Goal: Download file/media

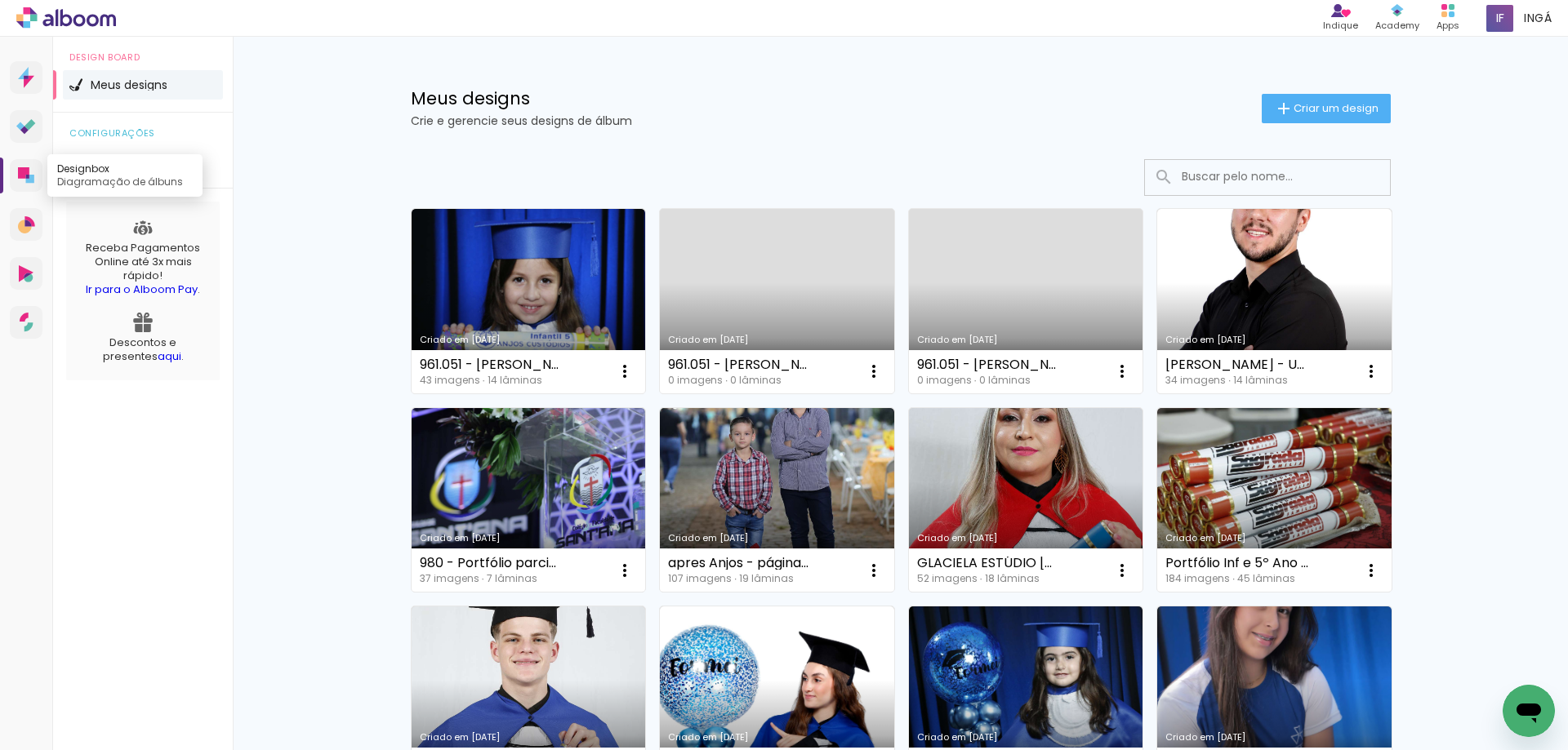
click at [20, 175] on icon at bounding box center [24, 173] width 11 height 11
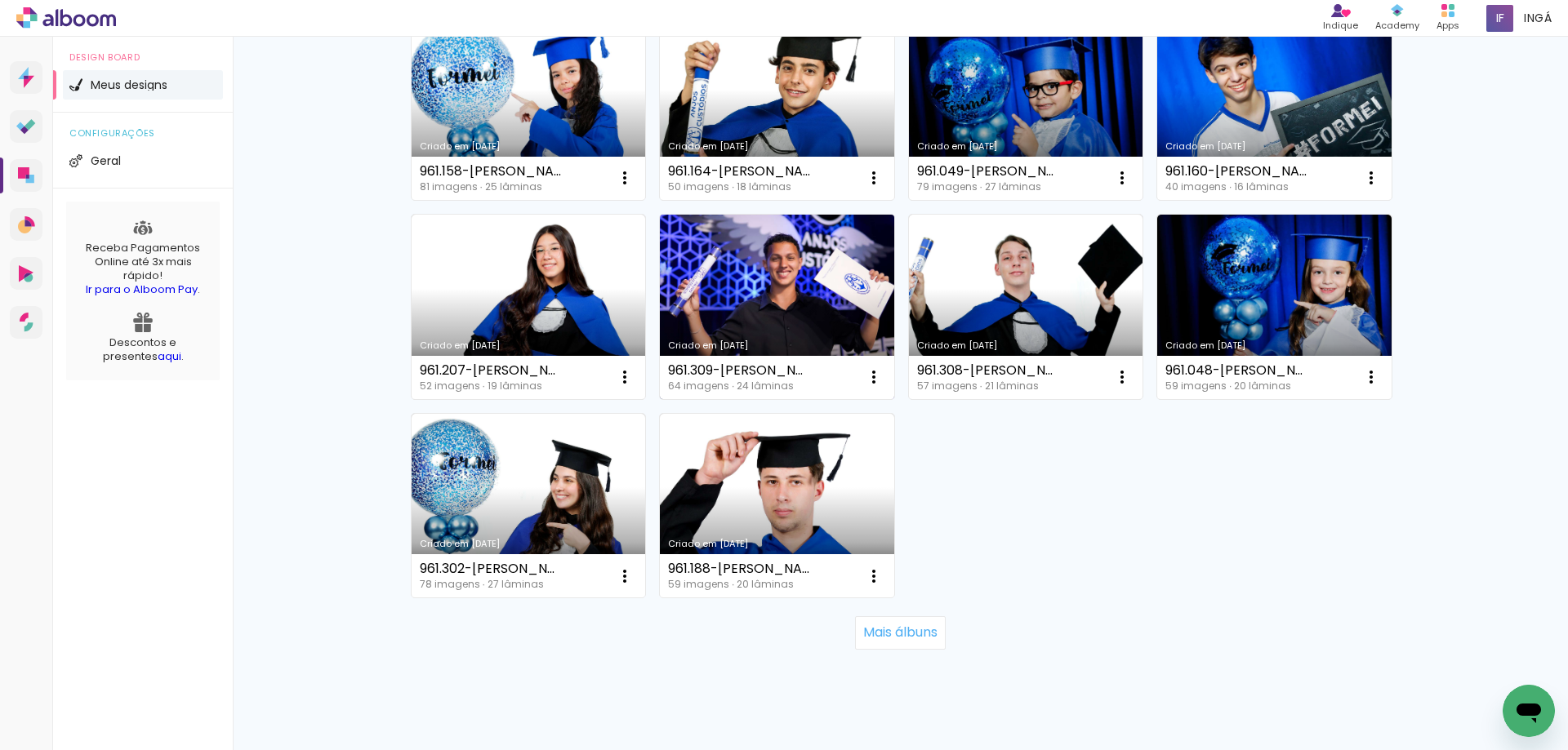
scroll to position [1034, 0]
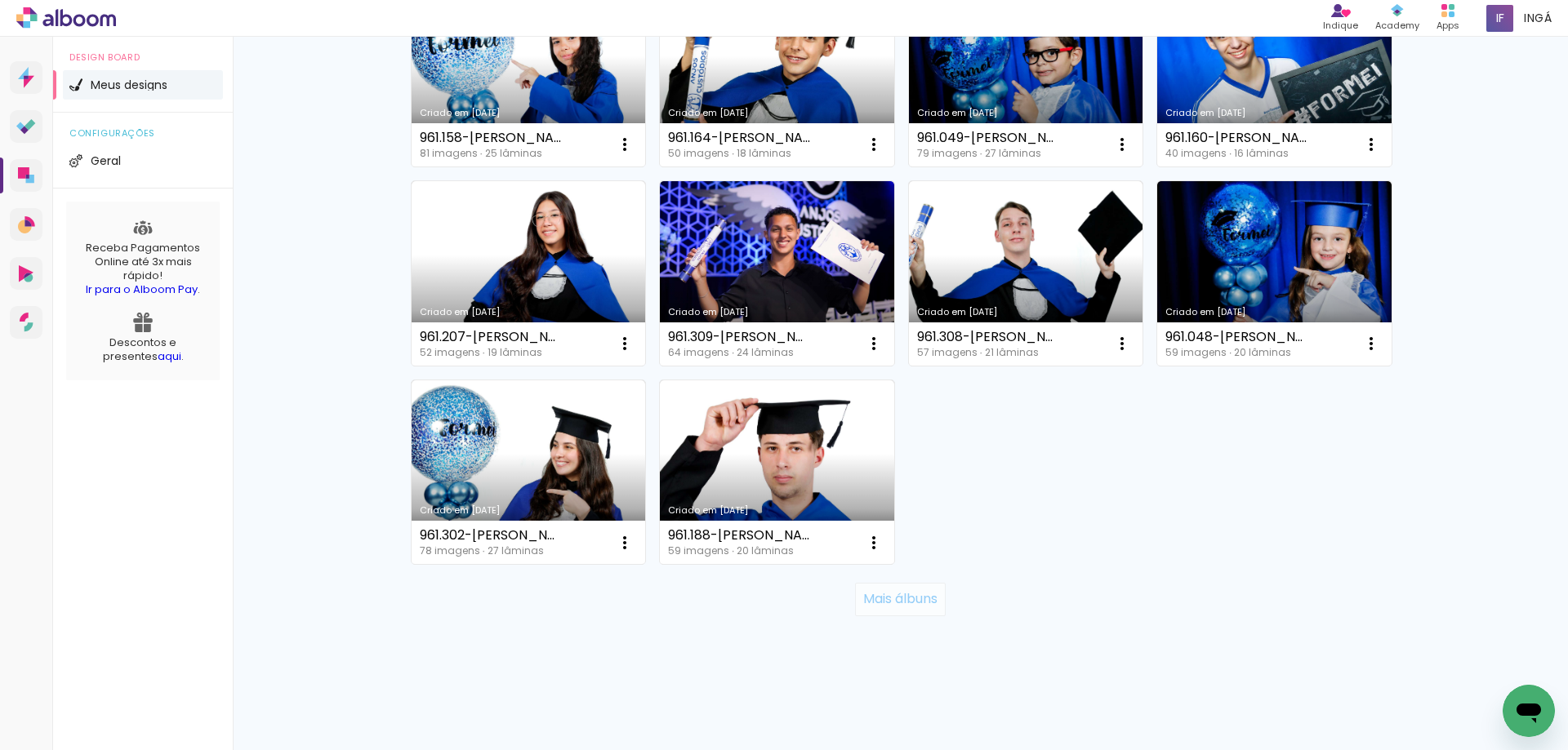
click at [0, 0] on slot "Mais álbuns" at bounding box center [0, 0] width 0 height 0
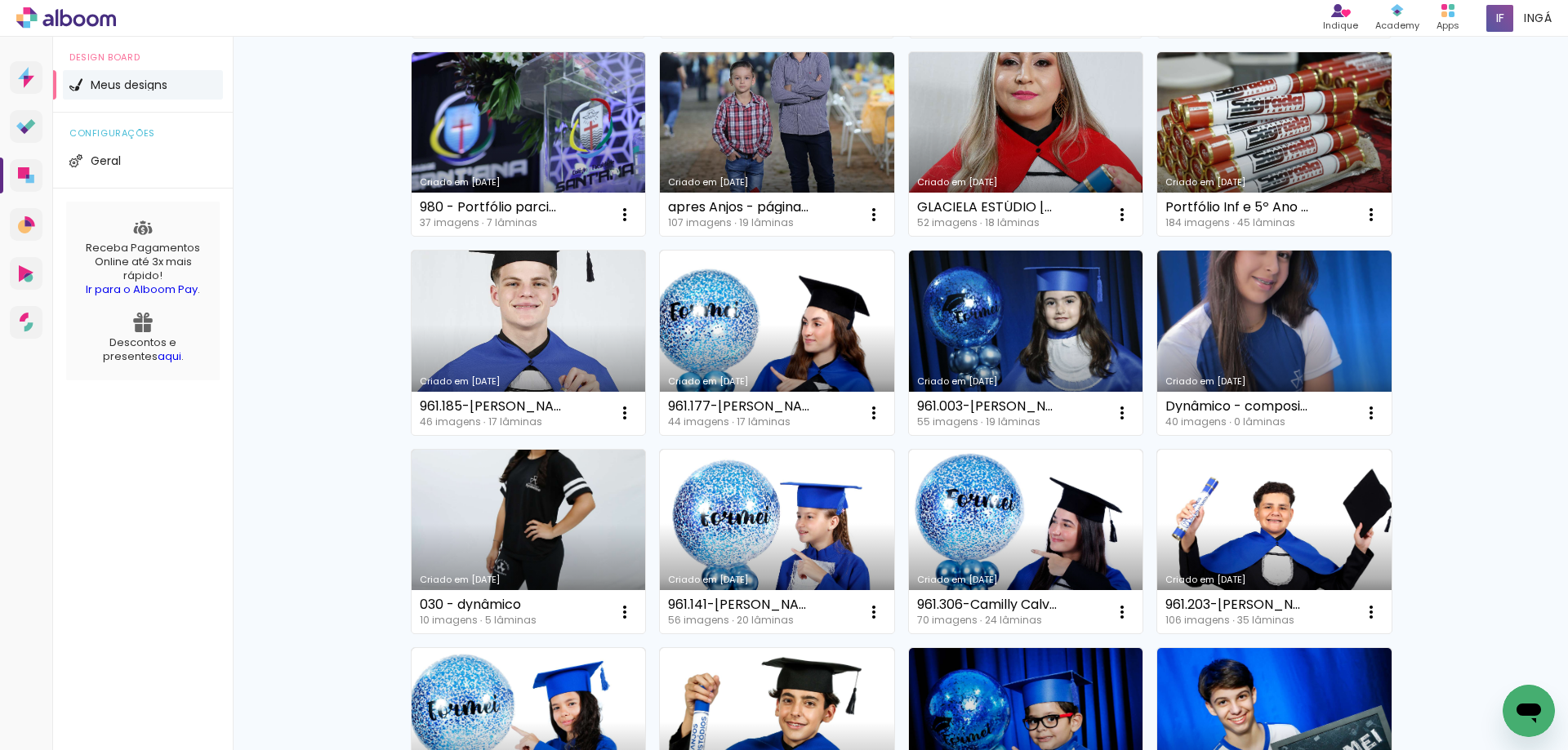
scroll to position [350, 0]
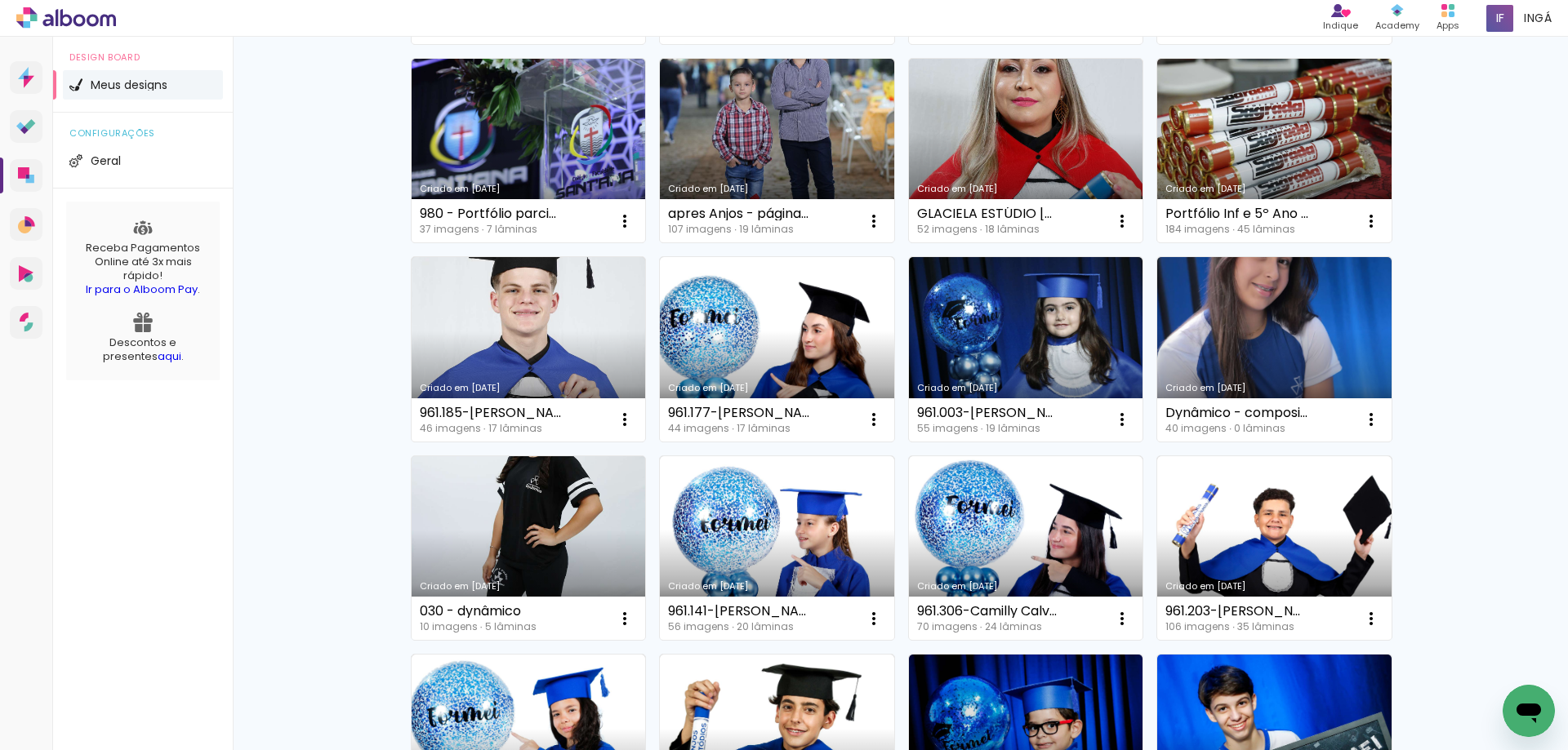
click at [563, 546] on link "Criado em [DATE]" at bounding box center [528, 548] width 235 height 184
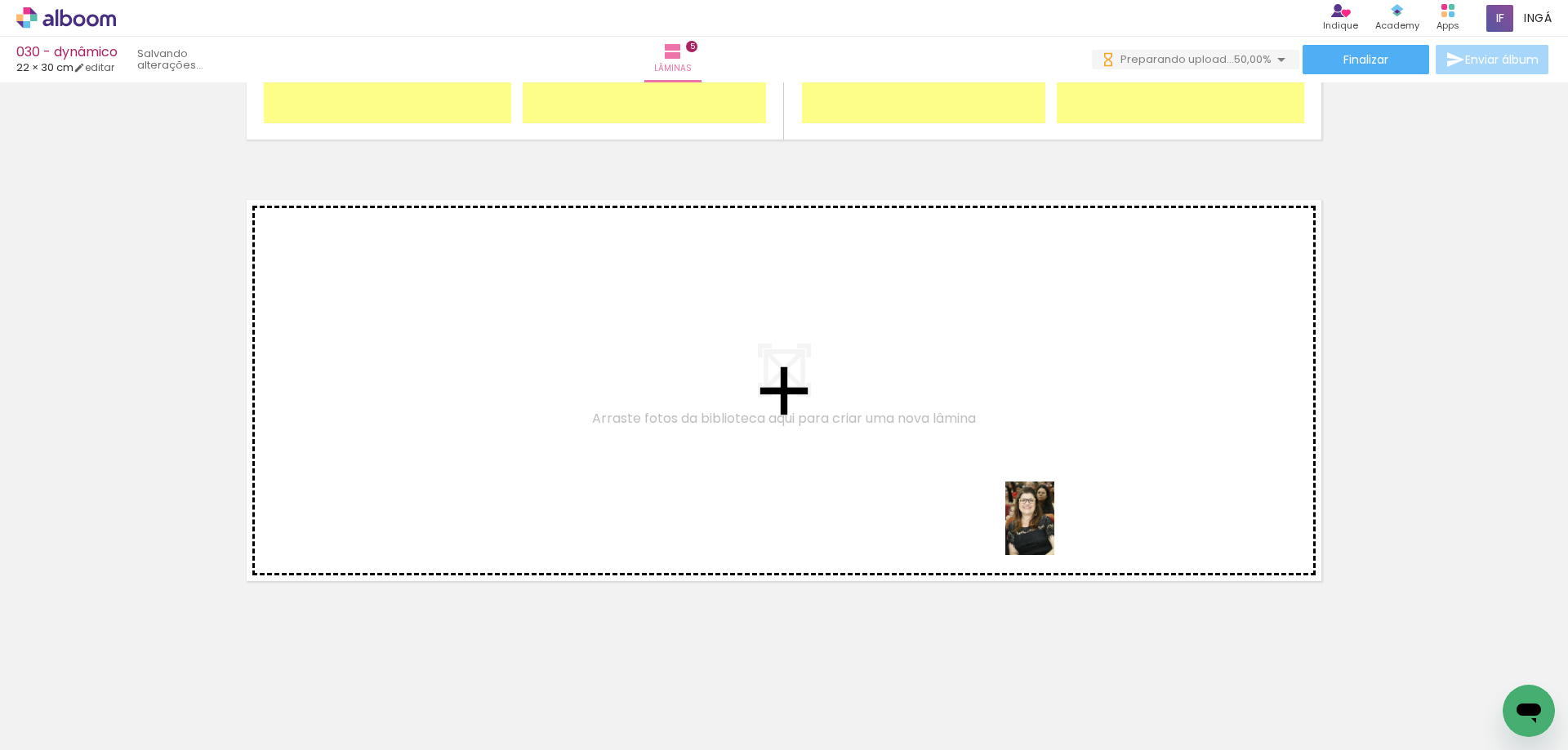
drag, startPoint x: 1090, startPoint y: 692, endPoint x: 1103, endPoint y: 606, distance: 87.0
click at [1053, 525] on quentale-workspace at bounding box center [784, 375] width 1568 height 750
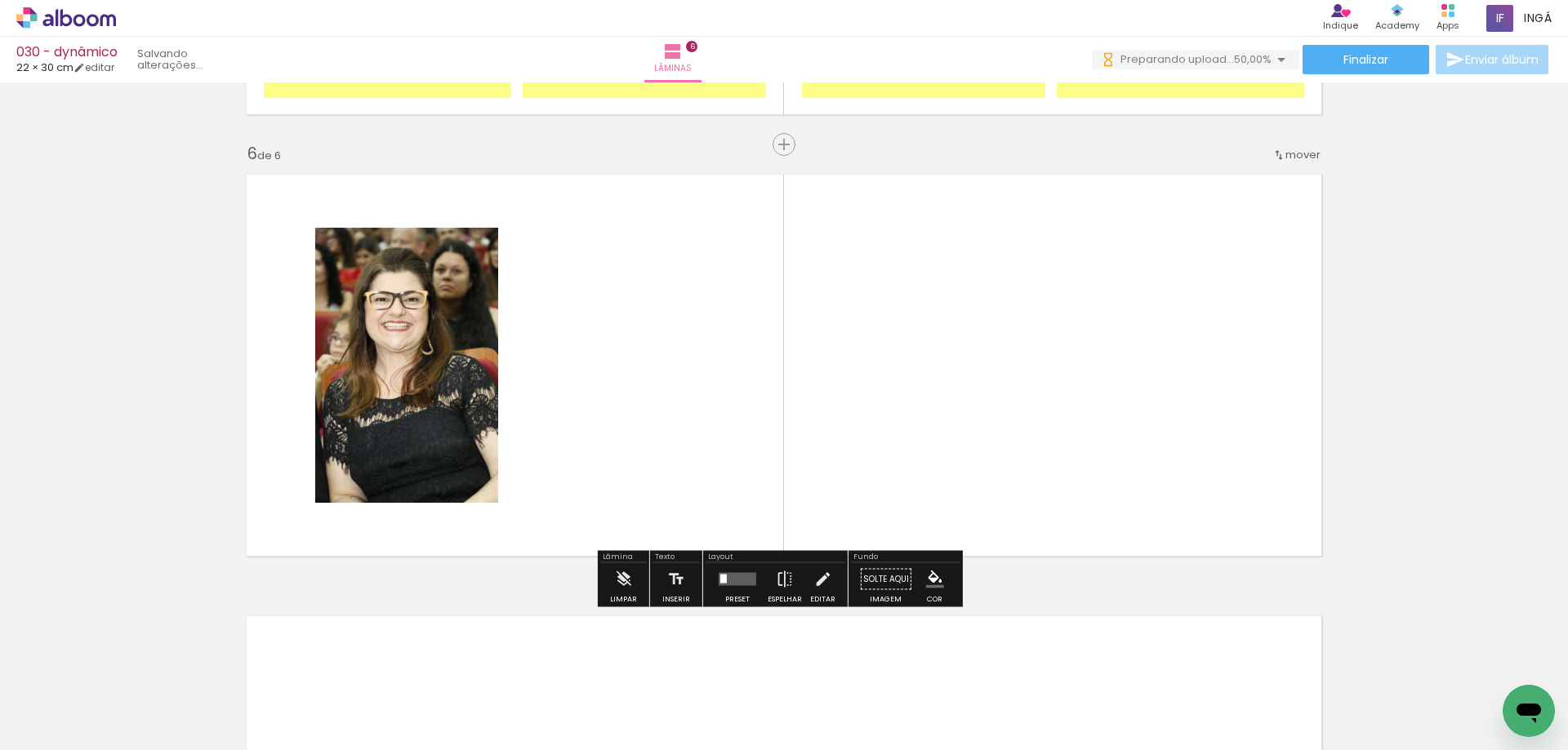
scroll to position [2173, 0]
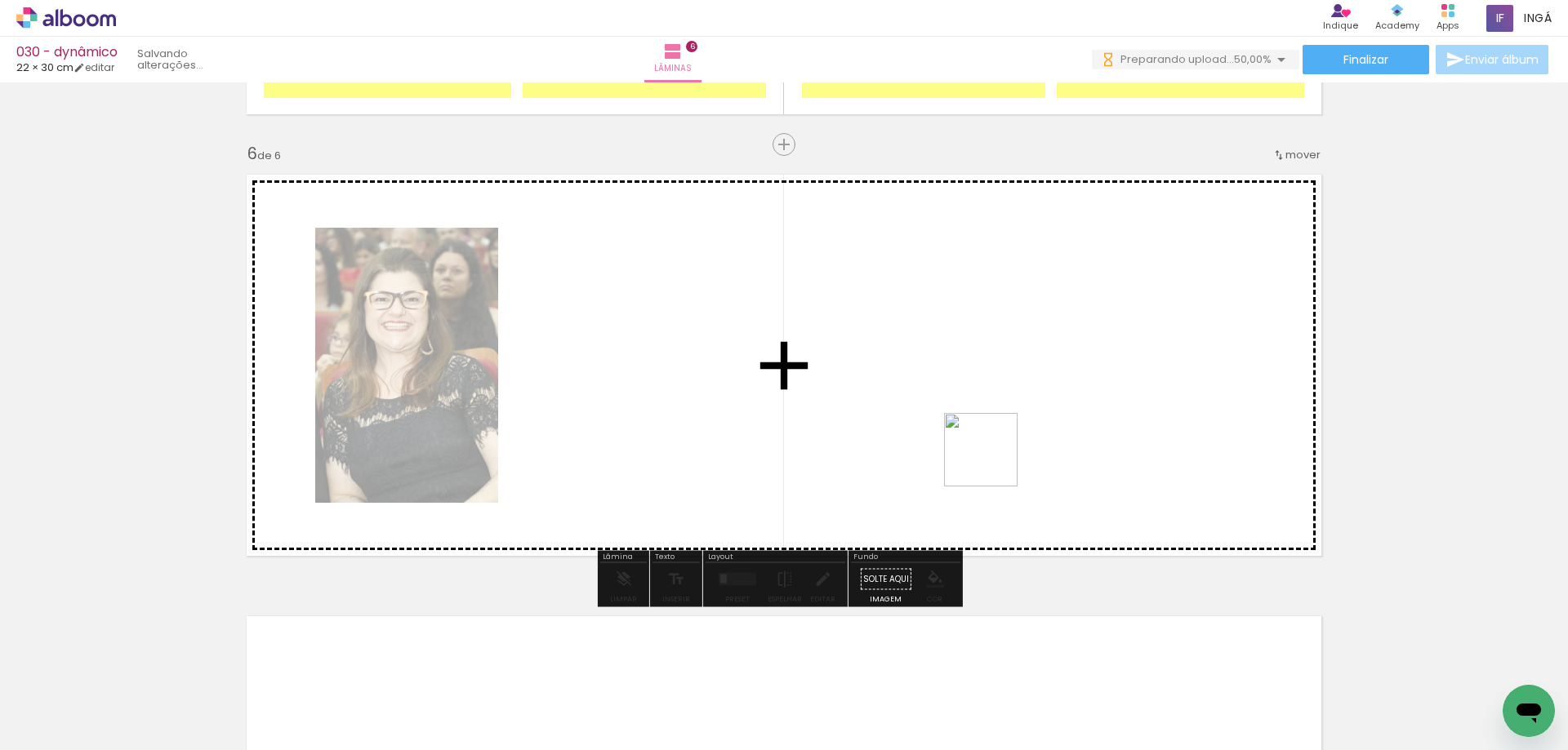
drag, startPoint x: 1162, startPoint y: 690, endPoint x: 993, endPoint y: 462, distance: 283.8
click at [993, 462] on quentale-workspace at bounding box center [784, 375] width 1568 height 750
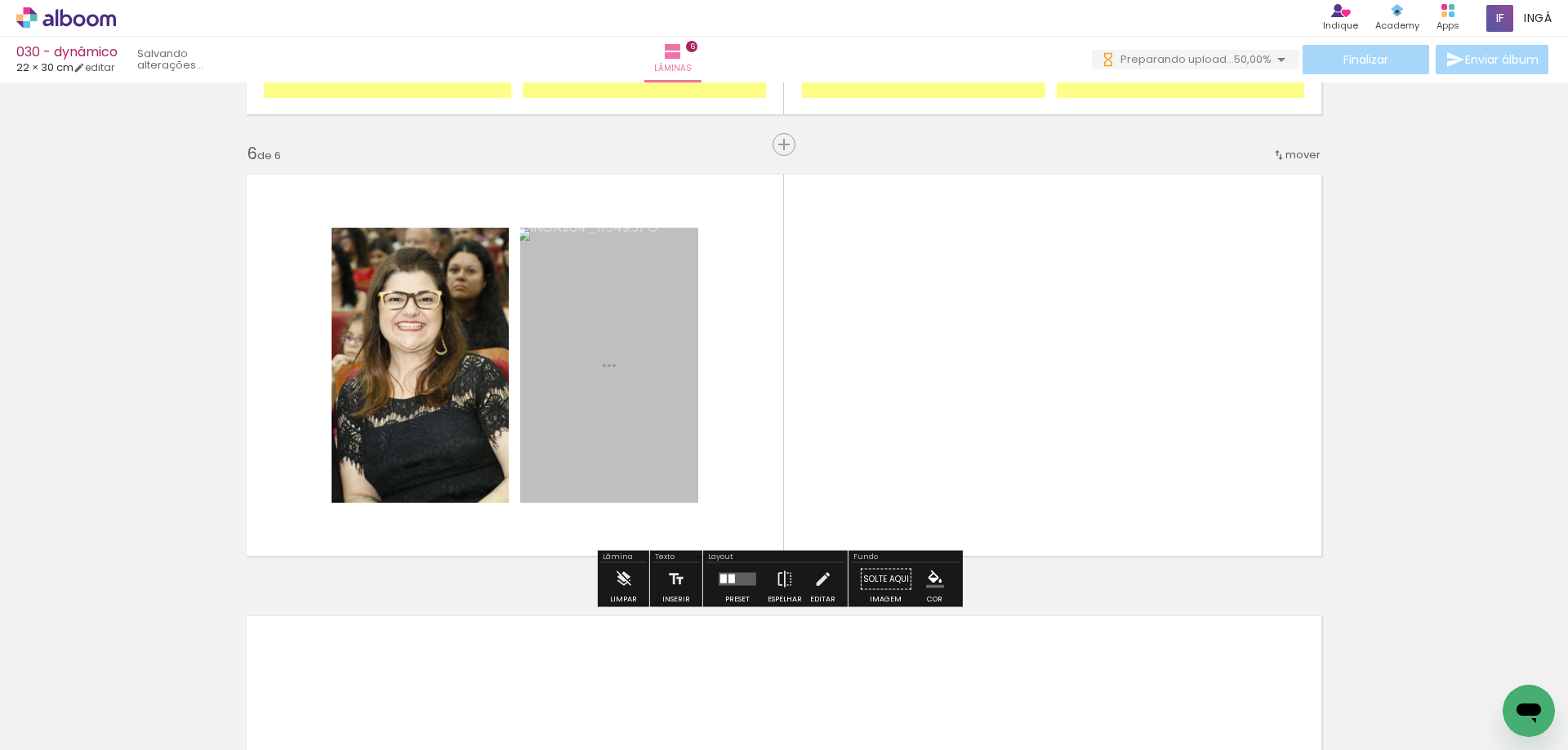
scroll to position [0, 0]
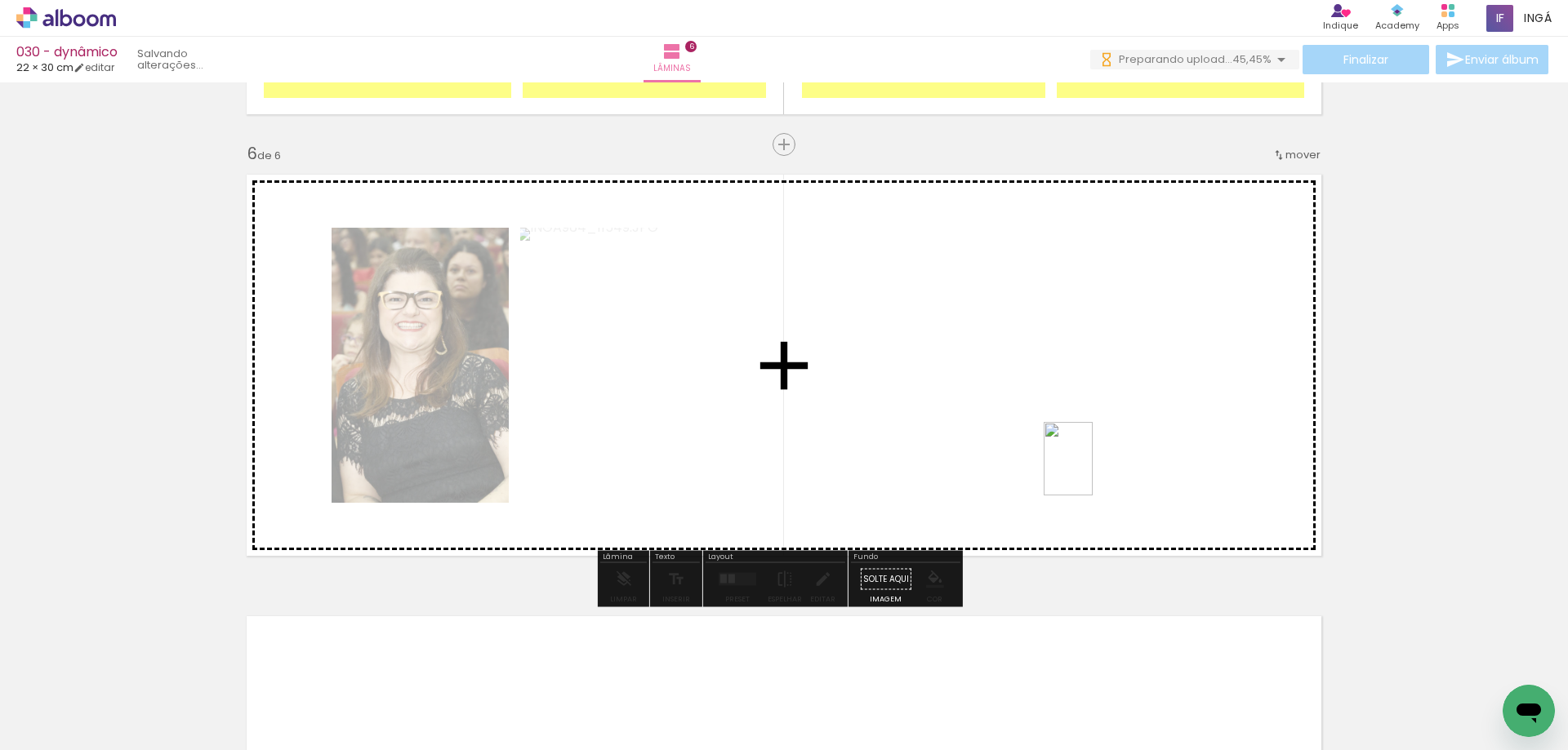
drag, startPoint x: 1261, startPoint y: 694, endPoint x: 1093, endPoint y: 471, distance: 279.2
click at [1093, 471] on quentale-workspace at bounding box center [784, 375] width 1568 height 750
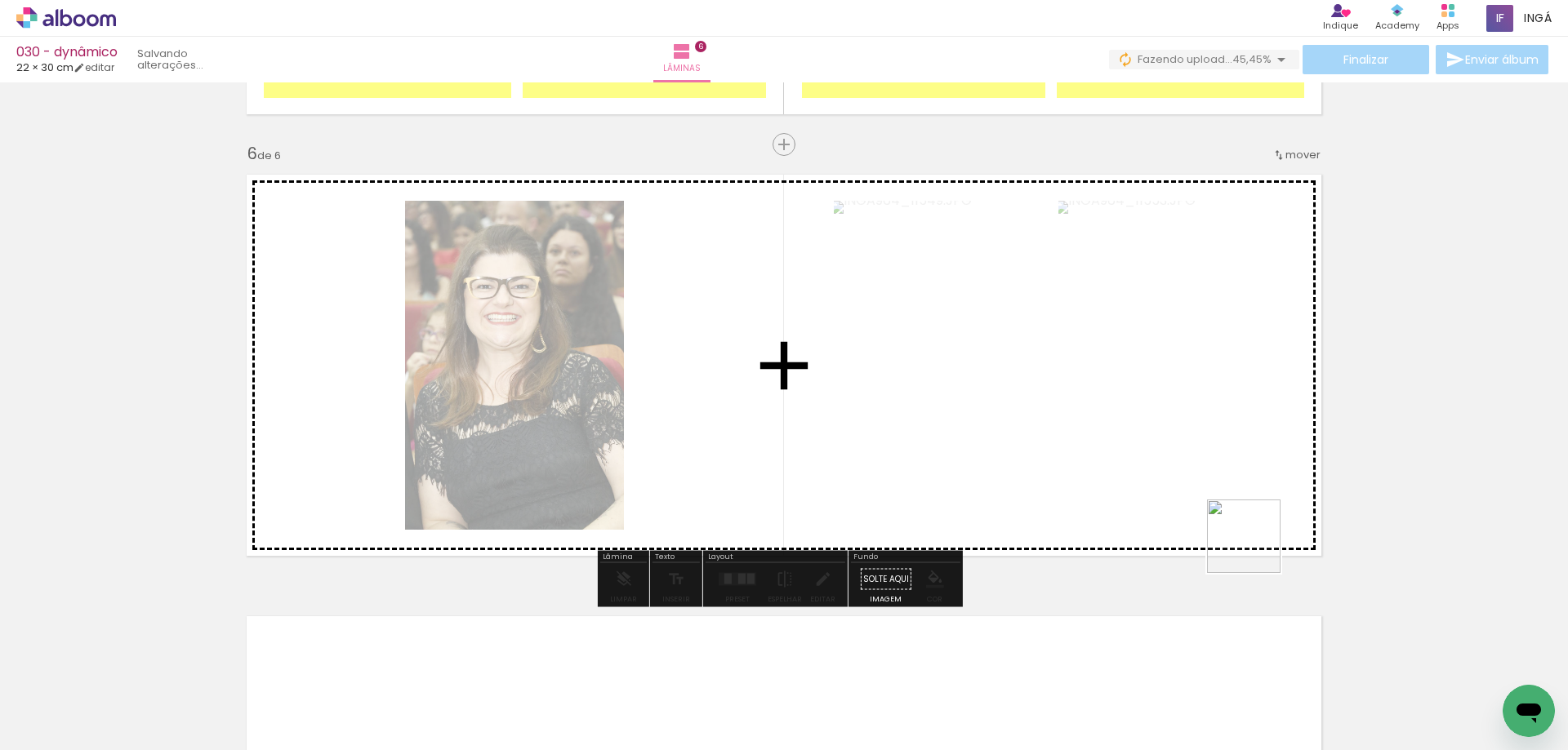
drag, startPoint x: 1351, startPoint y: 680, endPoint x: 1219, endPoint y: 577, distance: 167.4
click at [1169, 478] on quentale-workspace at bounding box center [784, 375] width 1568 height 750
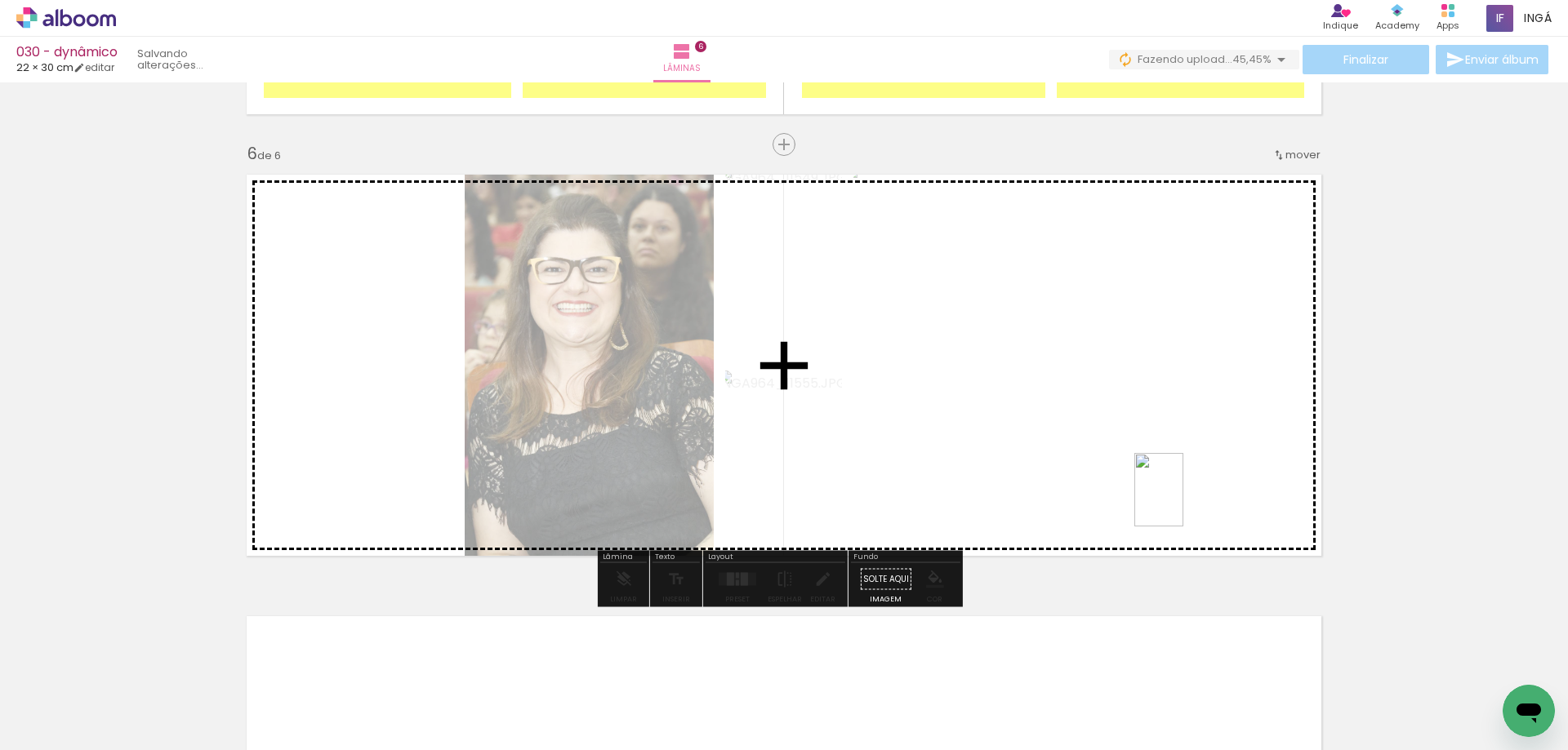
drag, startPoint x: 1432, startPoint y: 684, endPoint x: 1183, endPoint y: 502, distance: 308.4
click at [1183, 502] on quentale-workspace at bounding box center [784, 375] width 1568 height 750
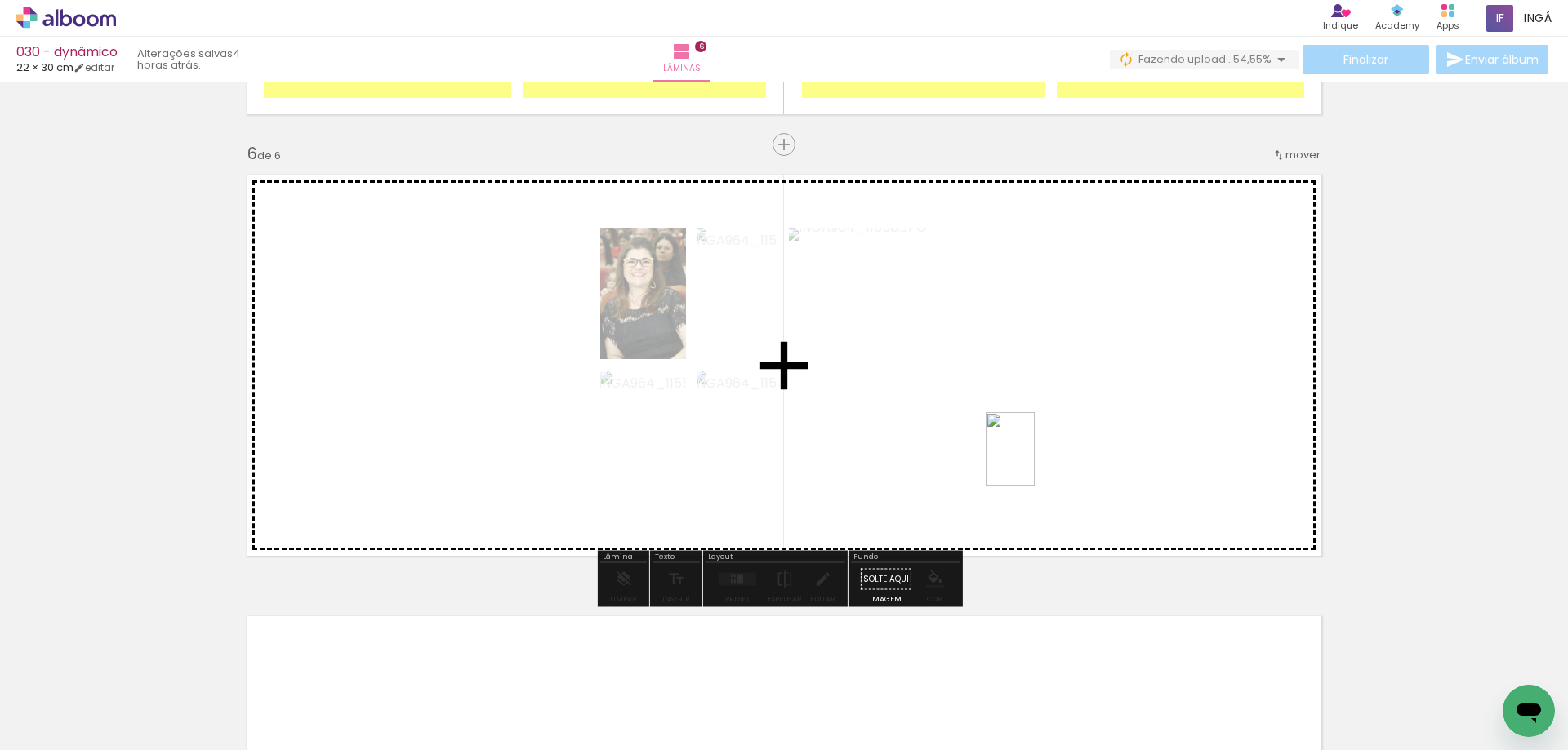
drag, startPoint x: 1535, startPoint y: 674, endPoint x: 1035, endPoint y: 461, distance: 543.5
click at [1035, 461] on quentale-workspace at bounding box center [784, 375] width 1568 height 750
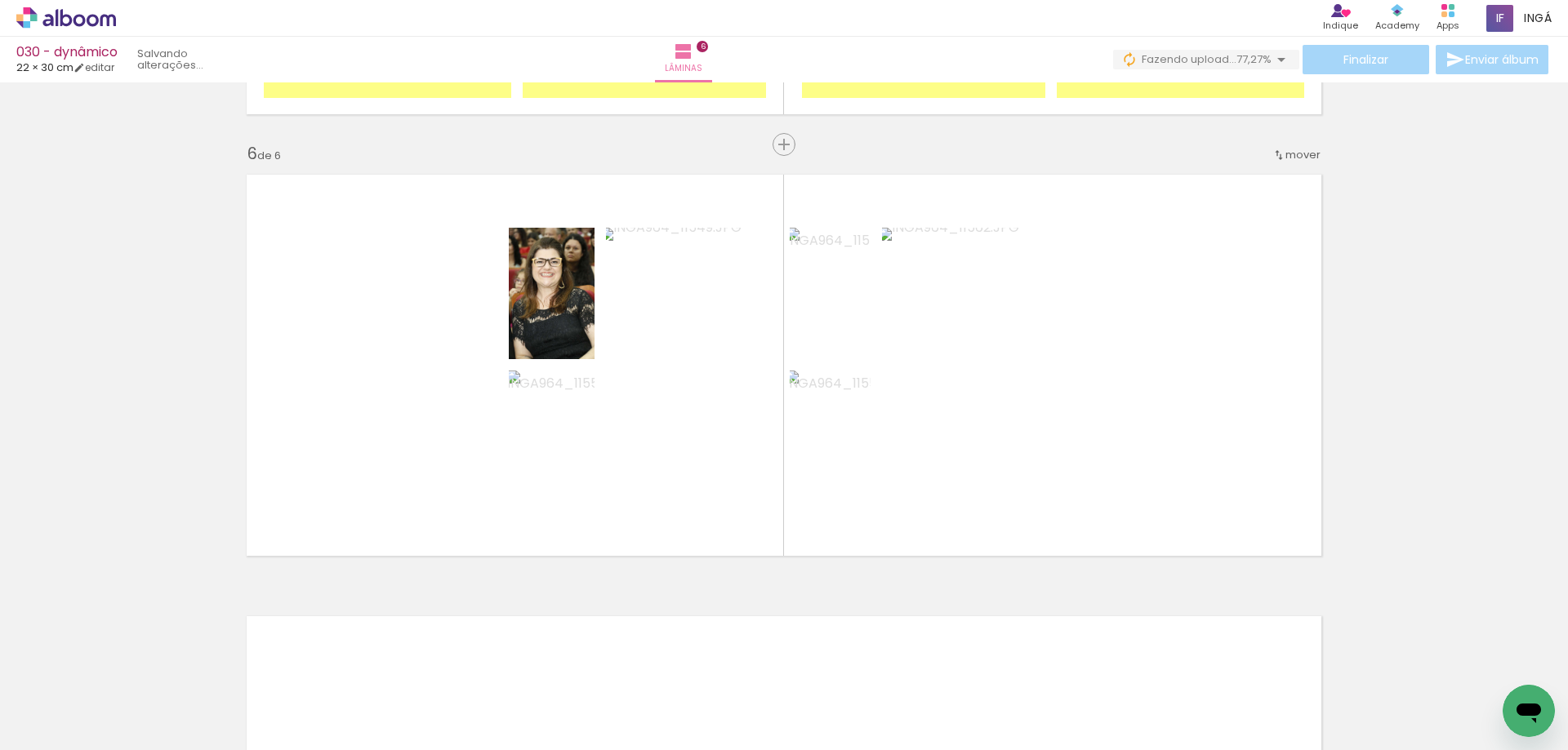
scroll to position [0, 583]
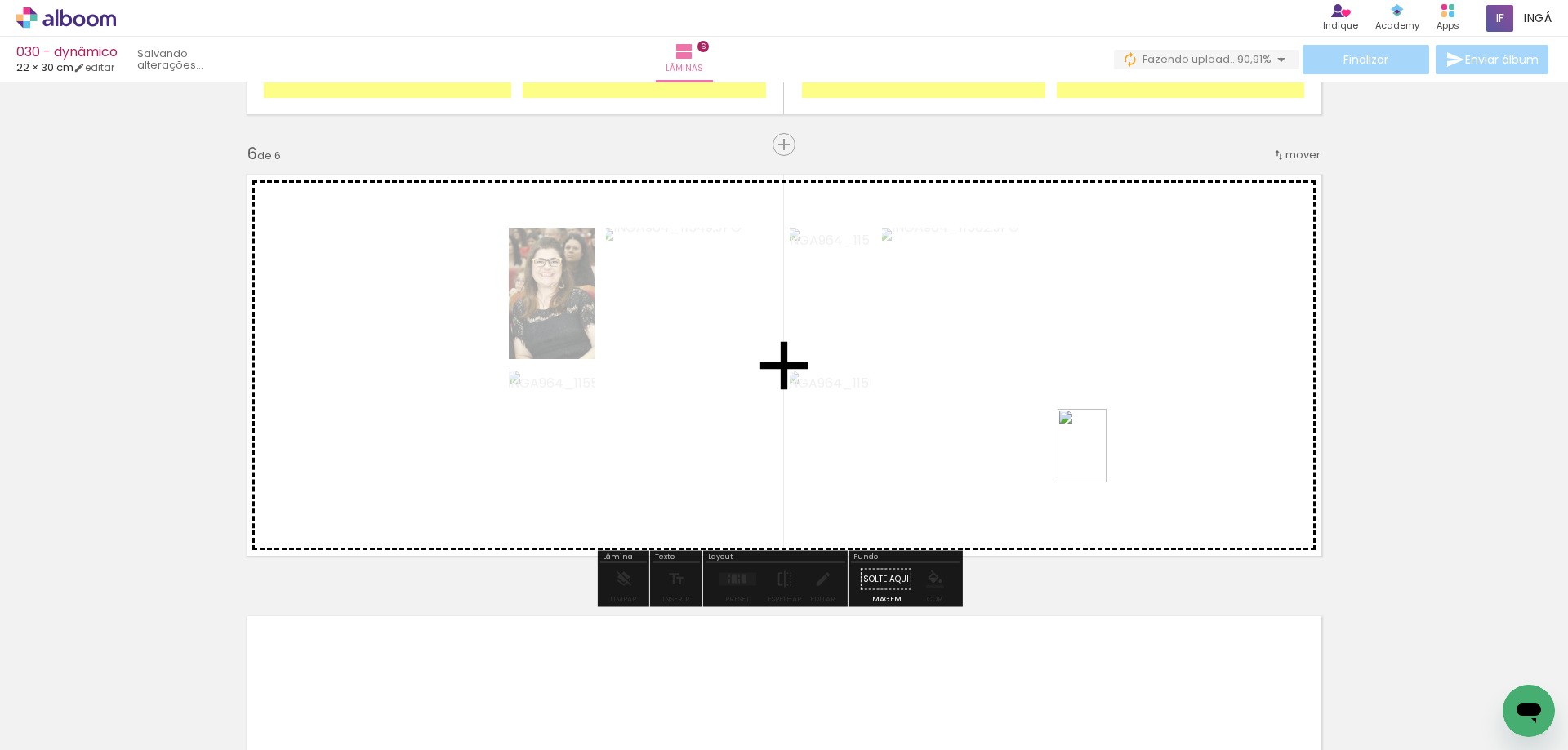
drag, startPoint x: 1051, startPoint y: 705, endPoint x: 1106, endPoint y: 572, distance: 143.9
click at [1110, 444] on quentale-workspace at bounding box center [784, 375] width 1568 height 750
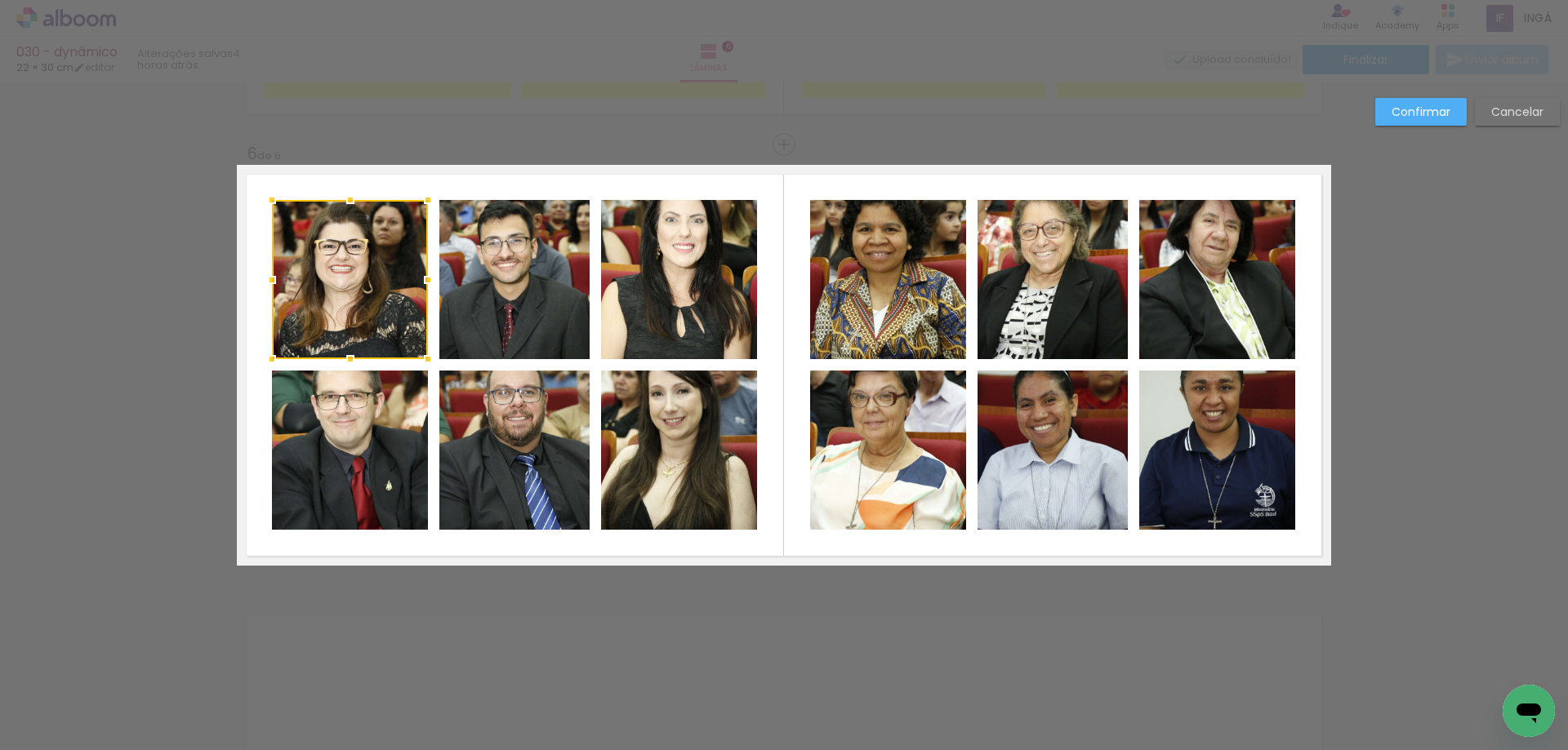
scroll to position [0, 583]
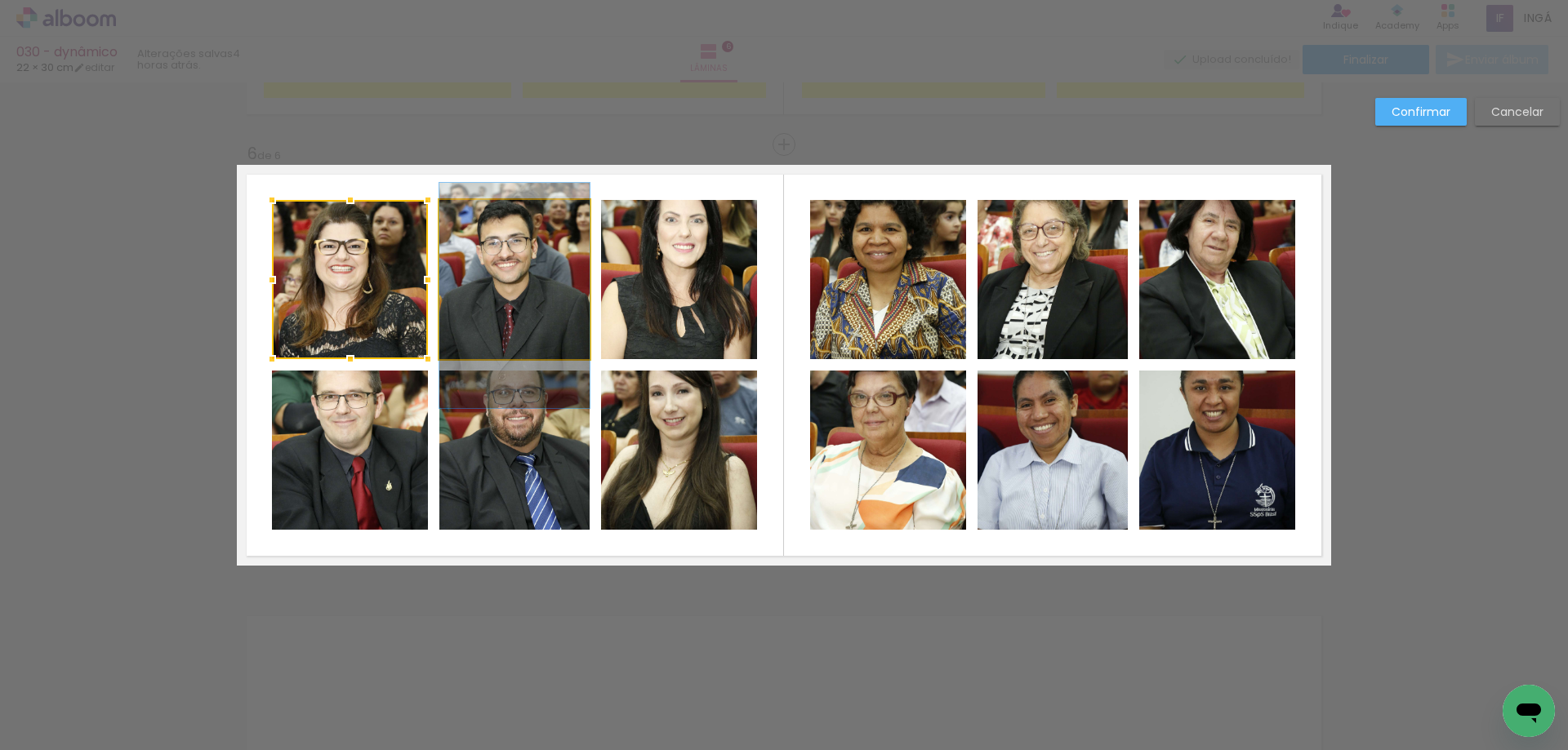
click at [466, 278] on quentale-photo at bounding box center [514, 279] width 150 height 159
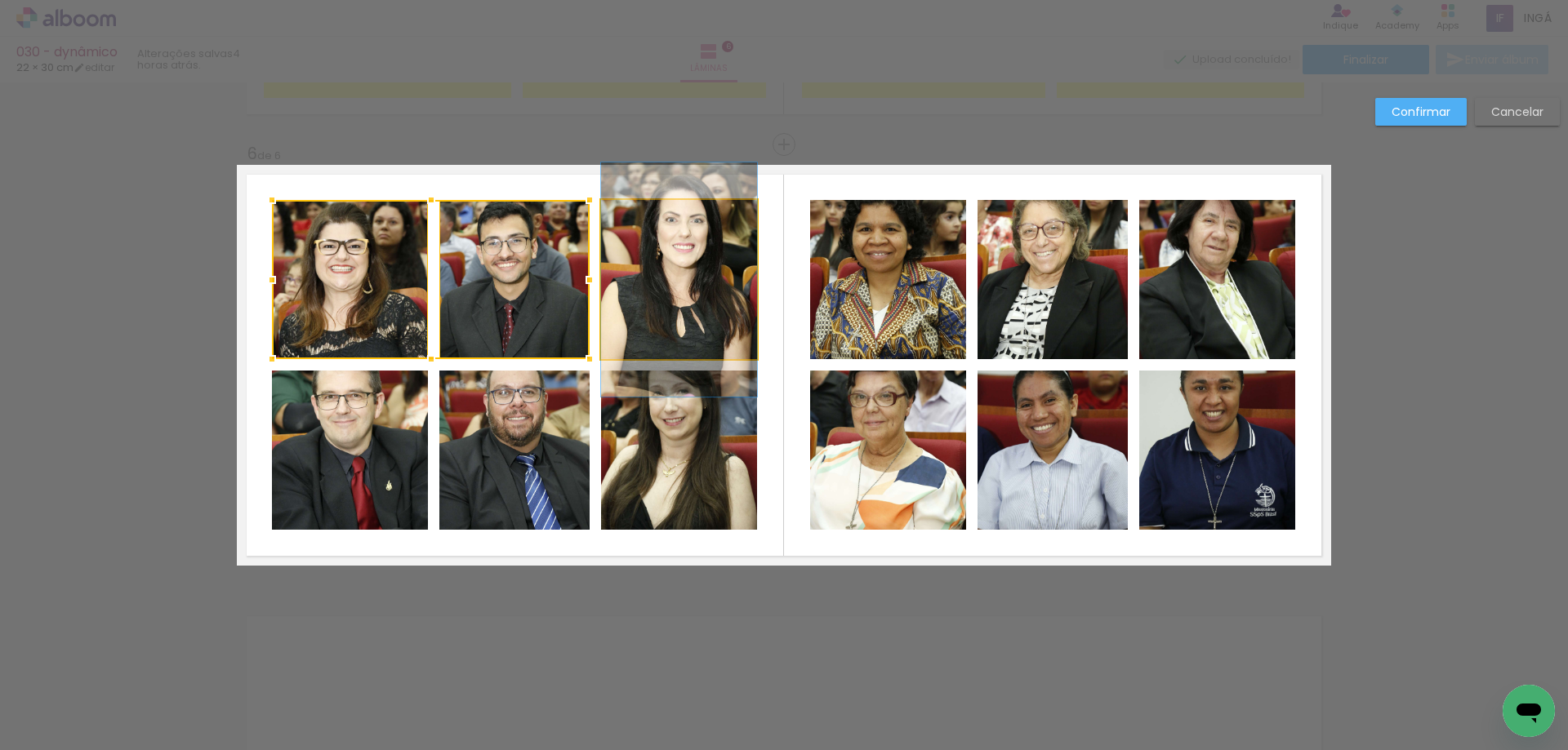
click at [681, 280] on quentale-photo at bounding box center [679, 279] width 156 height 159
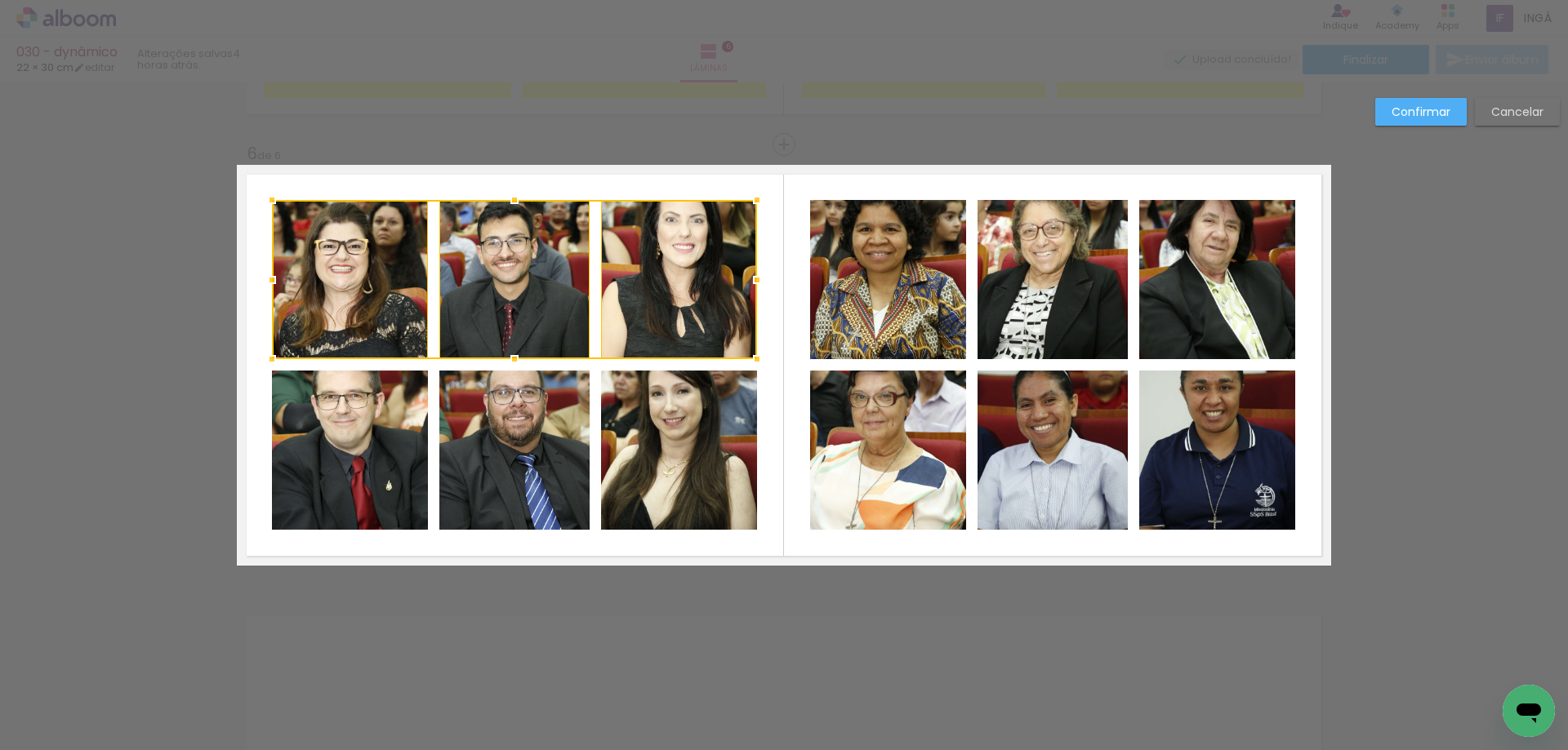
click at [363, 453] on quentale-photo at bounding box center [349, 450] width 156 height 159
click at [501, 444] on div at bounding box center [514, 364] width 485 height 329
click at [635, 445] on div at bounding box center [514, 364] width 485 height 329
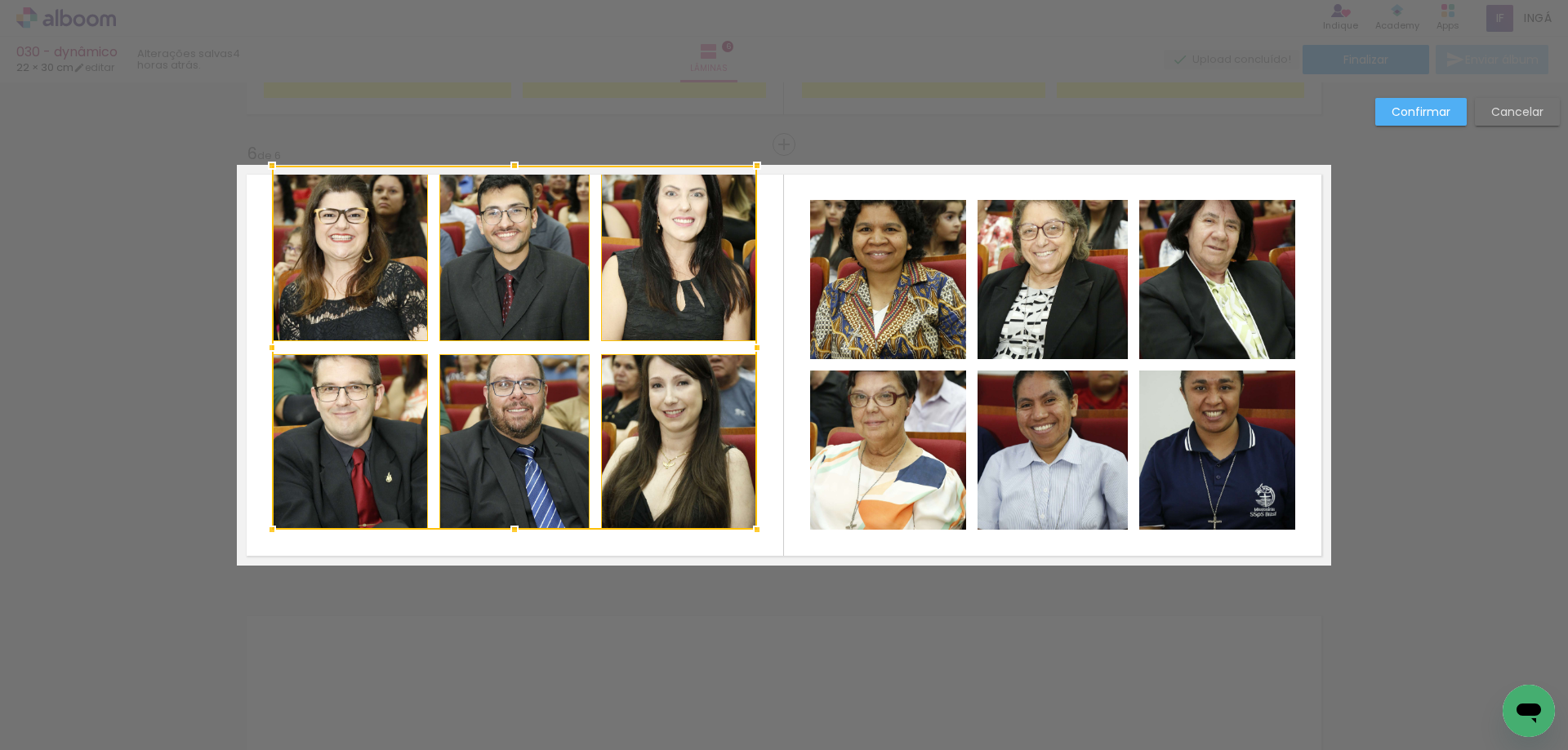
drag, startPoint x: 509, startPoint y: 199, endPoint x: 516, endPoint y: 165, distance: 34.7
click at [516, 165] on div at bounding box center [514, 165] width 32 height 32
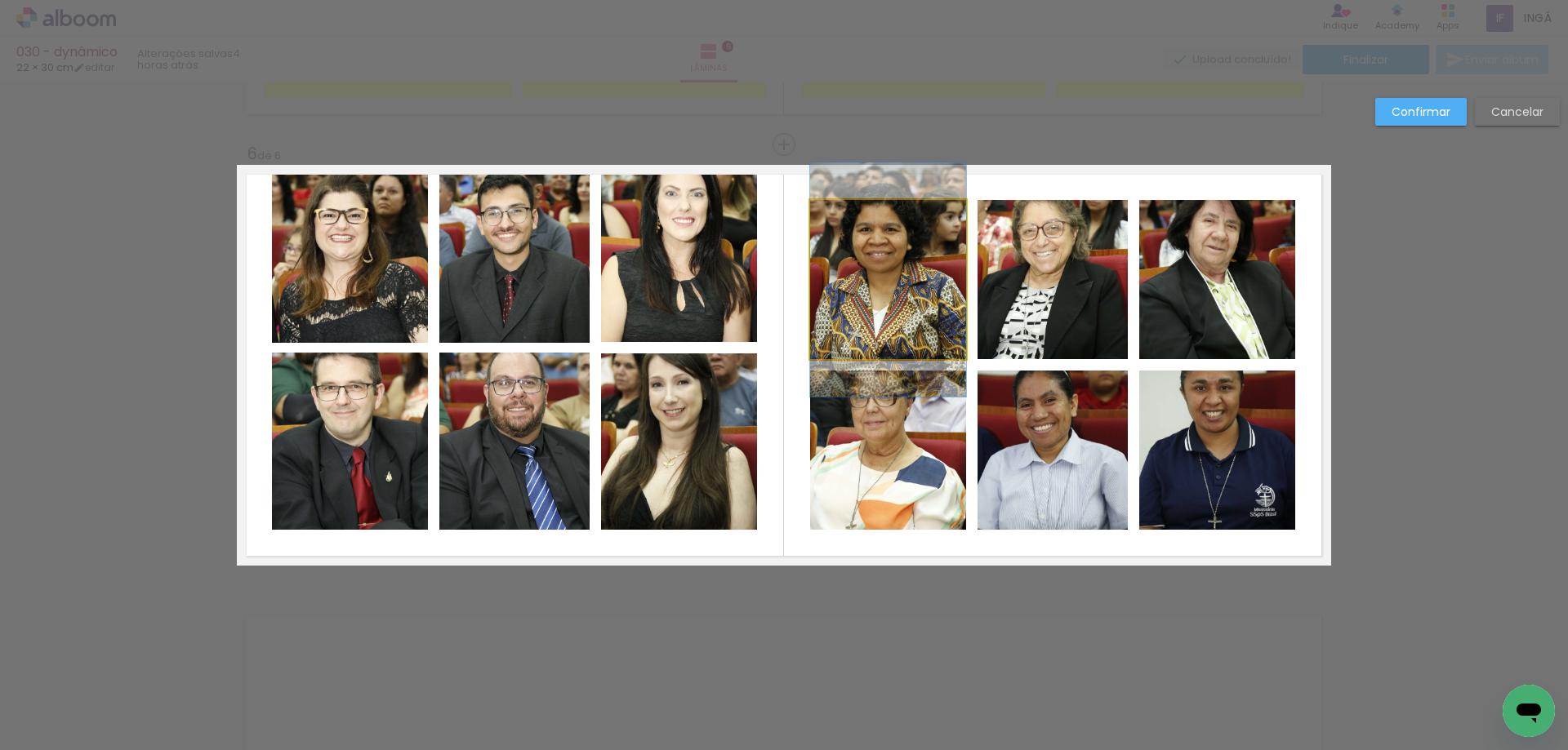
click at [871, 272] on quentale-photo at bounding box center [888, 279] width 156 height 159
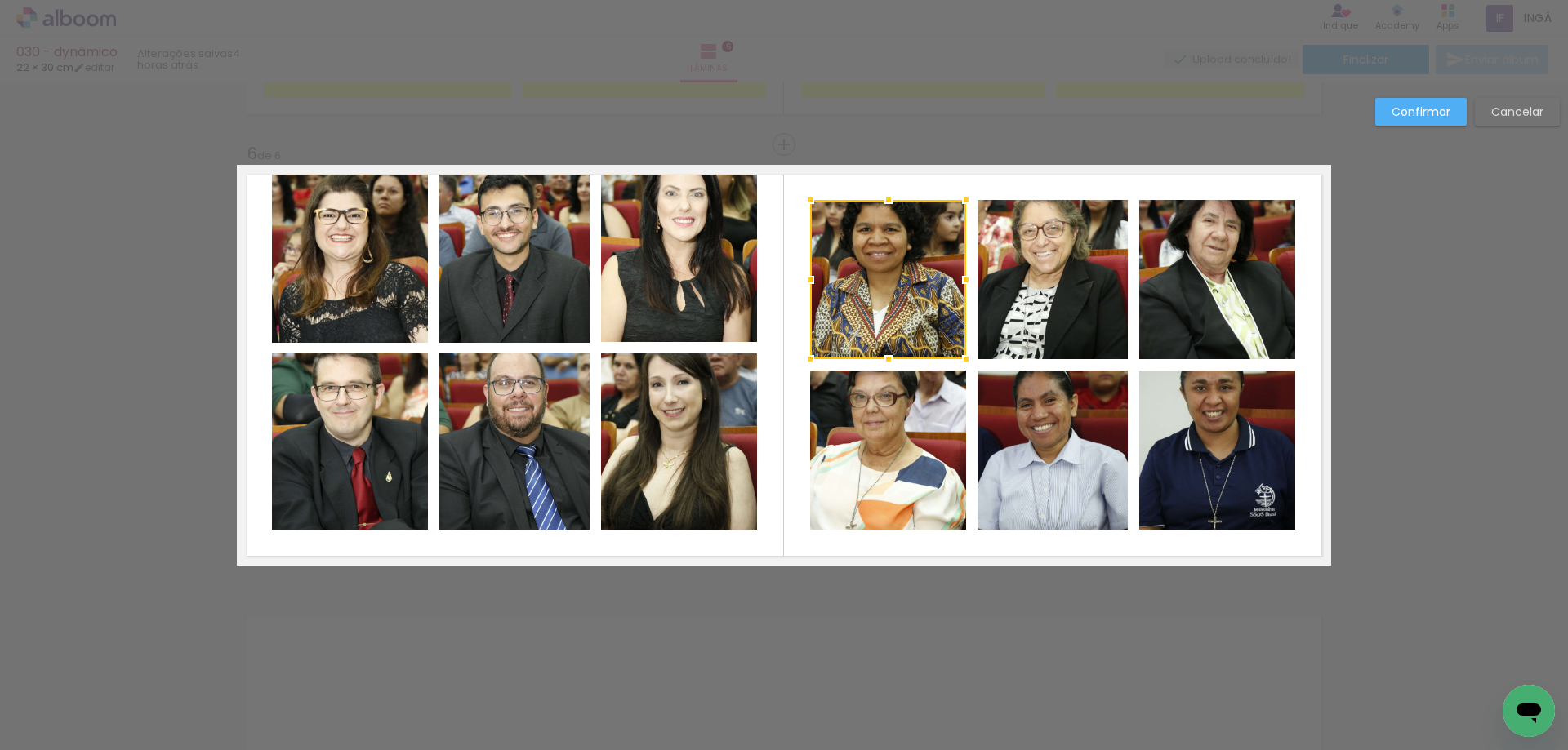
click at [890, 449] on quentale-photo at bounding box center [888, 450] width 156 height 159
click at [1041, 441] on quentale-photo at bounding box center [1052, 450] width 150 height 159
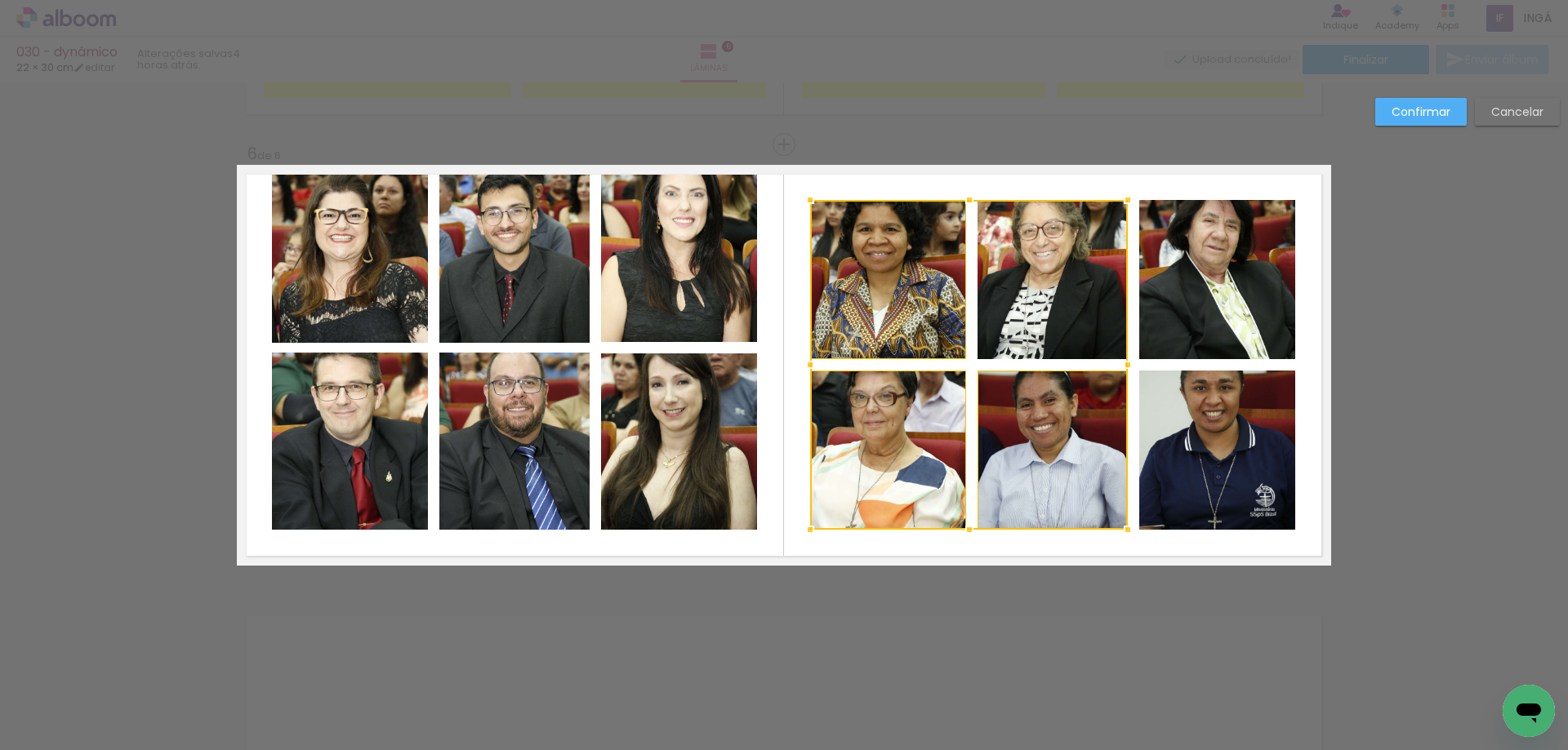
click at [1049, 305] on div at bounding box center [969, 364] width 318 height 329
click at [1204, 263] on quentale-photo at bounding box center [1216, 279] width 156 height 159
click at [1199, 450] on div at bounding box center [1052, 364] width 485 height 329
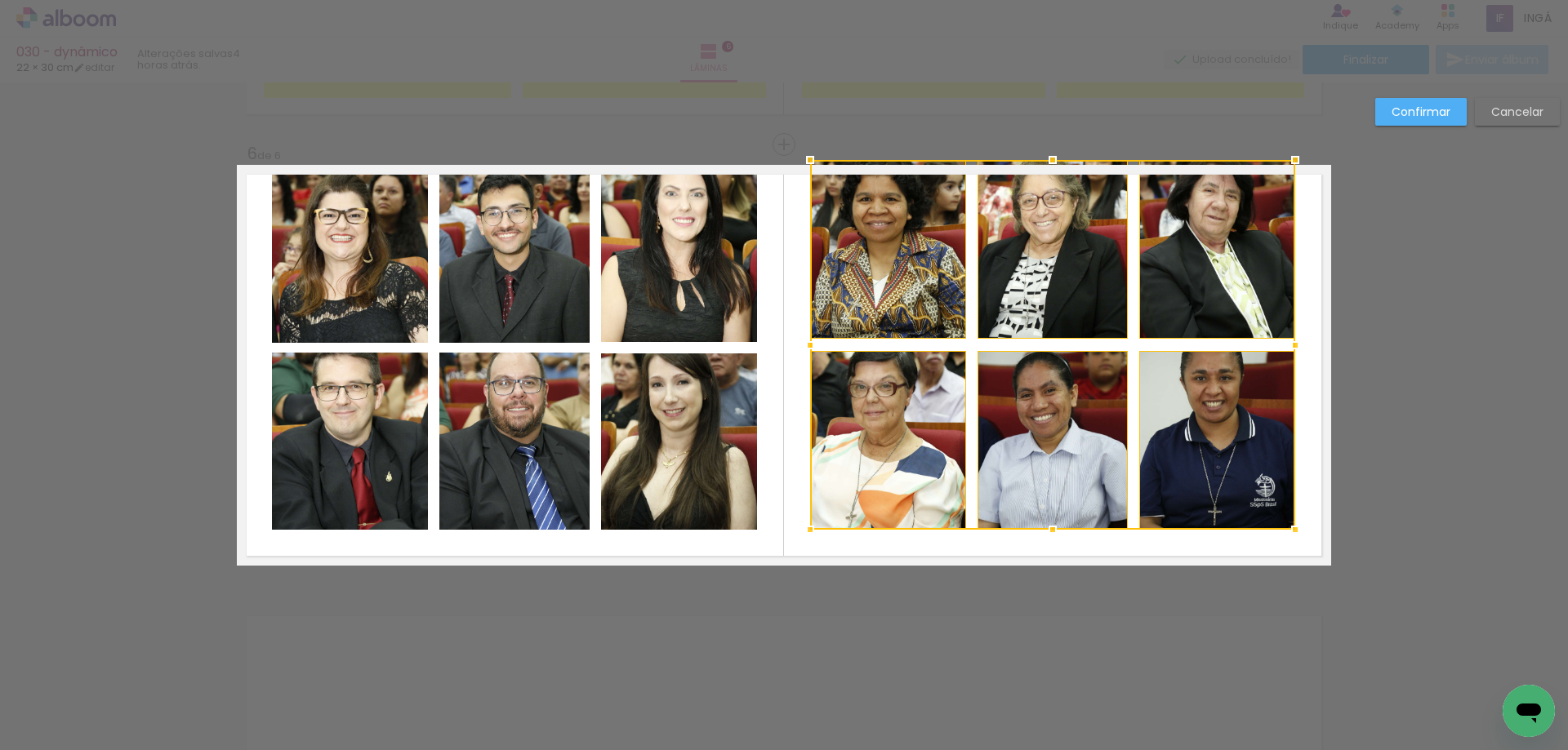
drag, startPoint x: 1044, startPoint y: 205, endPoint x: 1031, endPoint y: 173, distance: 34.5
click at [1037, 173] on div at bounding box center [1052, 159] width 32 height 32
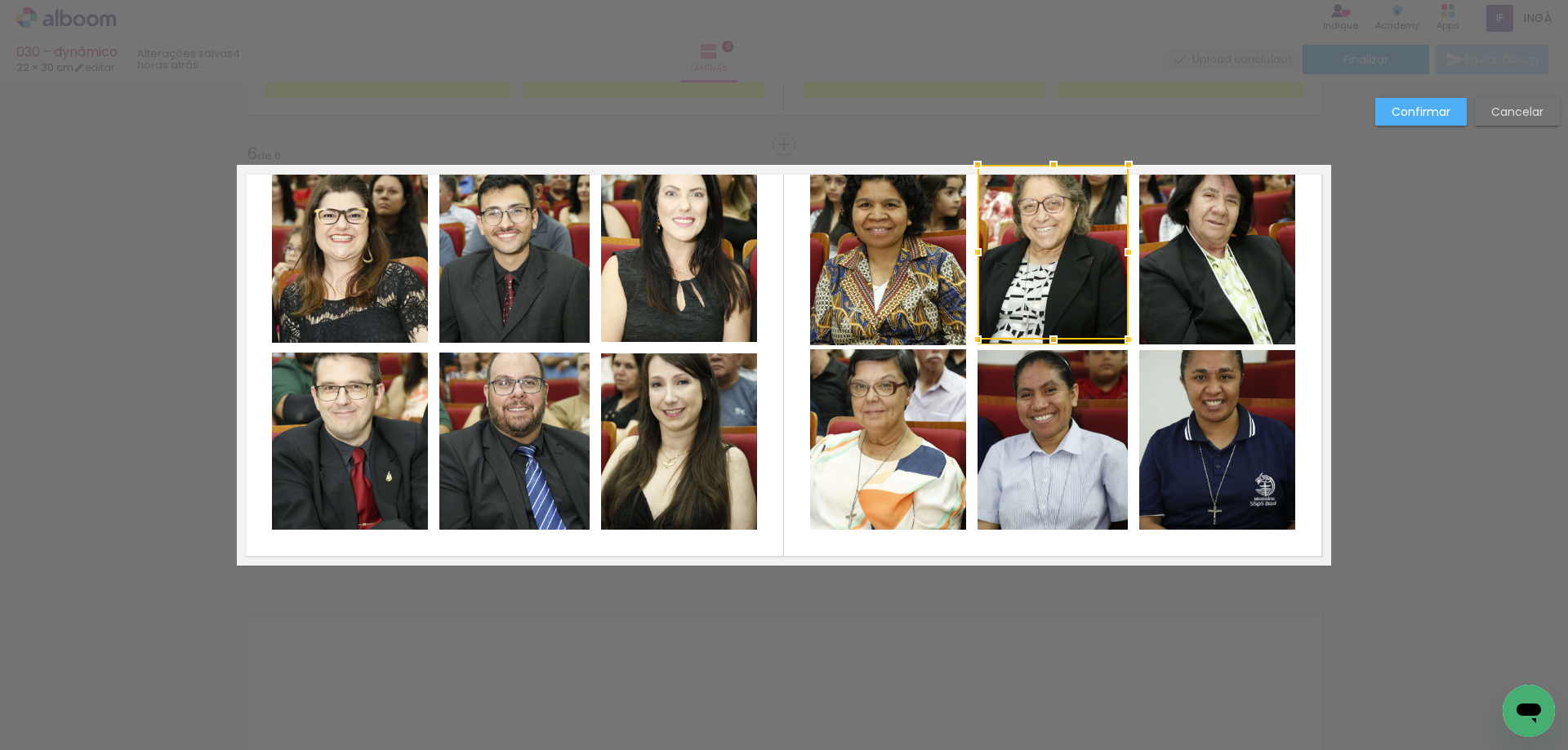
click at [0, 0] on slot "Cancelar" at bounding box center [0, 0] width 0 height 0
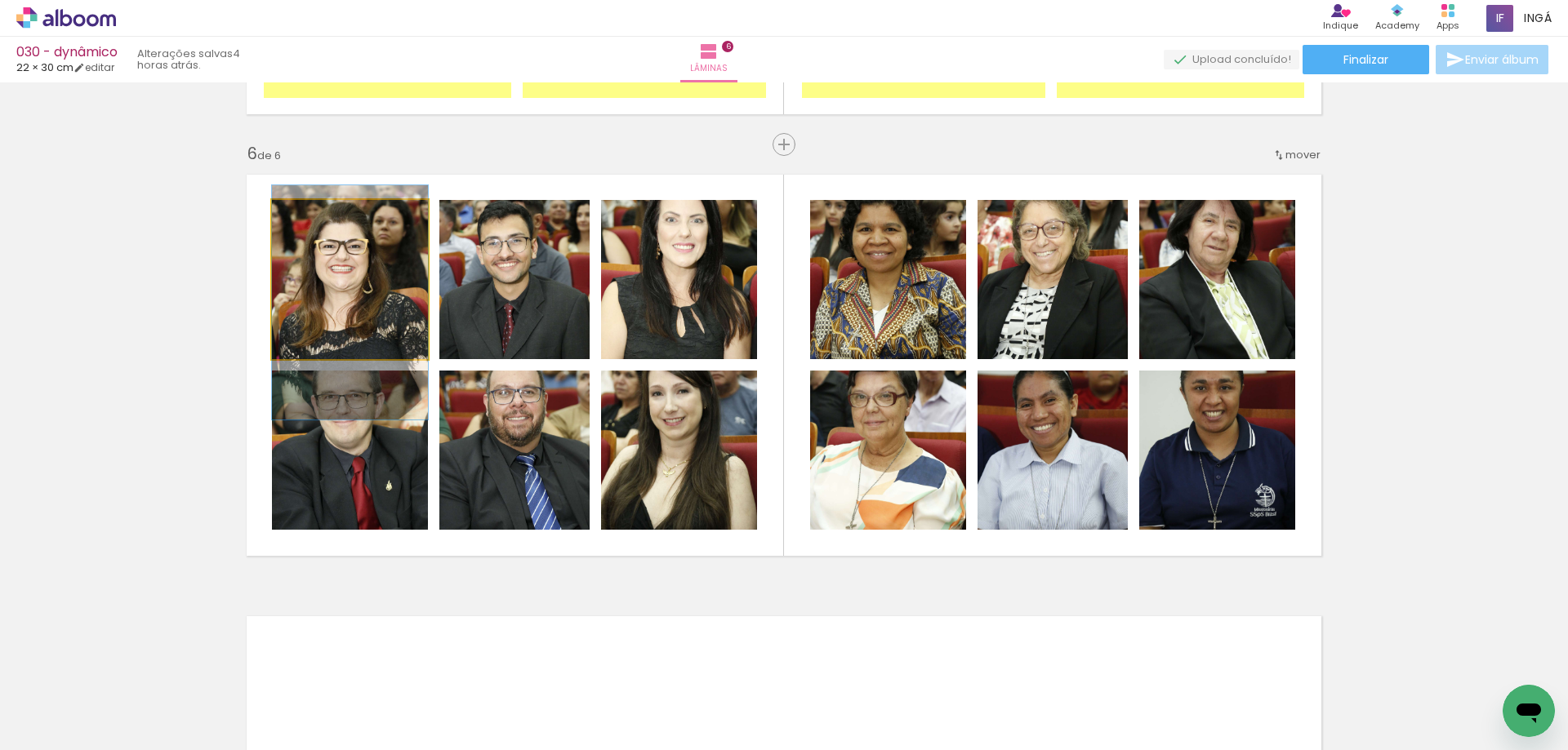
click at [410, 314] on quentale-photo at bounding box center [349, 279] width 156 height 159
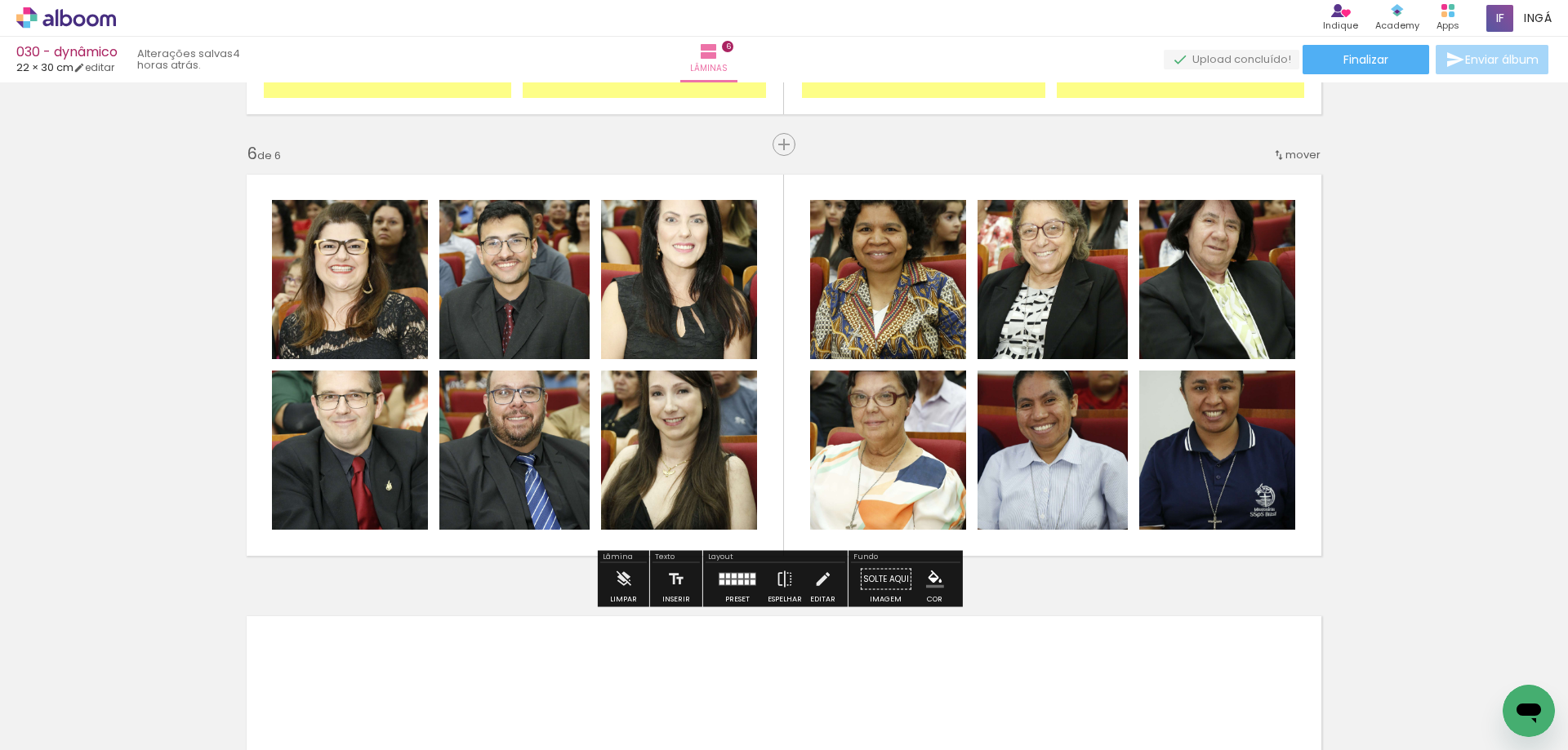
click at [402, 294] on quentale-photo at bounding box center [349, 279] width 156 height 159
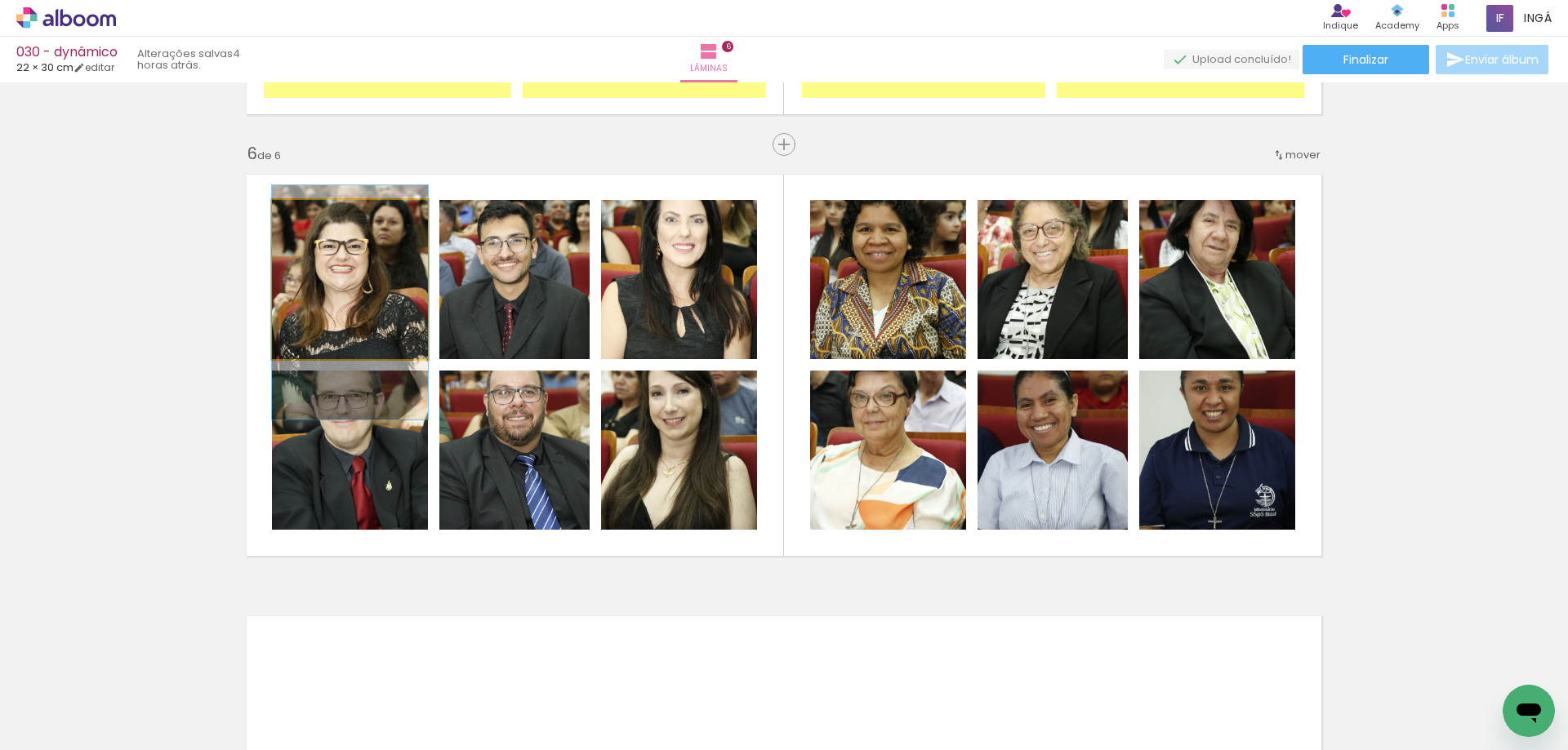
click at [402, 294] on quentale-photo at bounding box center [349, 279] width 156 height 159
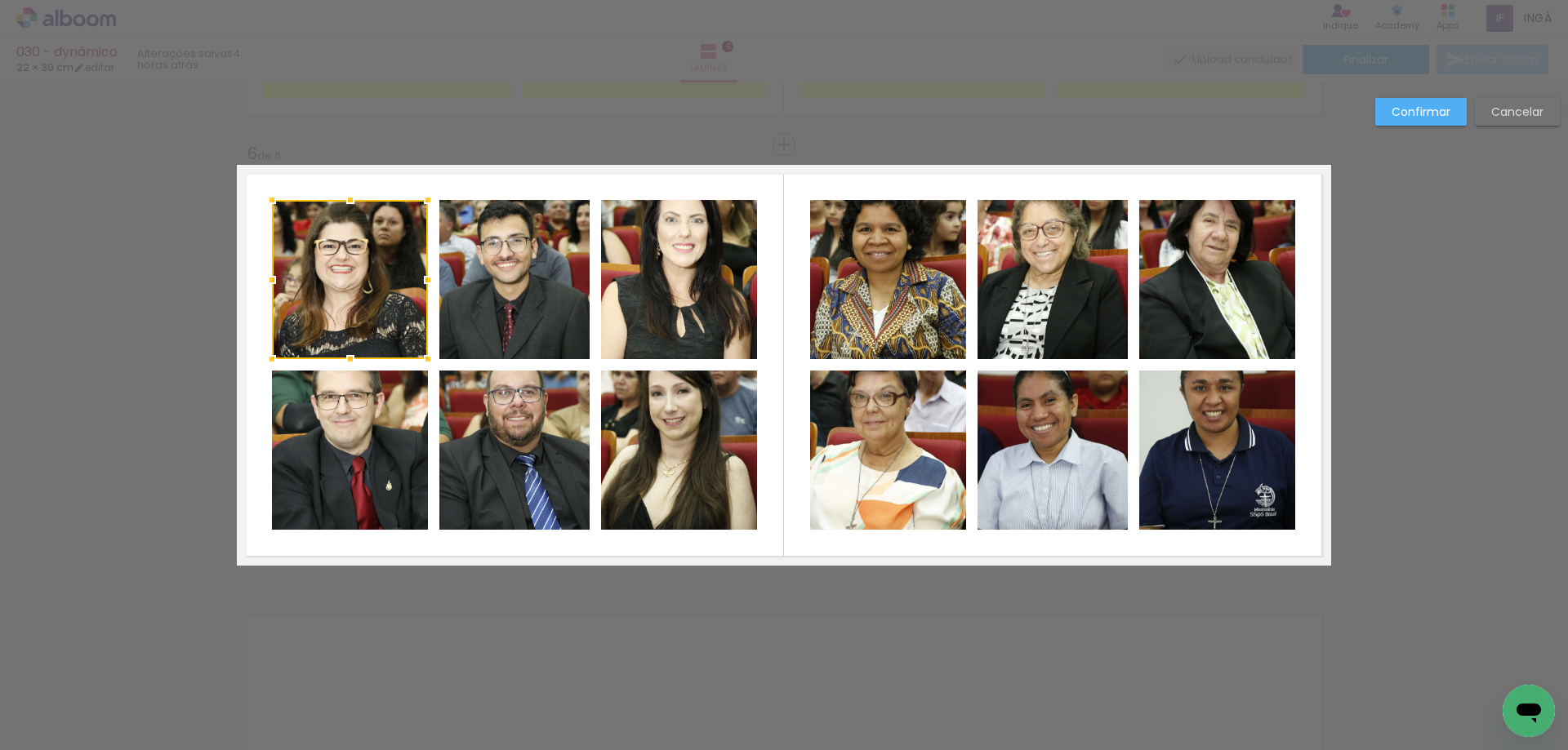
click at [475, 289] on quentale-photo at bounding box center [514, 279] width 150 height 159
click at [628, 278] on quentale-photo at bounding box center [679, 279] width 156 height 159
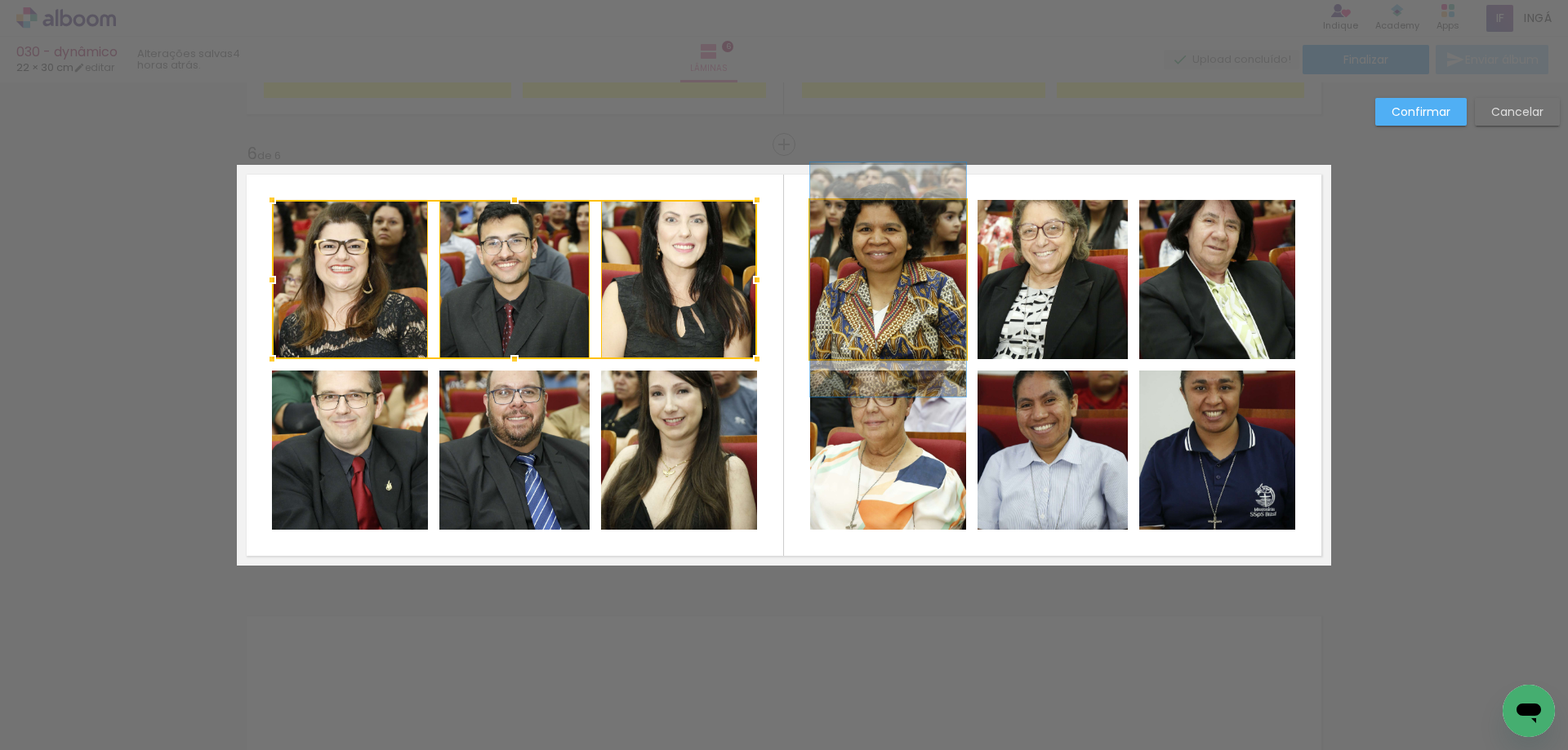
click at [876, 267] on quentale-photo at bounding box center [888, 279] width 156 height 159
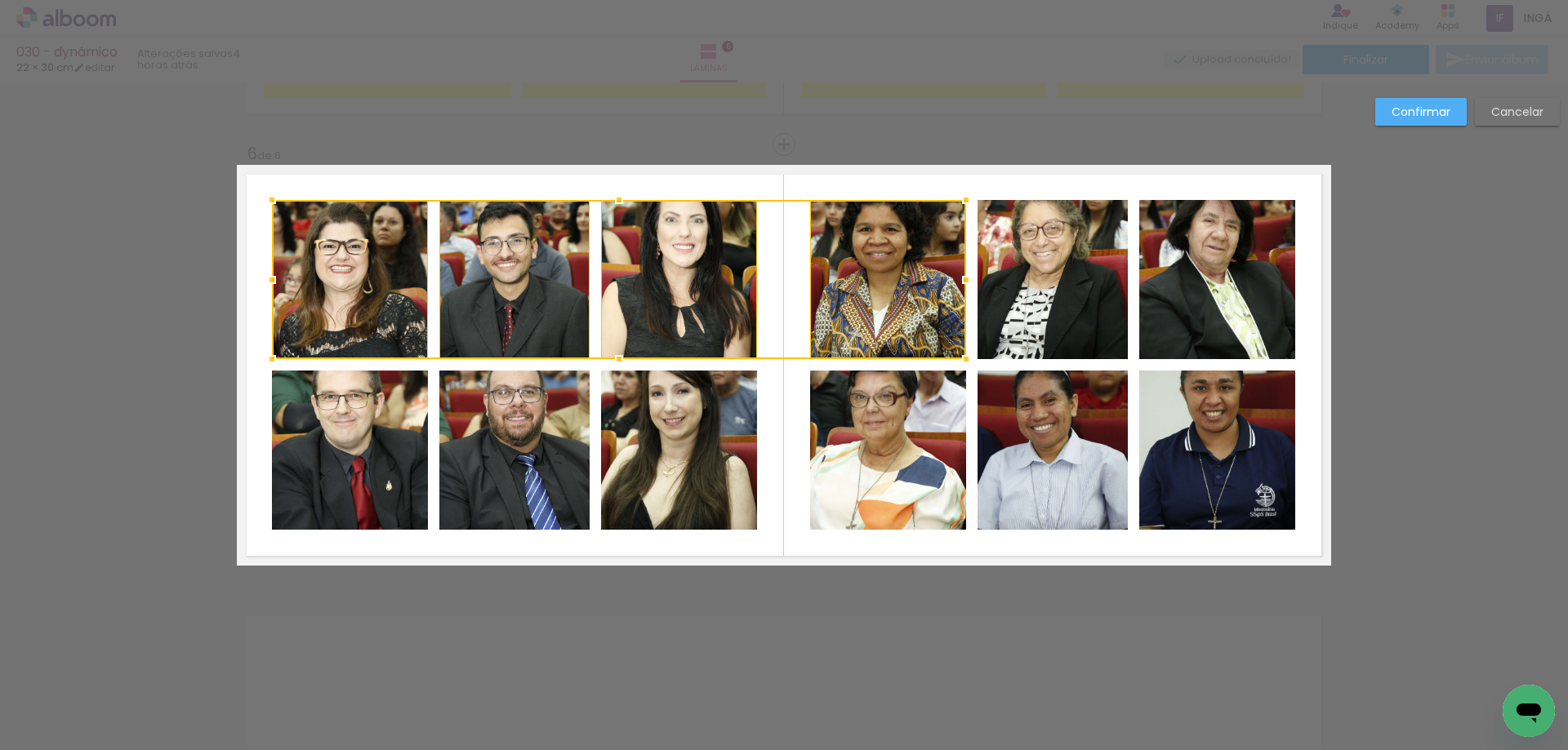
click at [1049, 267] on quentale-photo at bounding box center [1052, 279] width 150 height 159
click at [1211, 268] on quentale-photo at bounding box center [1216, 279] width 156 height 159
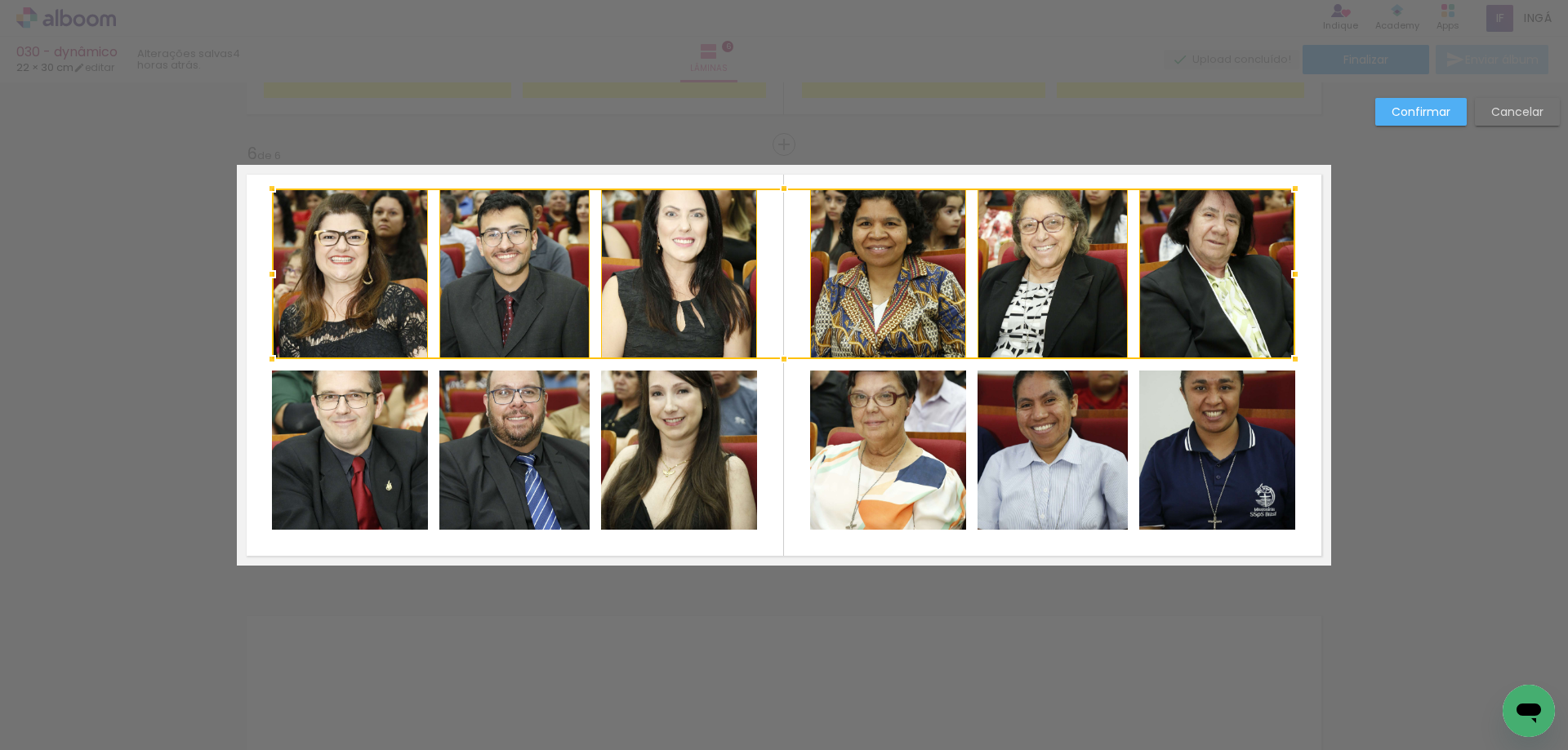
drag, startPoint x: 782, startPoint y: 196, endPoint x: 776, endPoint y: 177, distance: 19.9
click at [776, 177] on div at bounding box center [784, 188] width 32 height 32
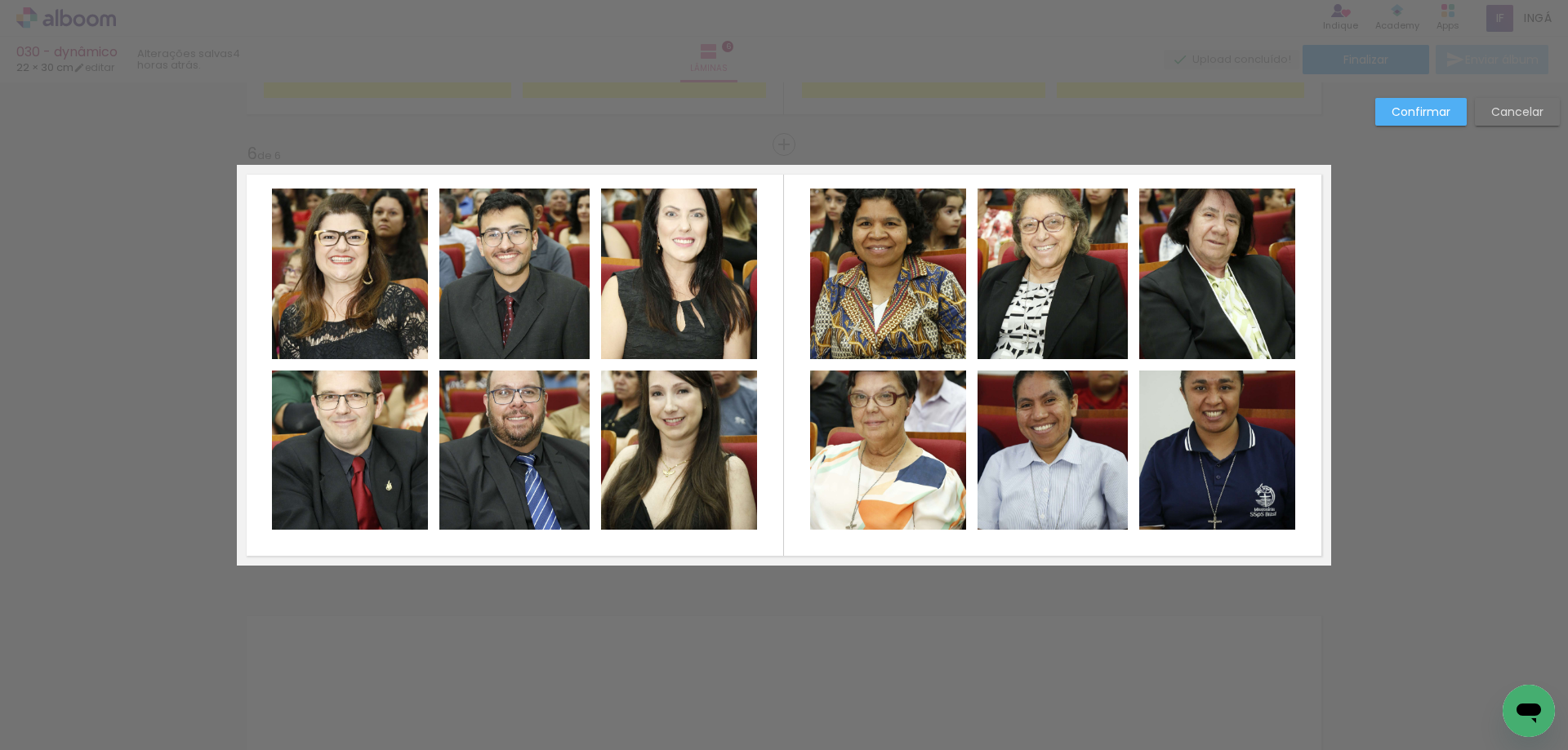
click at [365, 433] on quentale-photo at bounding box center [349, 450] width 156 height 159
click at [484, 434] on quentale-photo at bounding box center [514, 450] width 150 height 159
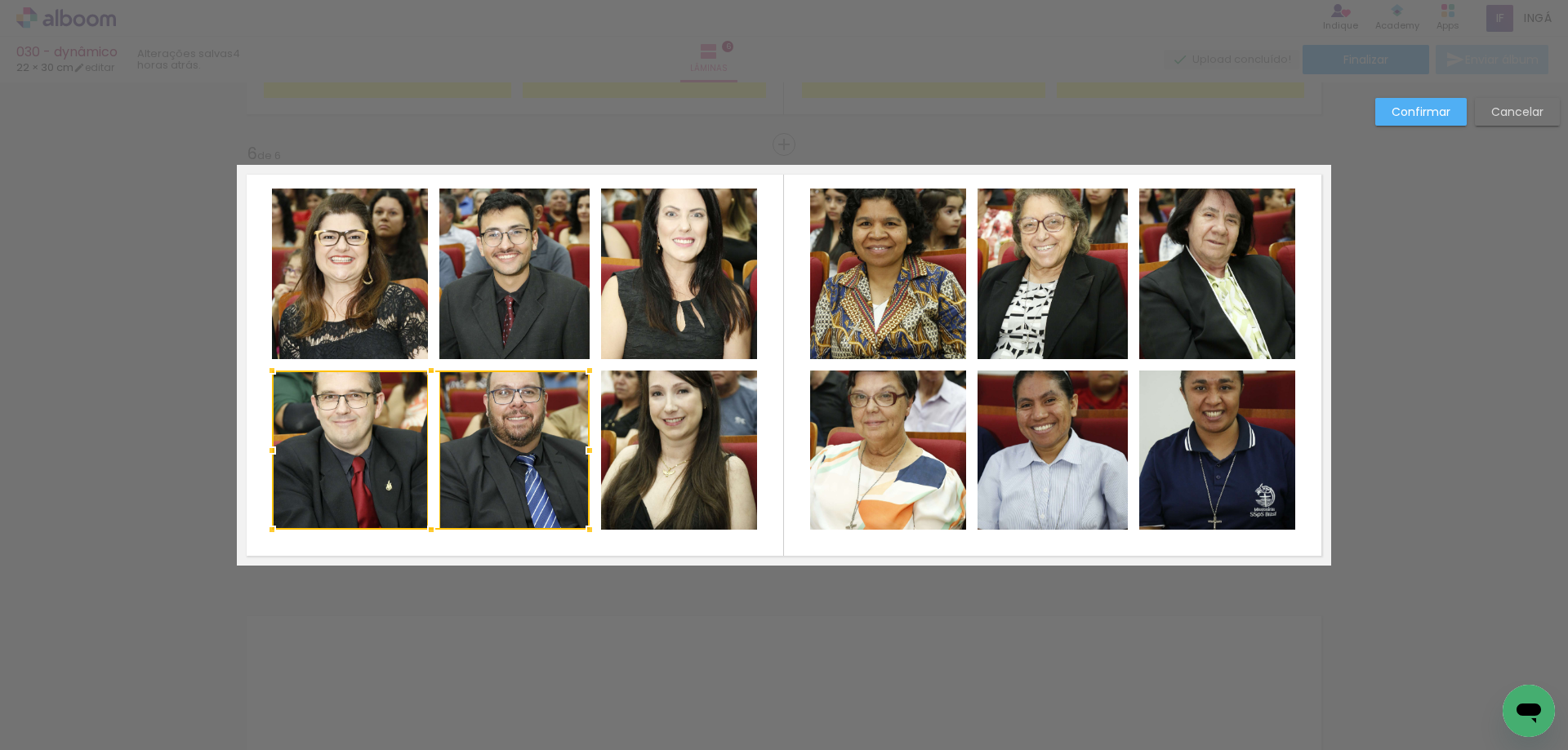
click at [684, 430] on quentale-photo at bounding box center [679, 450] width 156 height 159
click at [861, 432] on quentale-photo at bounding box center [888, 450] width 156 height 159
click at [1039, 433] on quentale-photo at bounding box center [1052, 450] width 150 height 159
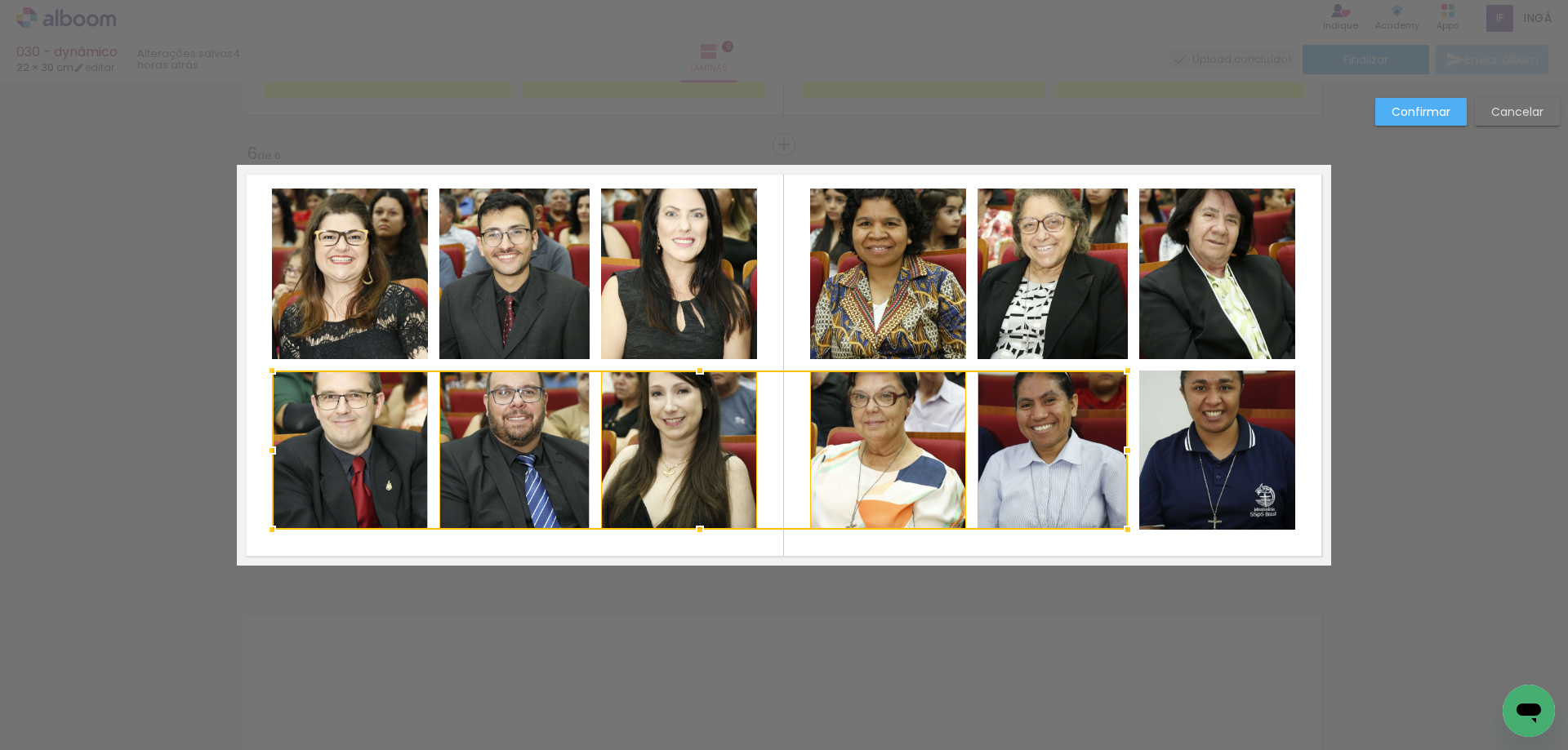
click at [1236, 429] on quentale-photo at bounding box center [1216, 450] width 156 height 159
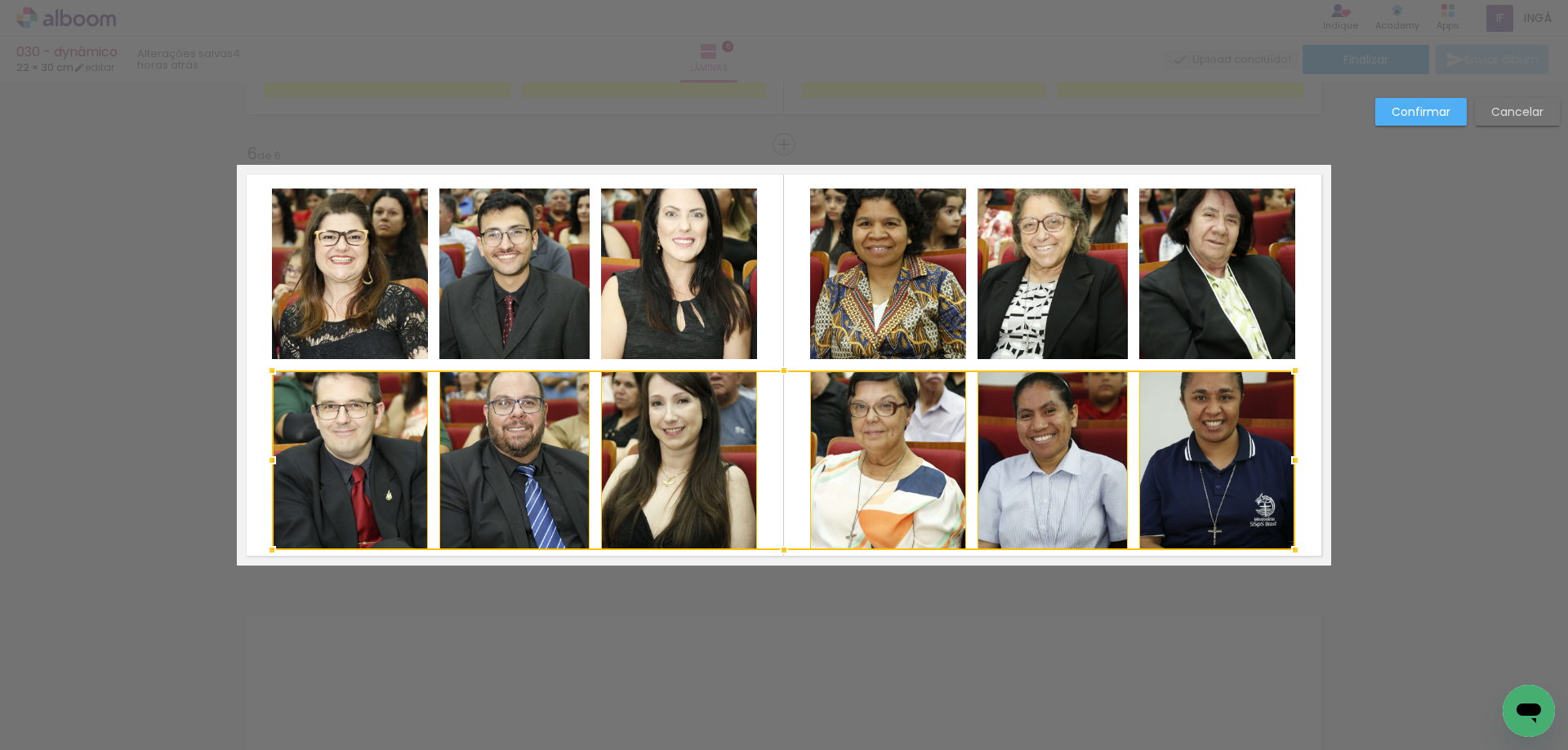
drag, startPoint x: 778, startPoint y: 526, endPoint x: 776, endPoint y: 546, distance: 20.1
click at [778, 548] on div at bounding box center [784, 549] width 32 height 32
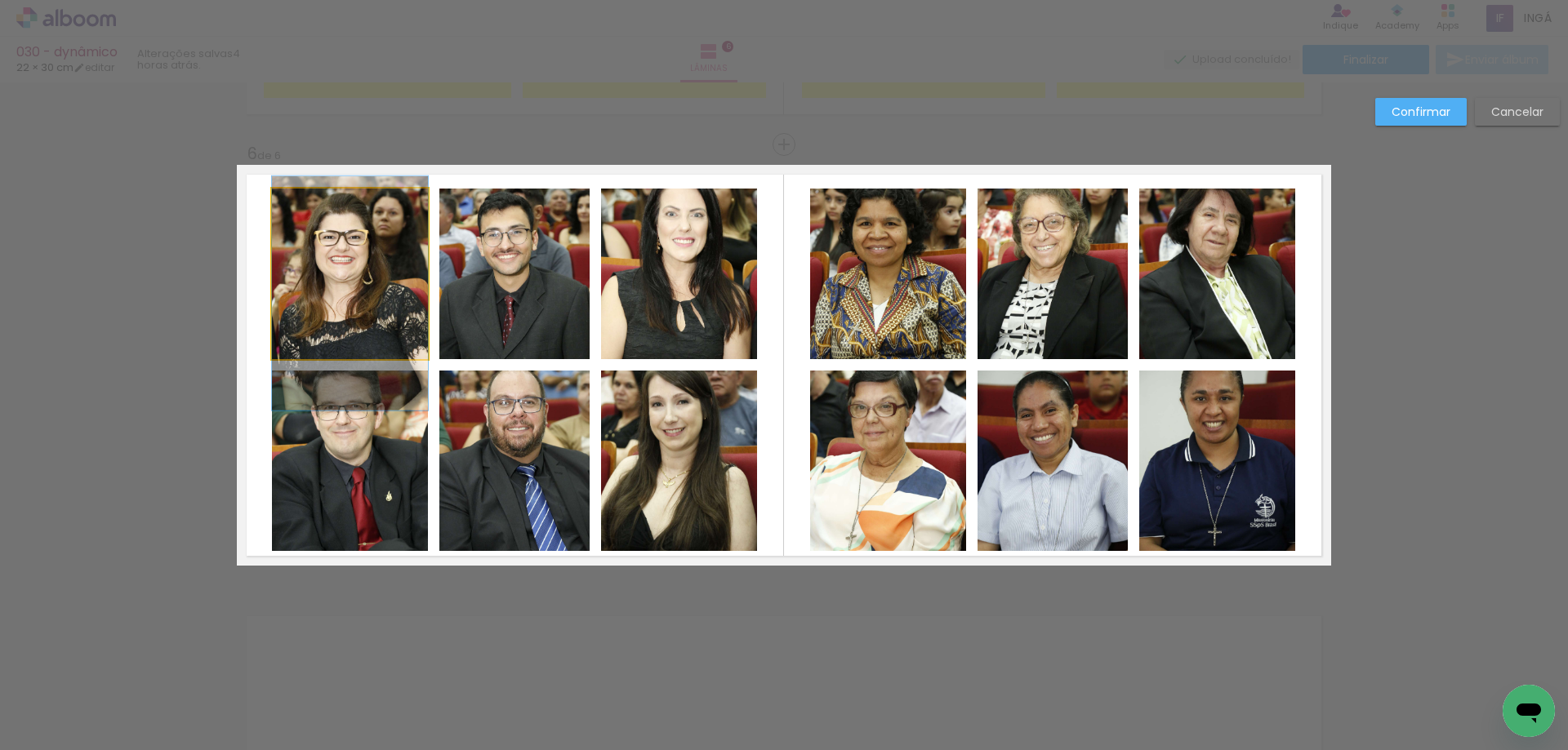
click at [375, 332] on quentale-photo at bounding box center [349, 273] width 156 height 170
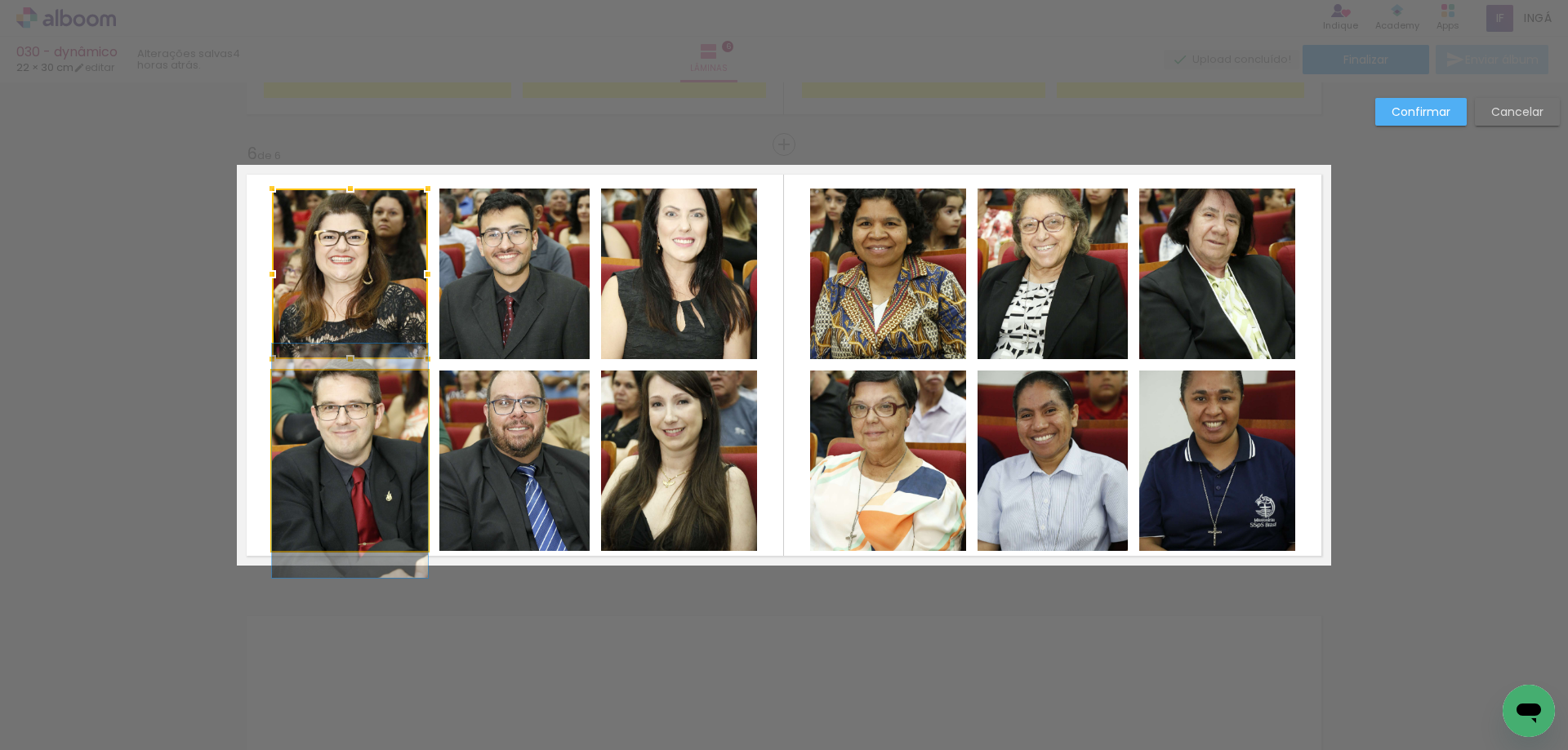
click at [372, 417] on quentale-photo at bounding box center [349, 461] width 156 height 180
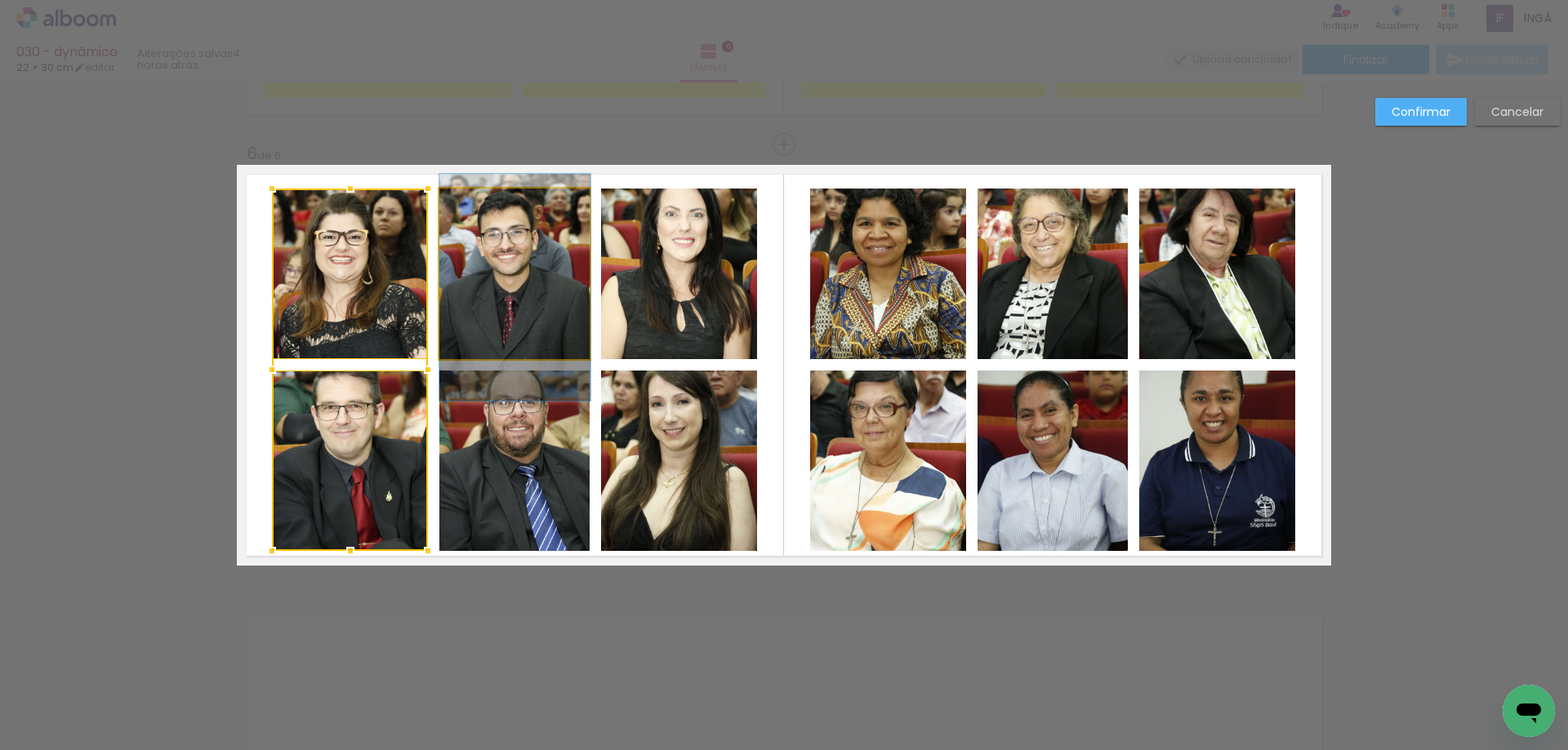
click at [470, 302] on quentale-photo at bounding box center [515, 273] width 151 height 170
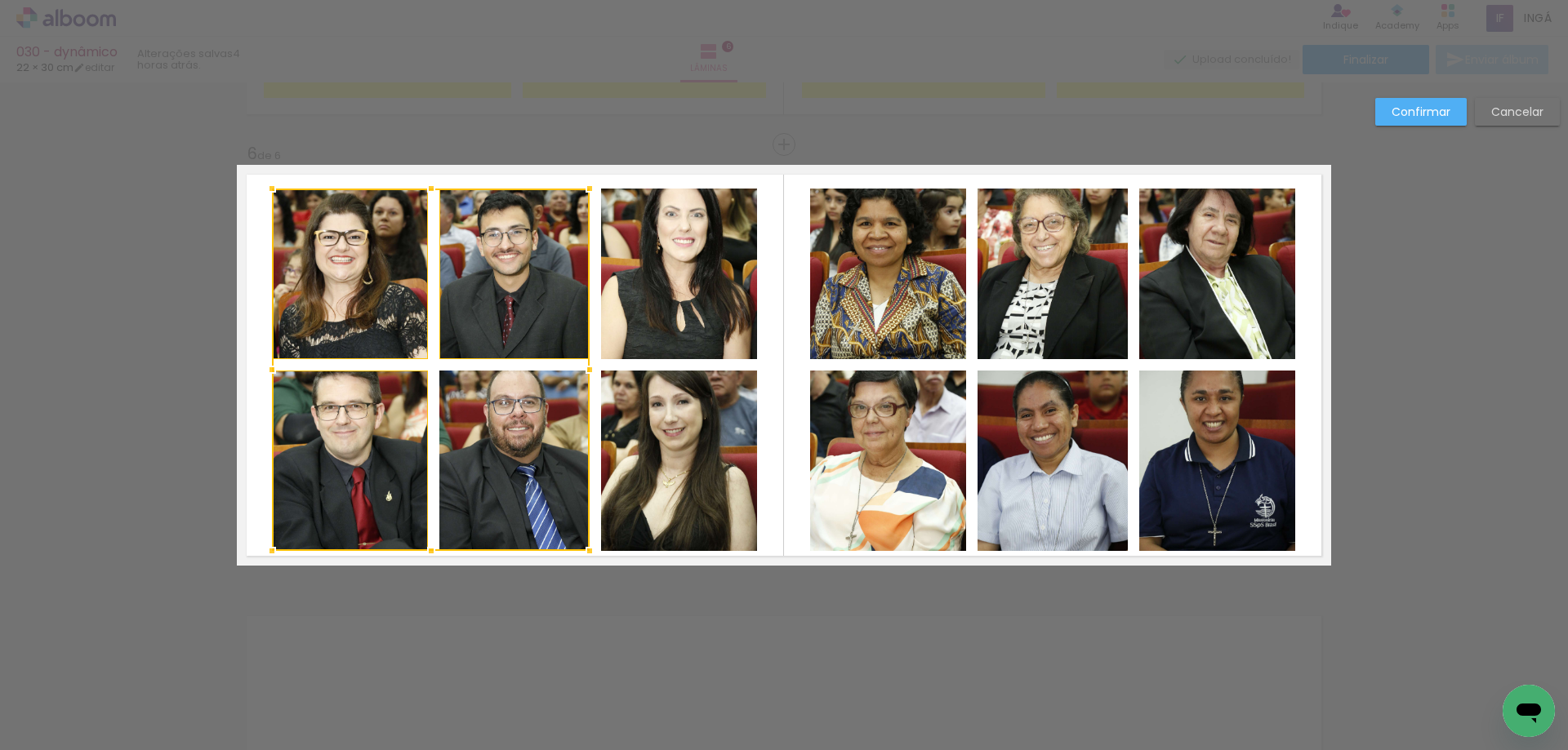
click at [474, 427] on div at bounding box center [430, 370] width 318 height 363
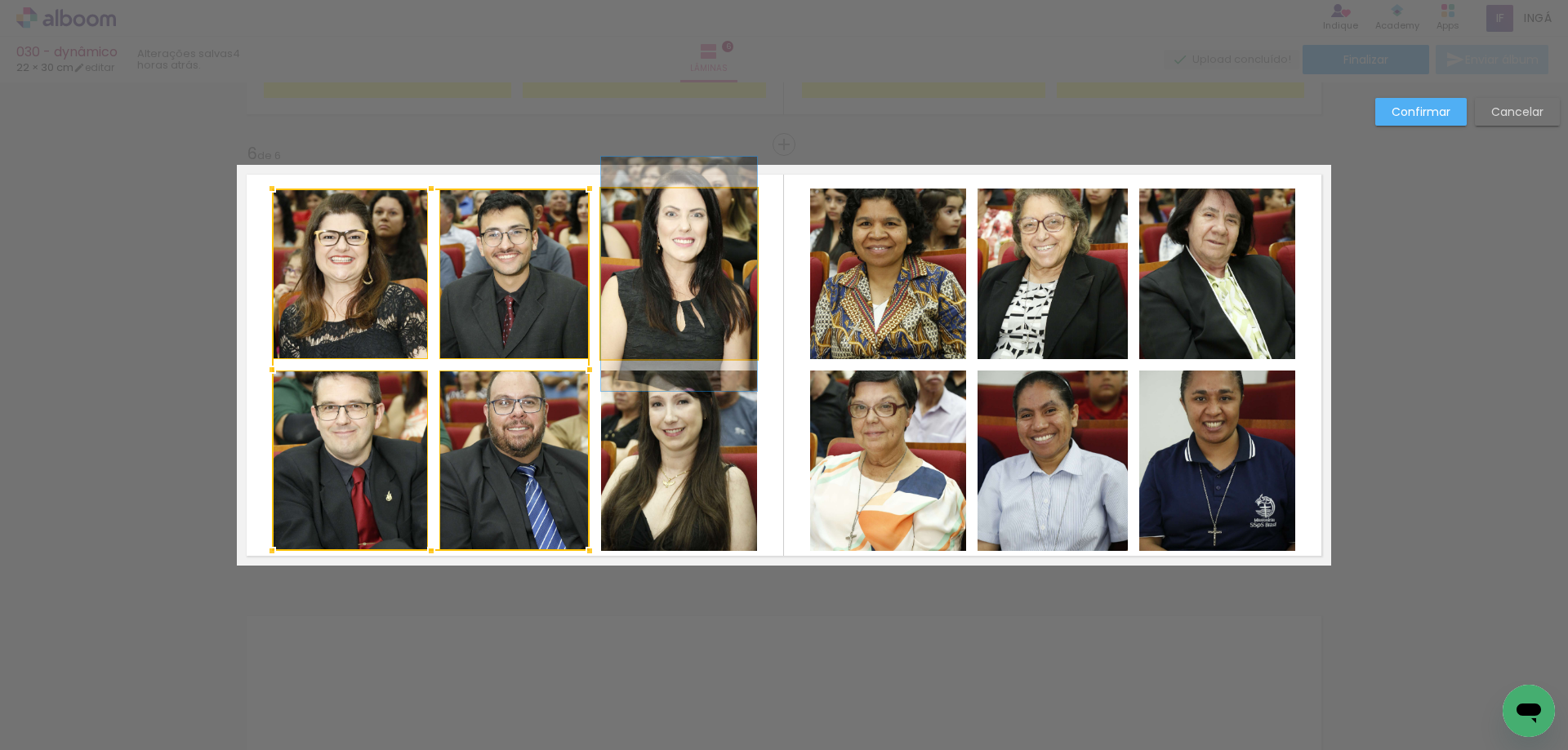
click at [631, 299] on quentale-photo at bounding box center [679, 273] width 156 height 170
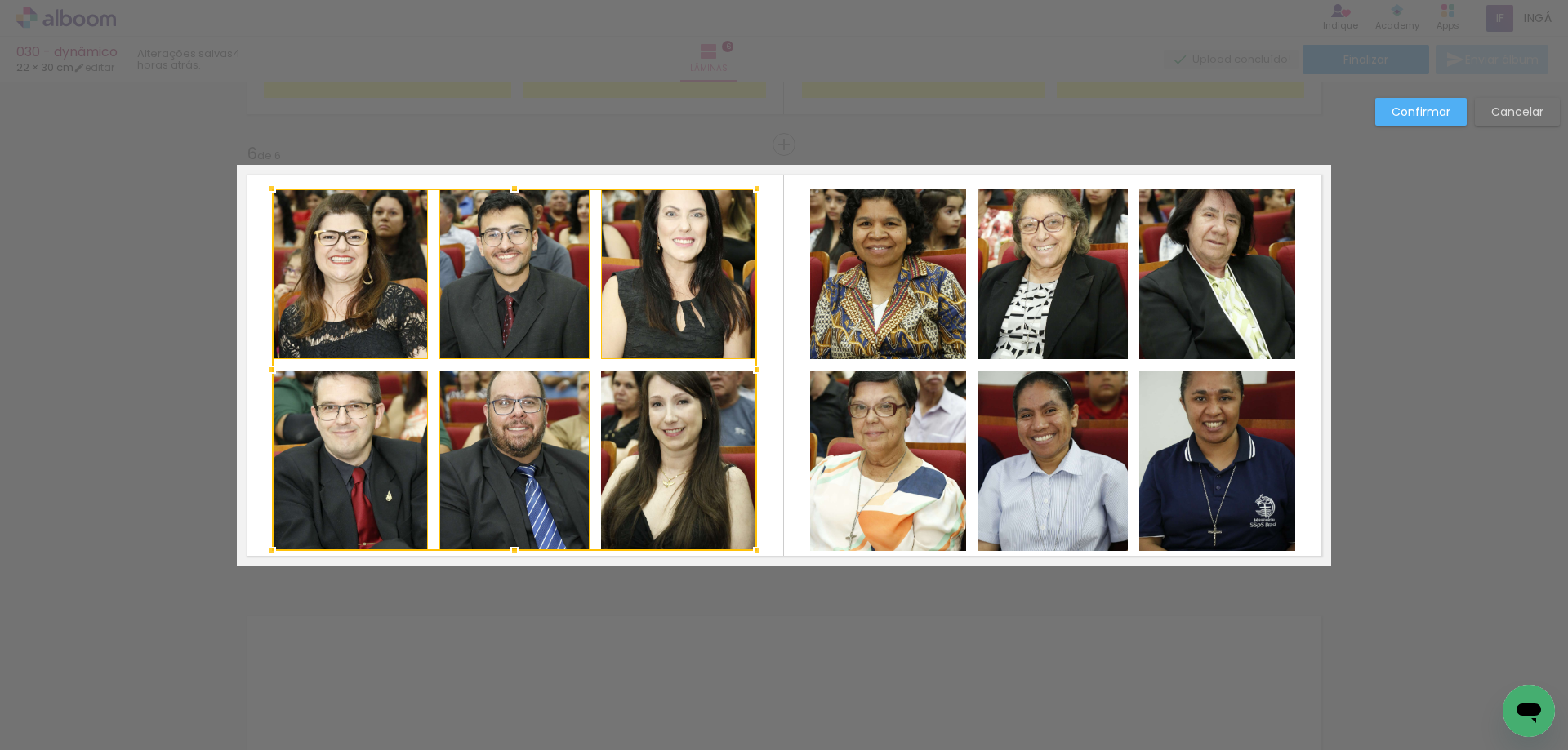
click at [628, 421] on div at bounding box center [514, 370] width 485 height 363
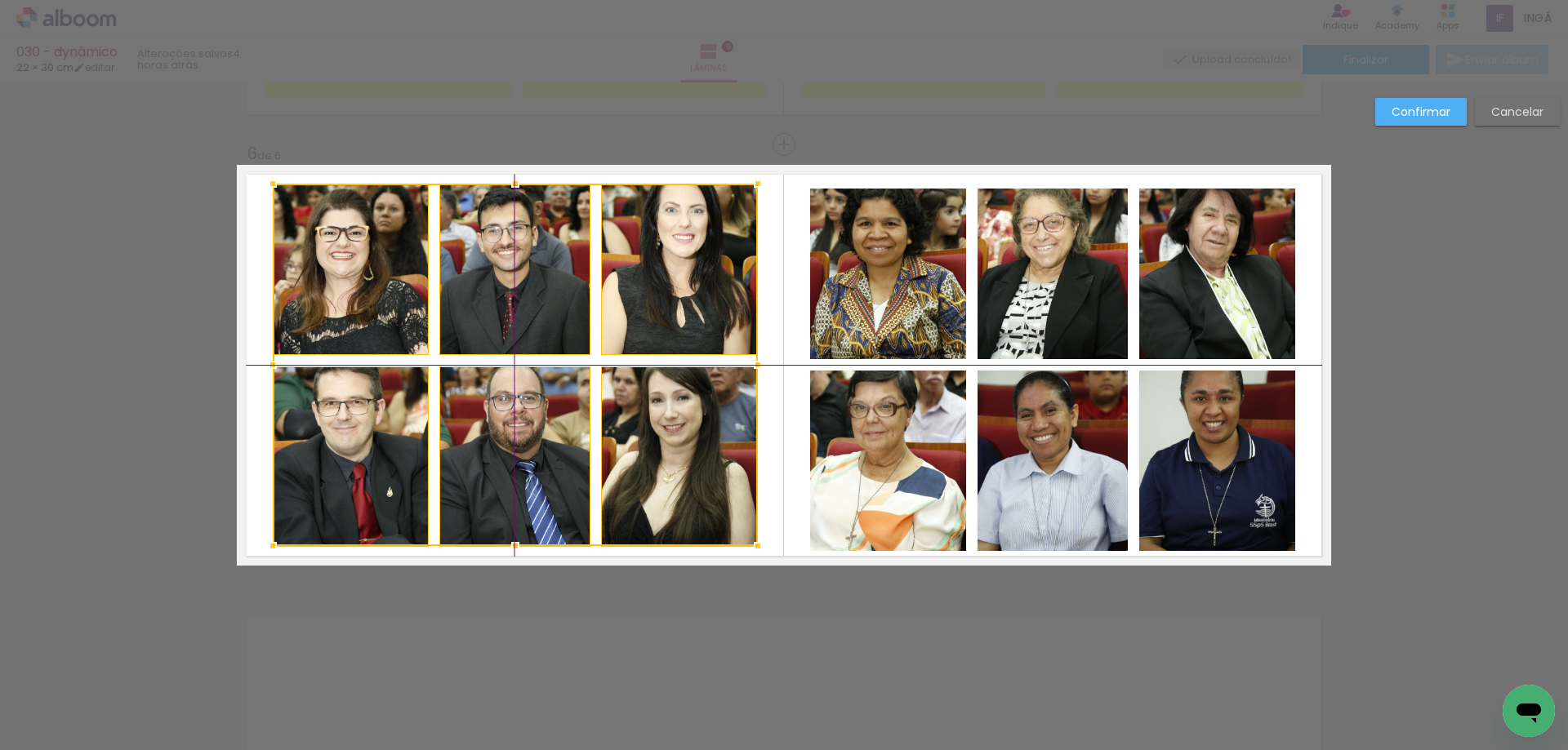
click at [631, 329] on div at bounding box center [515, 365] width 485 height 363
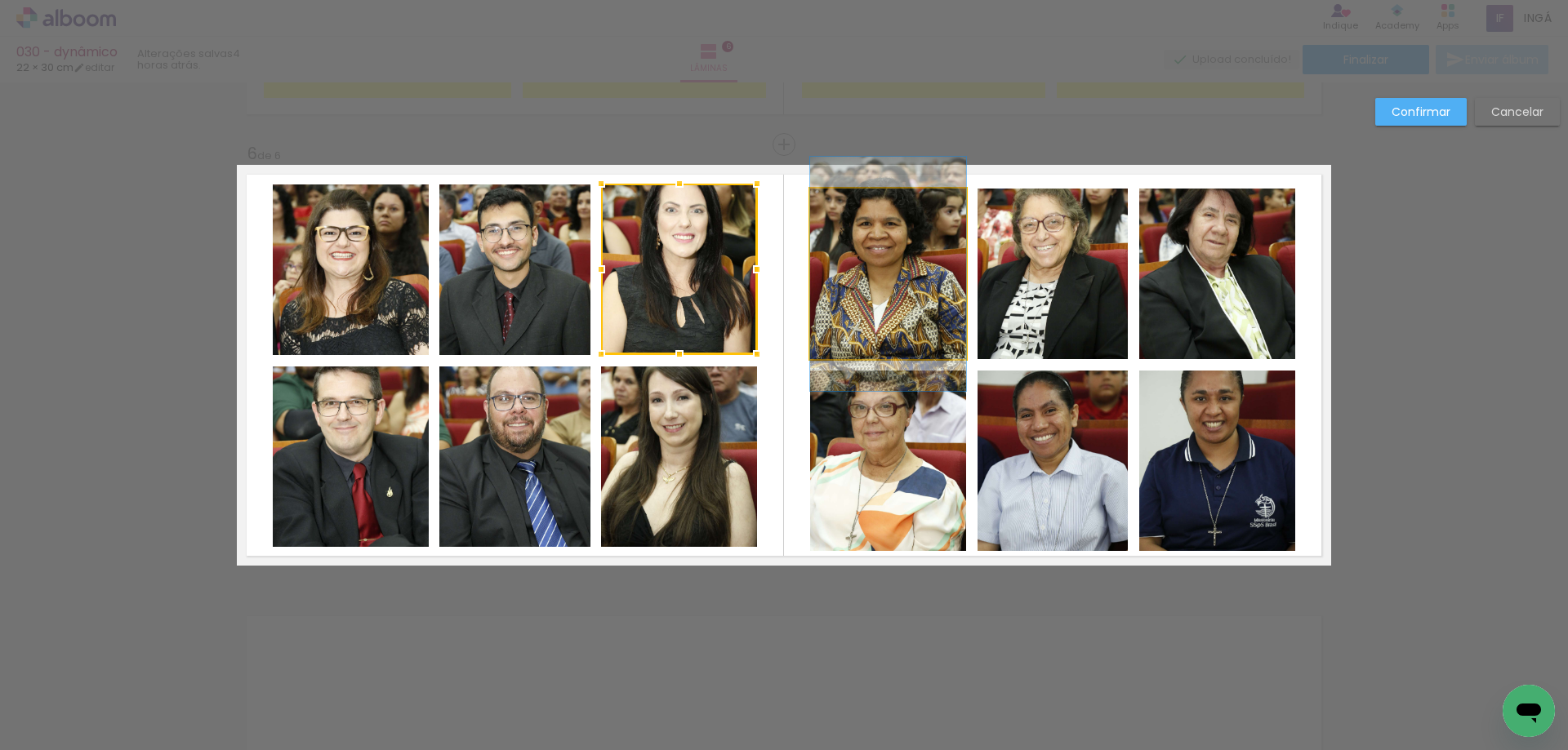
click at [883, 293] on quentale-photo at bounding box center [888, 273] width 156 height 170
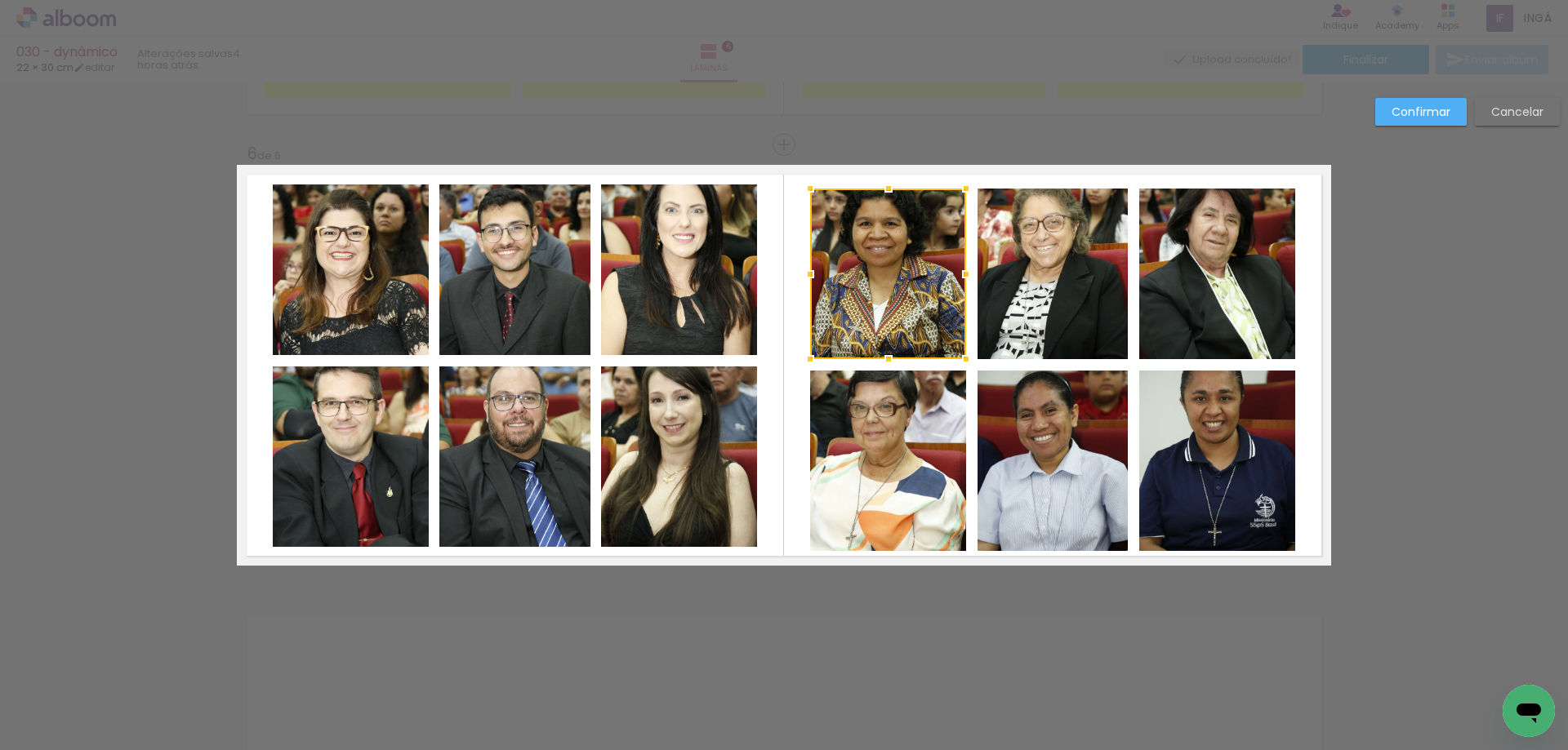
click at [874, 457] on quentale-photo at bounding box center [888, 461] width 156 height 180
click at [1034, 300] on quentale-photo at bounding box center [1053, 273] width 151 height 170
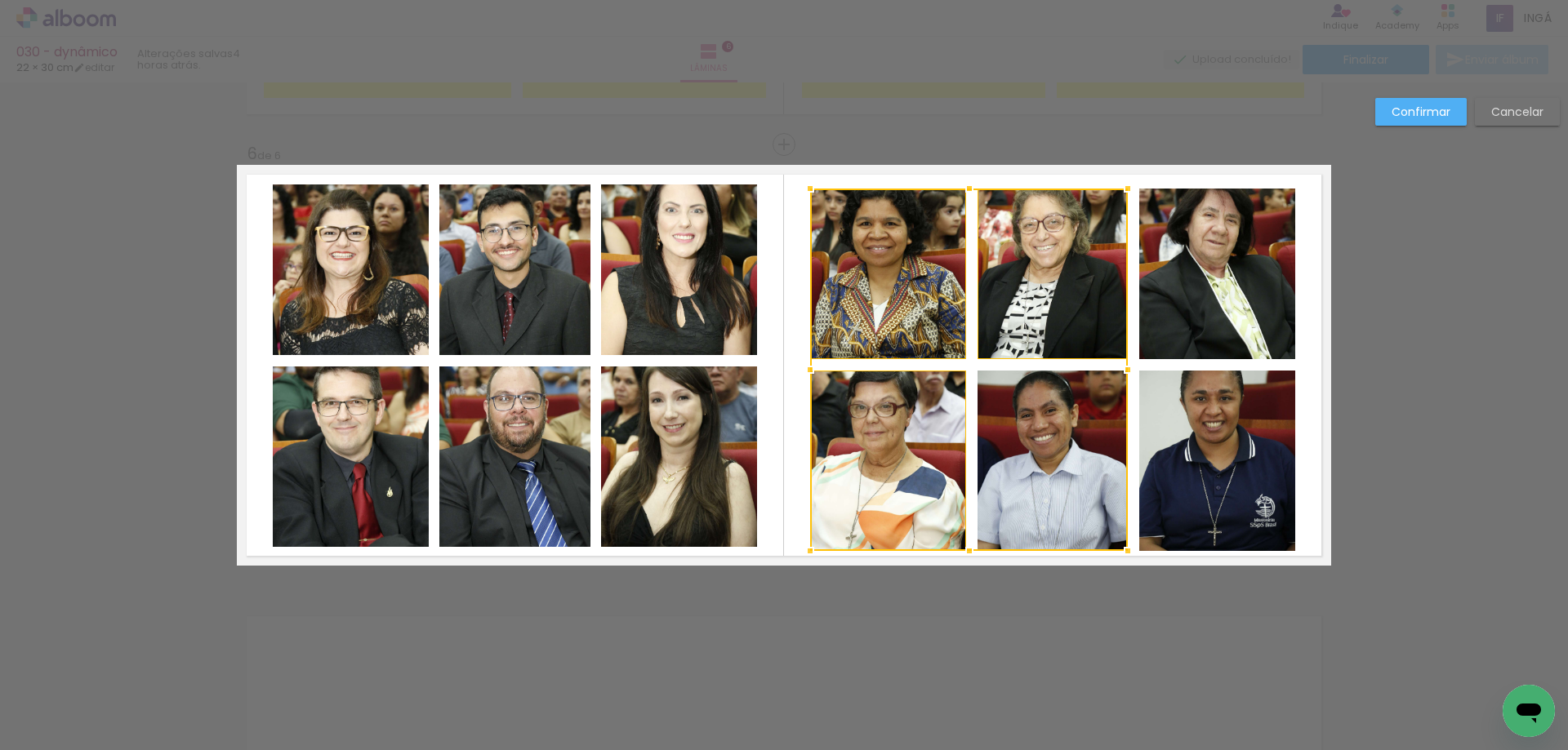
click at [1037, 429] on div at bounding box center [969, 370] width 318 height 363
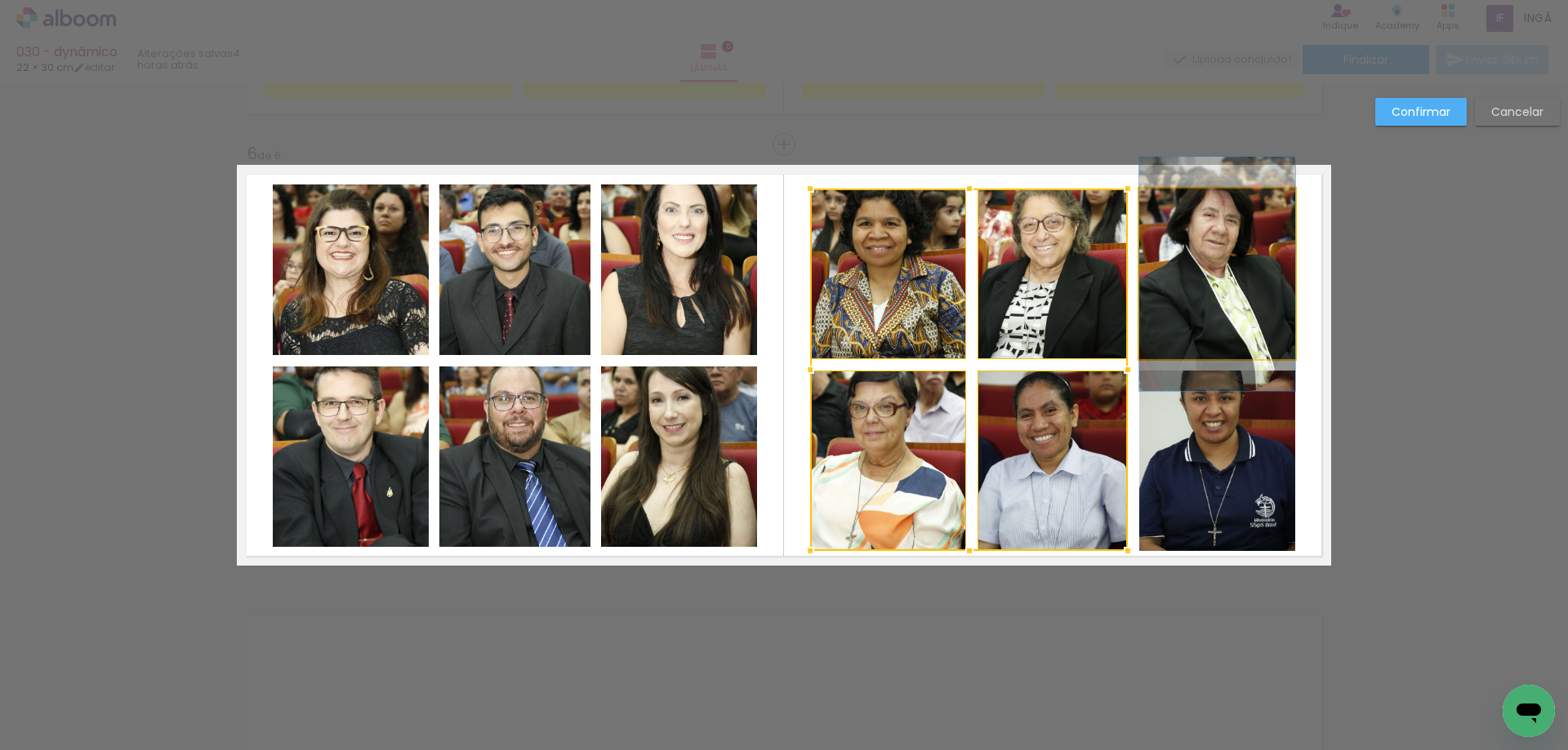
click at [1180, 297] on quentale-photo at bounding box center [1216, 273] width 156 height 170
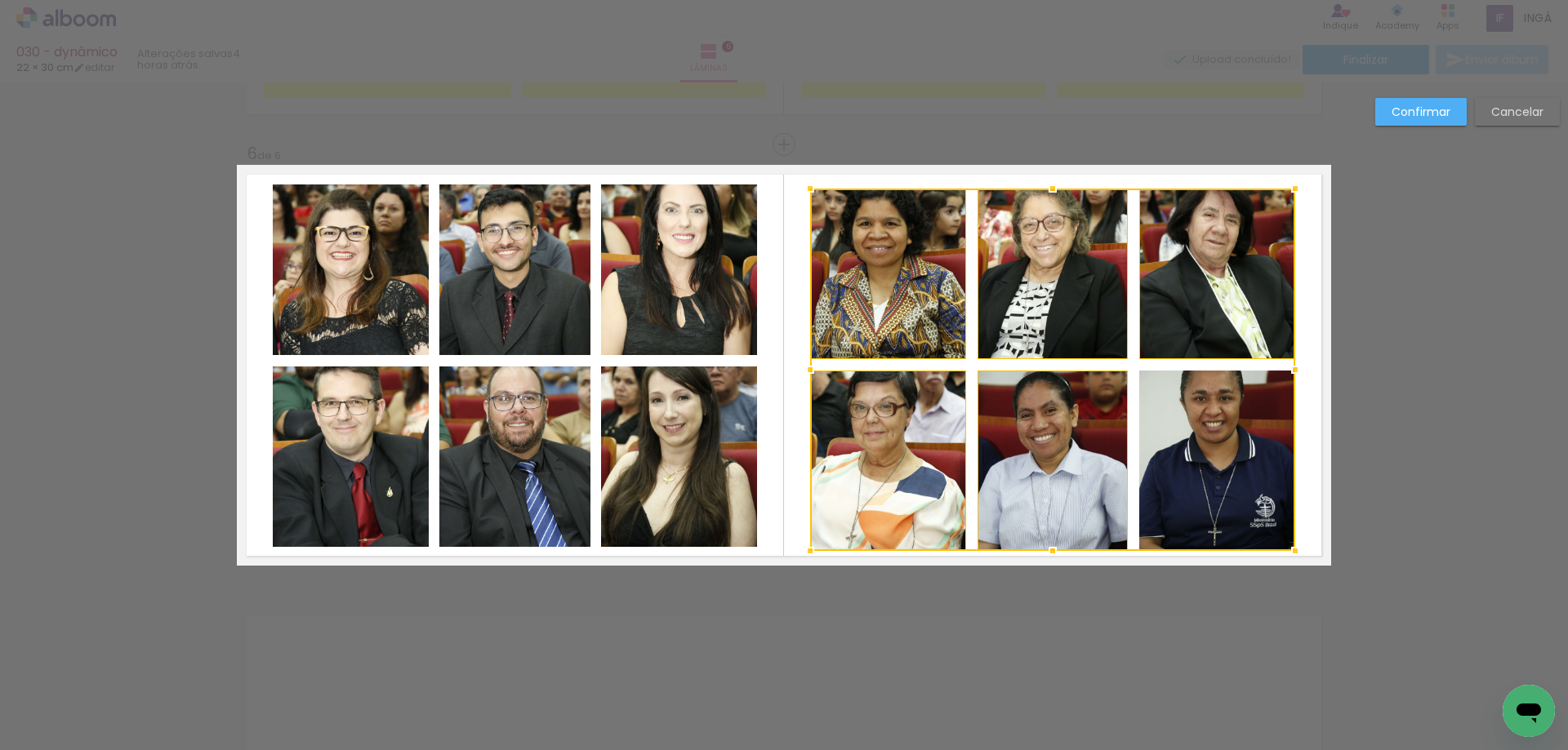
click at [1178, 428] on div at bounding box center [1052, 370] width 485 height 363
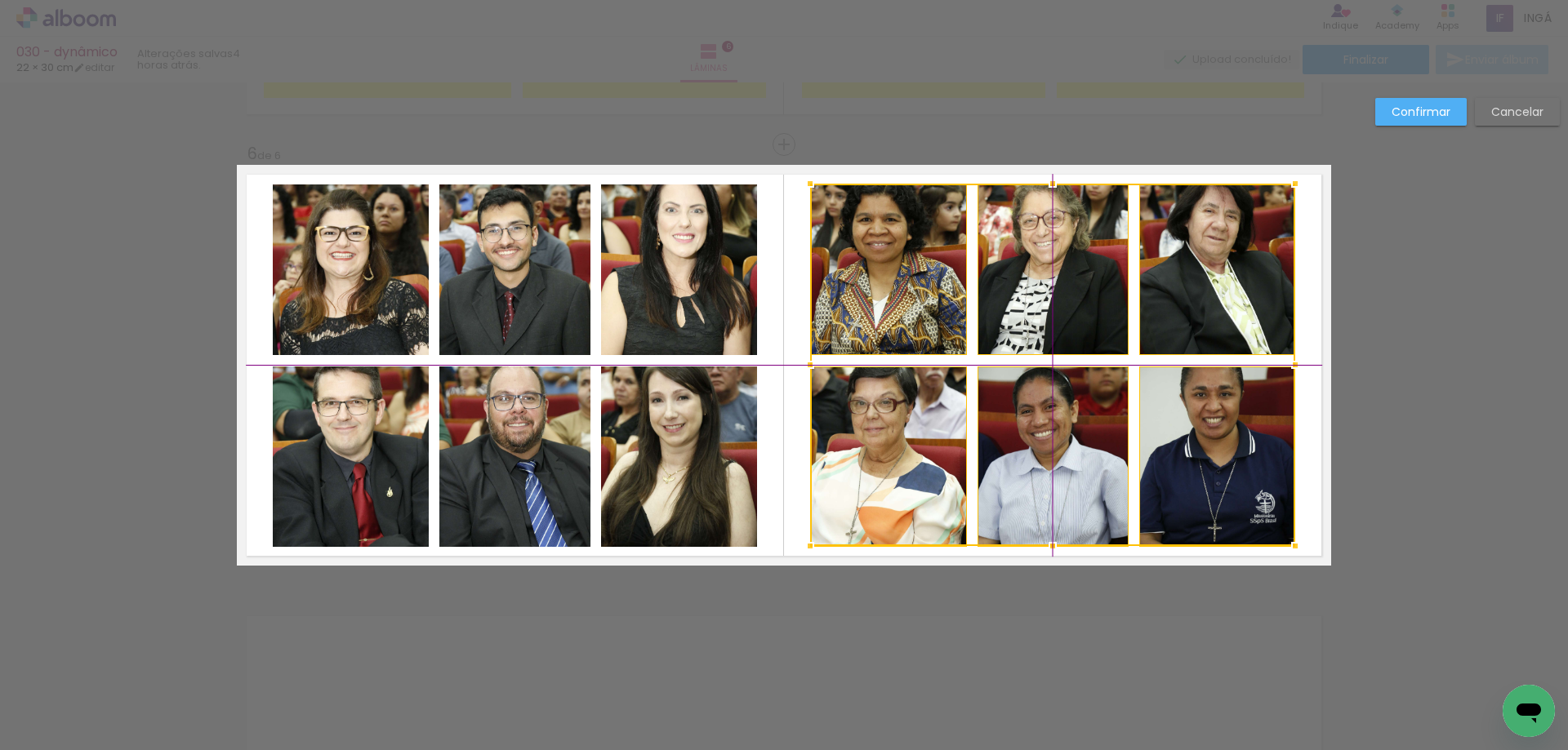
click at [1179, 339] on div at bounding box center [1052, 365] width 485 height 363
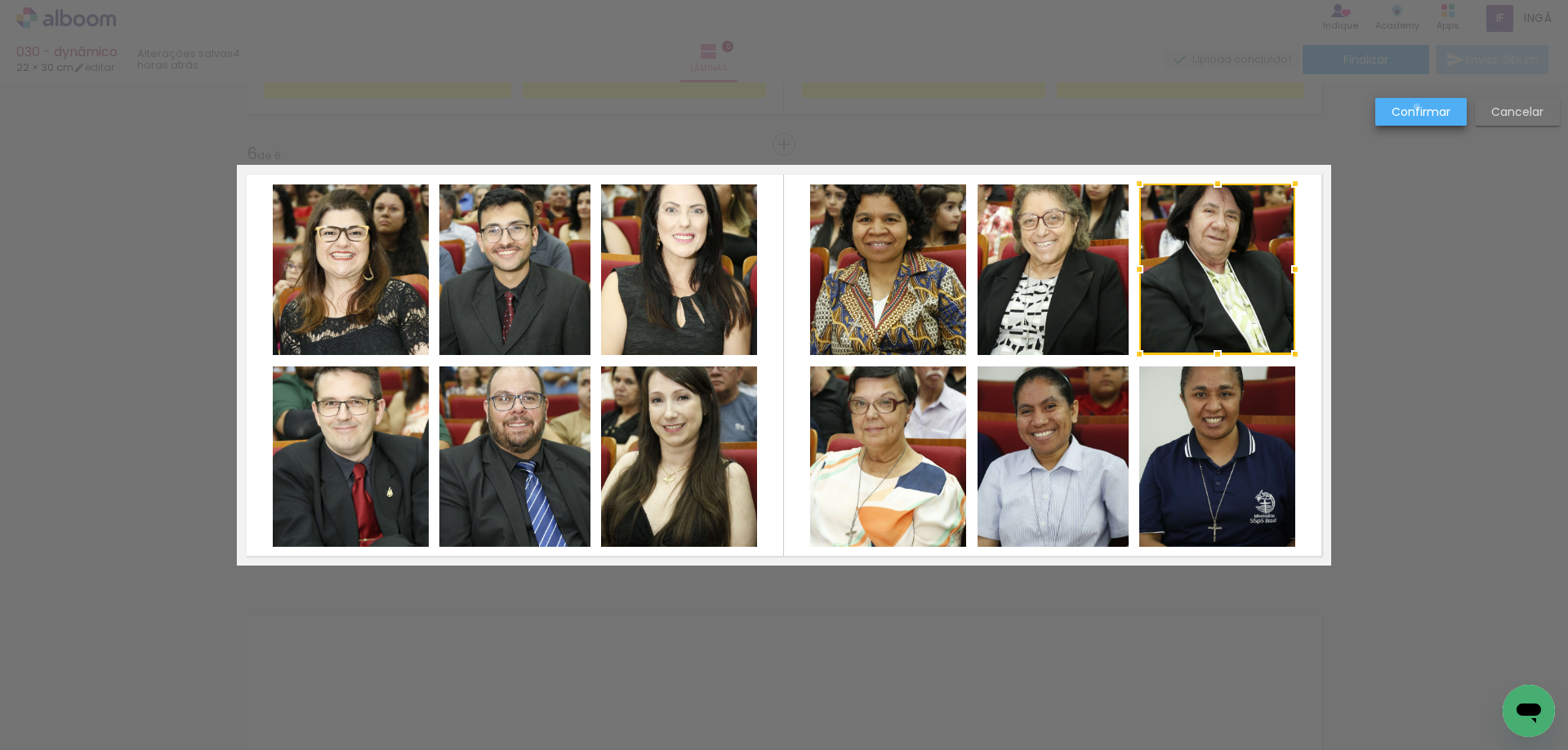
click at [0, 0] on slot "Confirmar" at bounding box center [0, 0] width 0 height 0
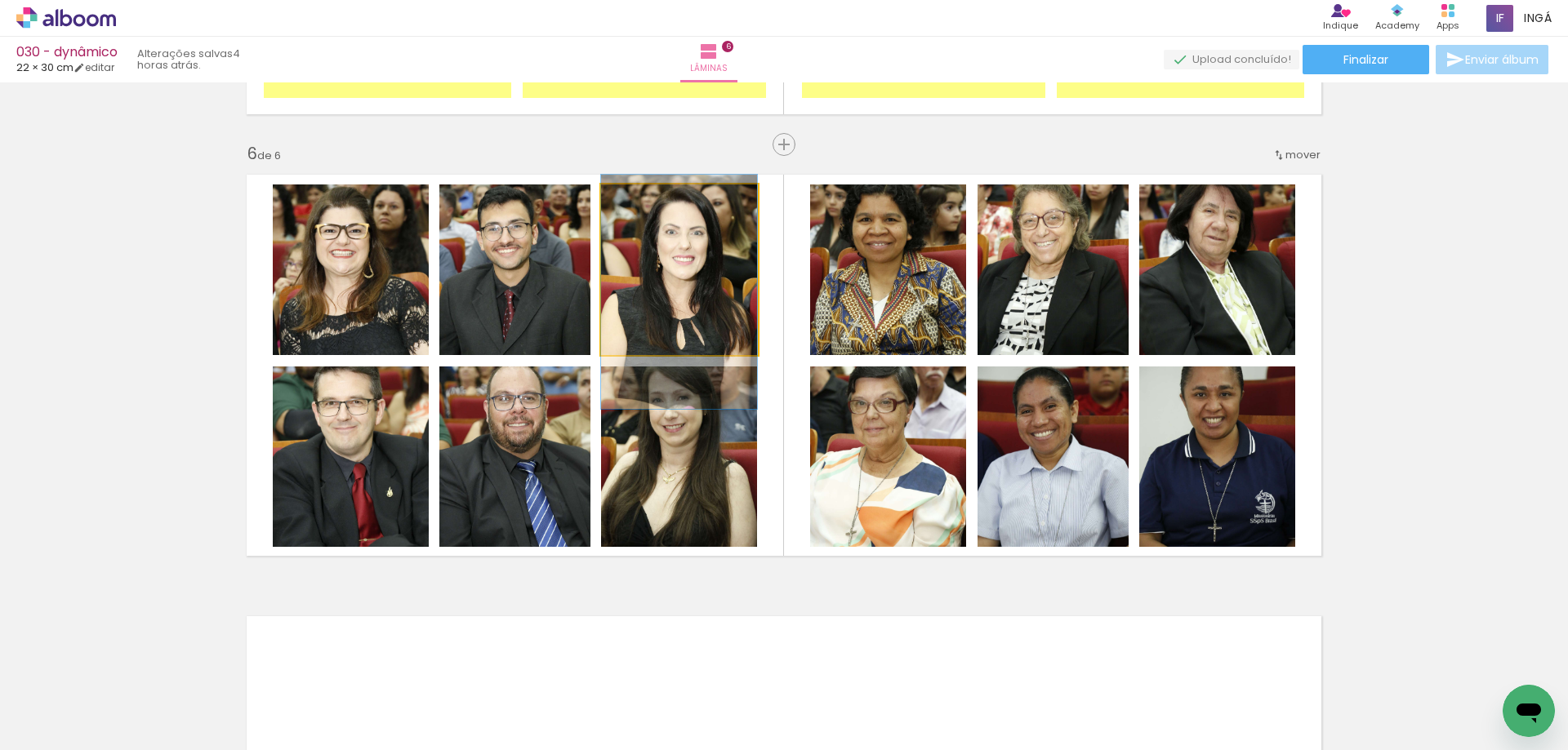
drag, startPoint x: 635, startPoint y: 263, endPoint x: 635, endPoint y: 285, distance: 22.0
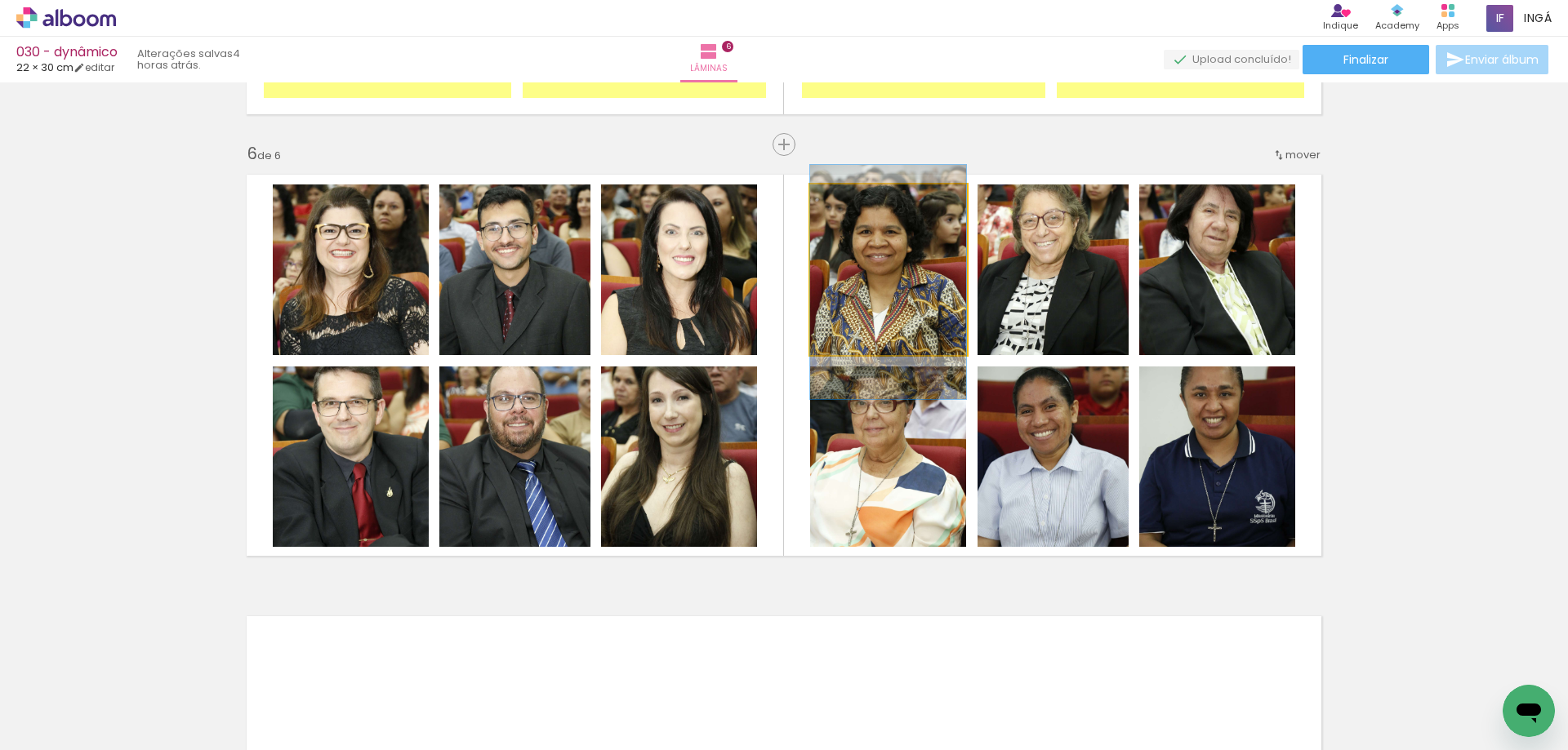
drag, startPoint x: 887, startPoint y: 265, endPoint x: 888, endPoint y: 273, distance: 8.1
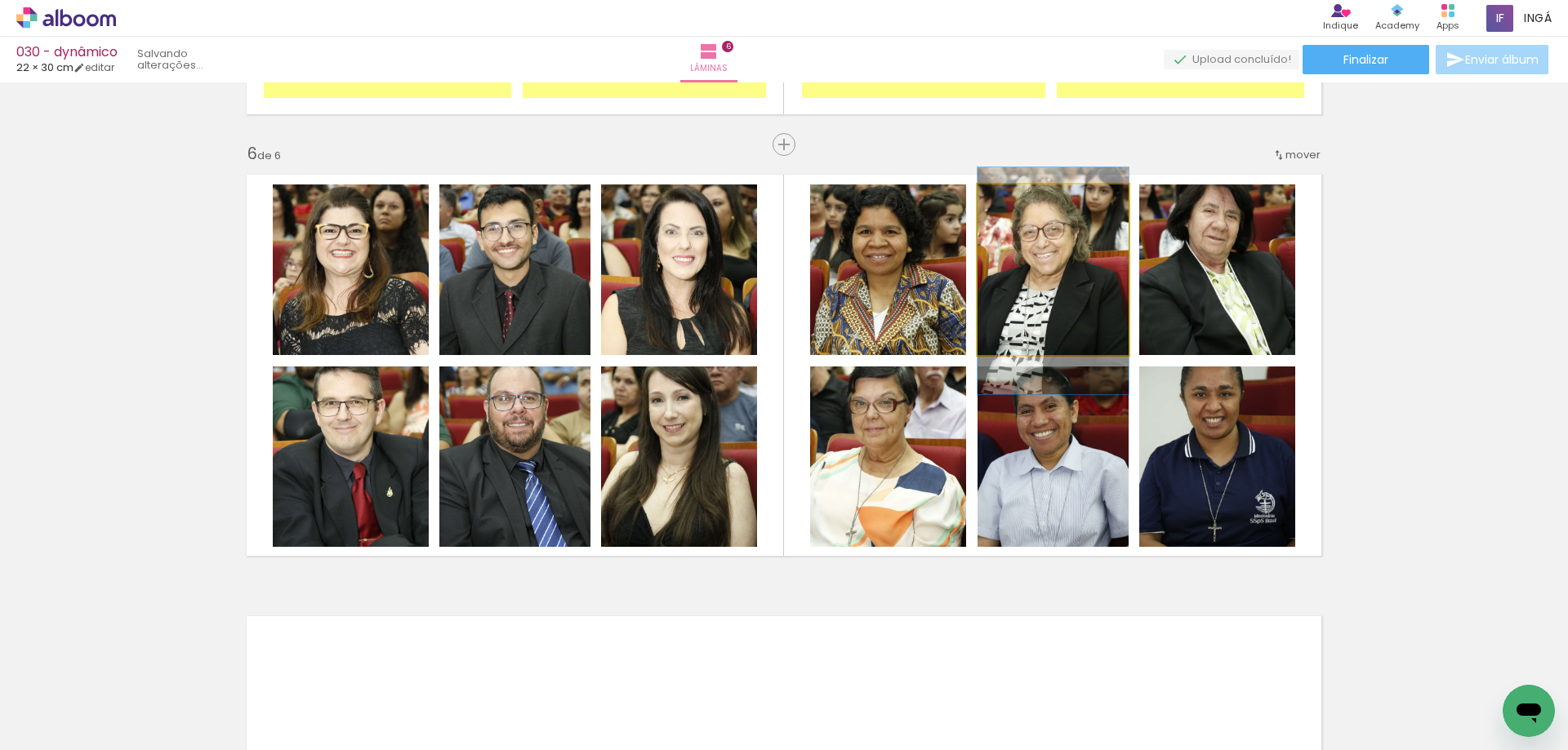
drag, startPoint x: 1051, startPoint y: 260, endPoint x: 1051, endPoint y: 271, distance: 11.0
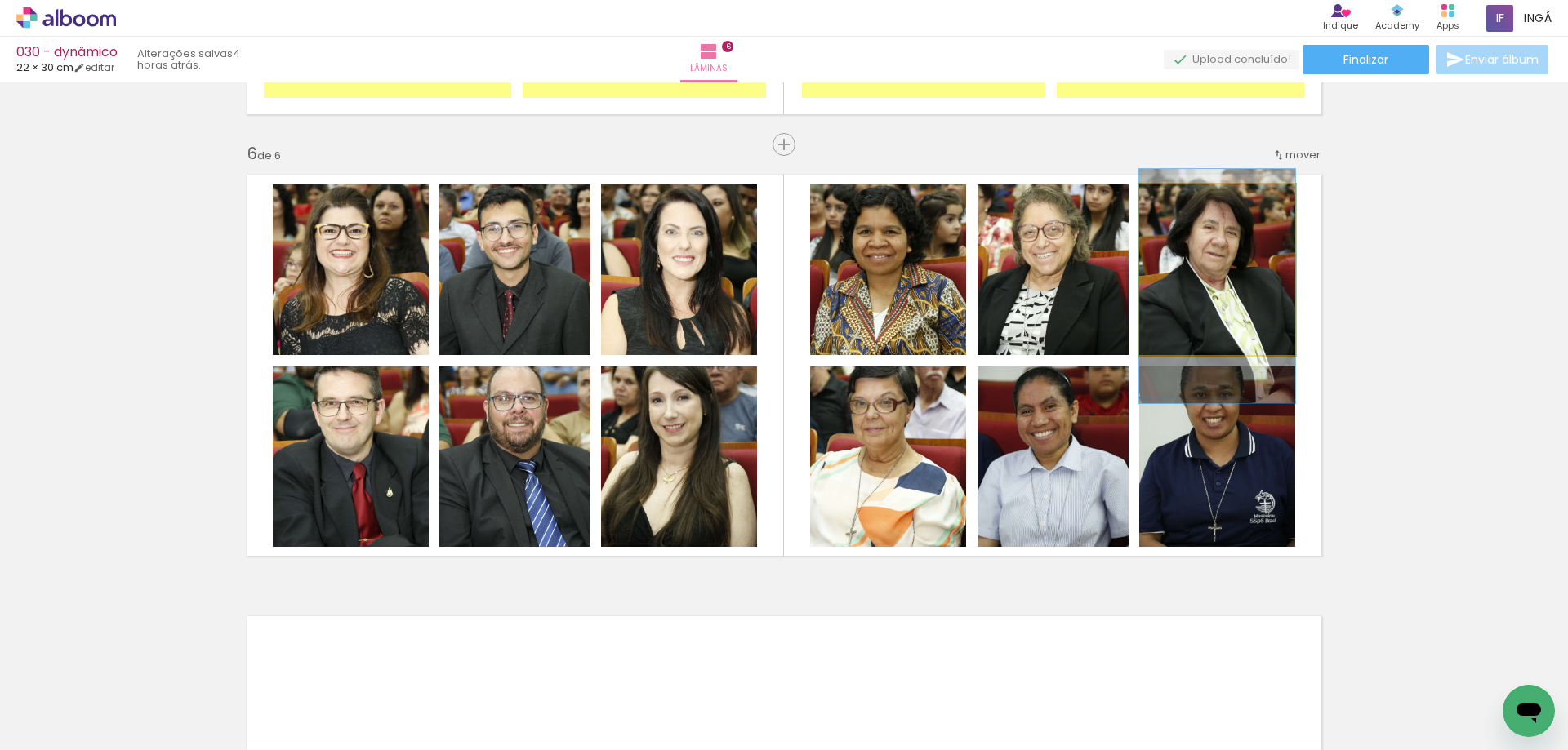
drag, startPoint x: 1192, startPoint y: 238, endPoint x: 1197, endPoint y: 255, distance: 17.7
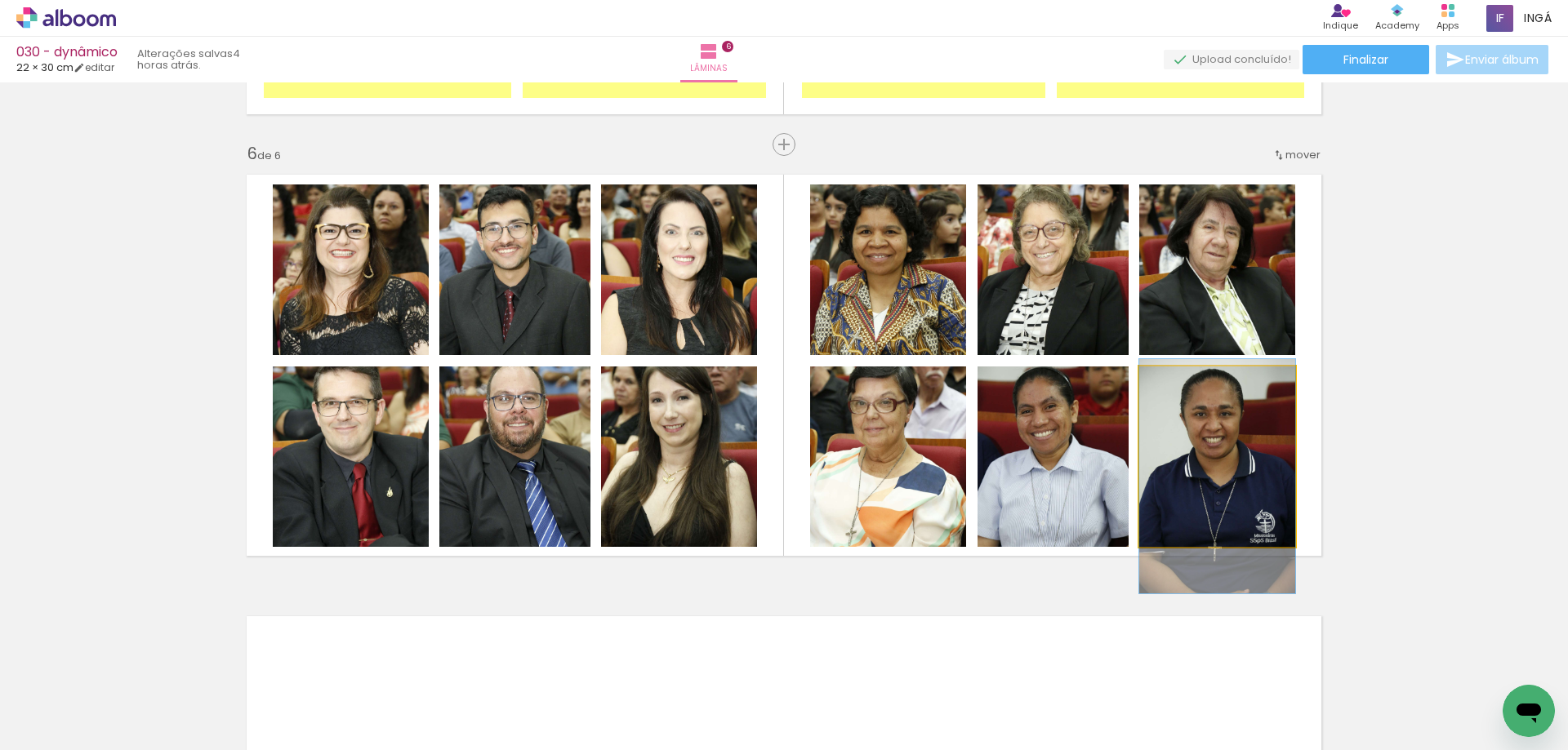
drag, startPoint x: 1204, startPoint y: 406, endPoint x: 1207, endPoint y: 423, distance: 17.3
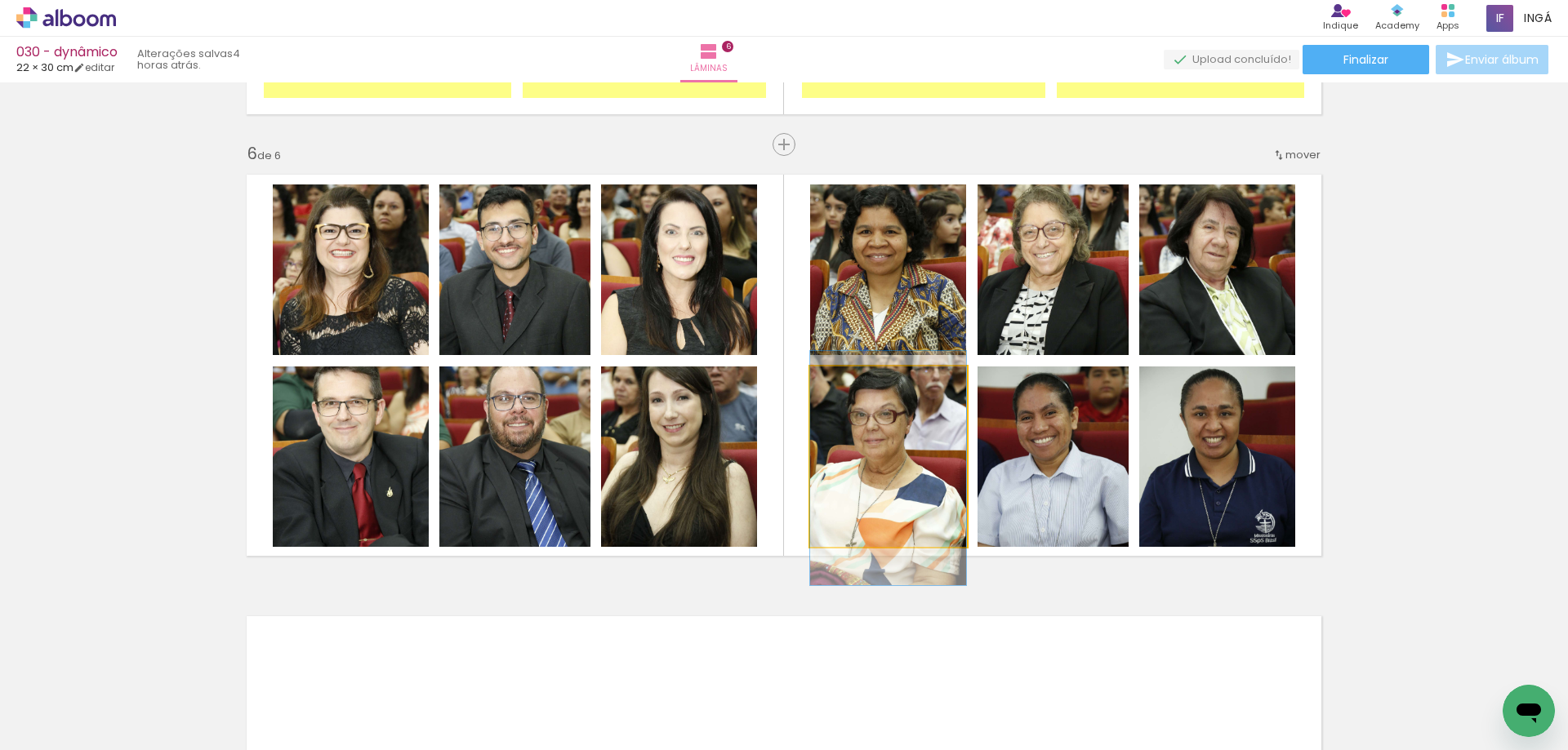
drag, startPoint x: 931, startPoint y: 441, endPoint x: 933, endPoint y: 452, distance: 11.2
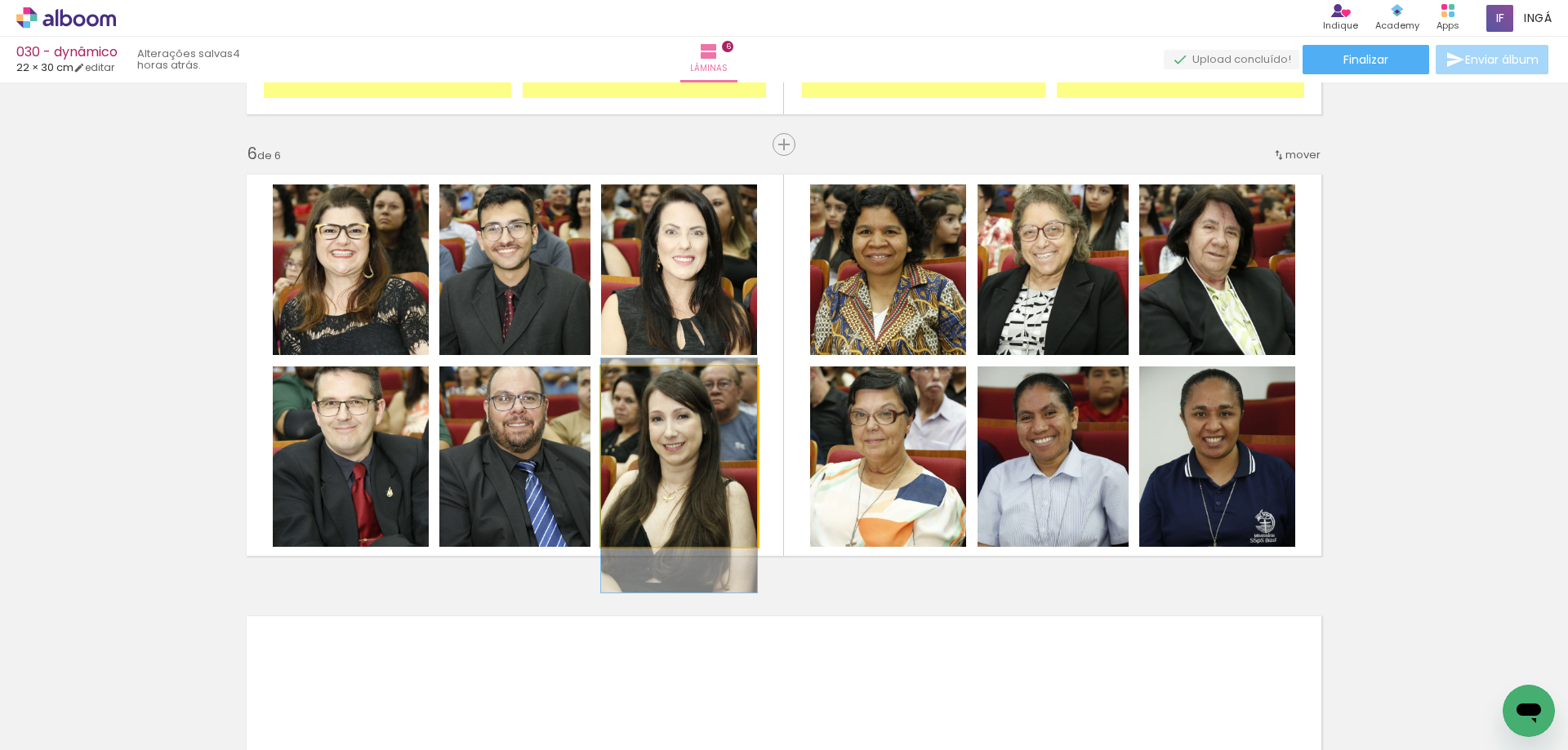
drag, startPoint x: 692, startPoint y: 466, endPoint x: 691, endPoint y: 479, distance: 13.0
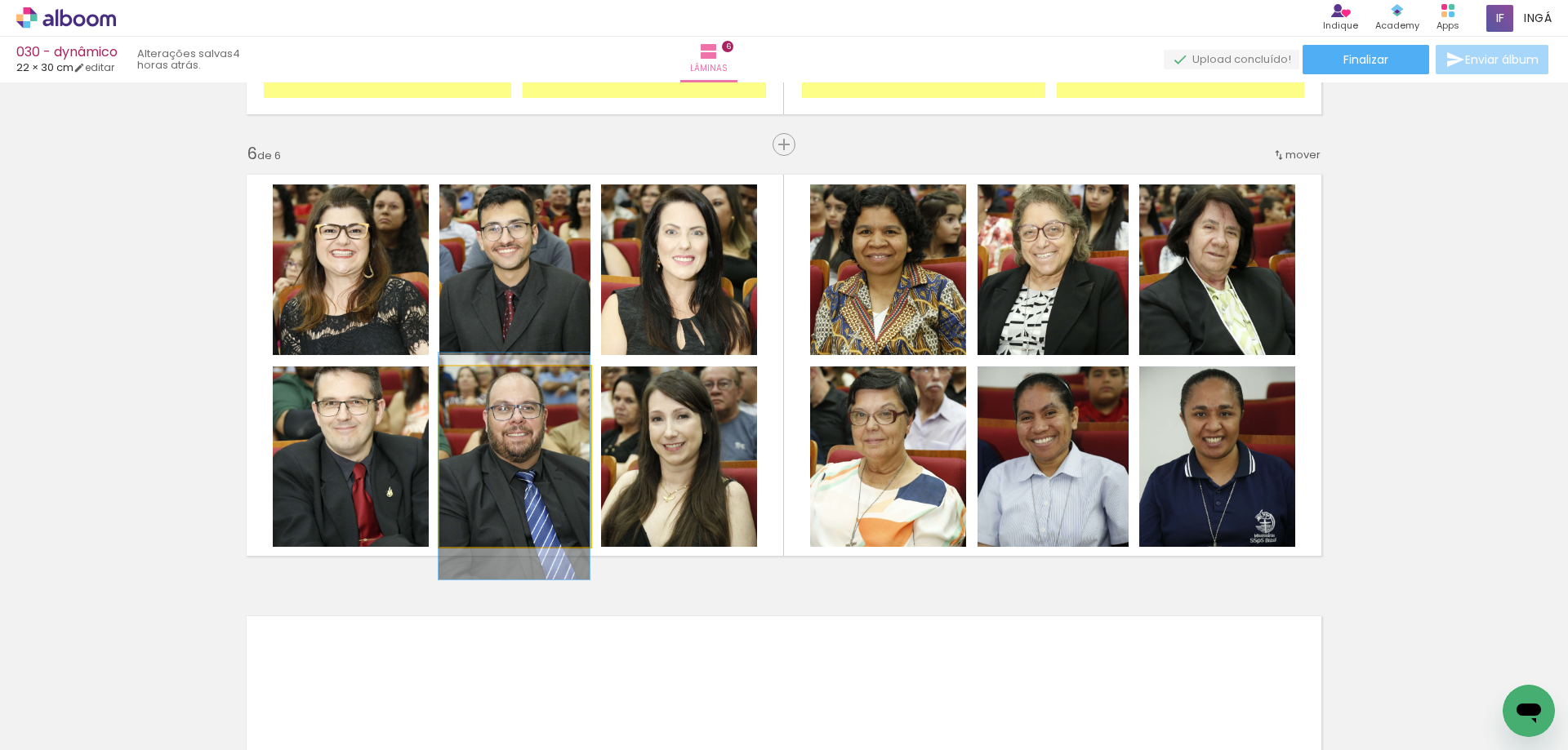
drag, startPoint x: 500, startPoint y: 463, endPoint x: 474, endPoint y: 471, distance: 27.2
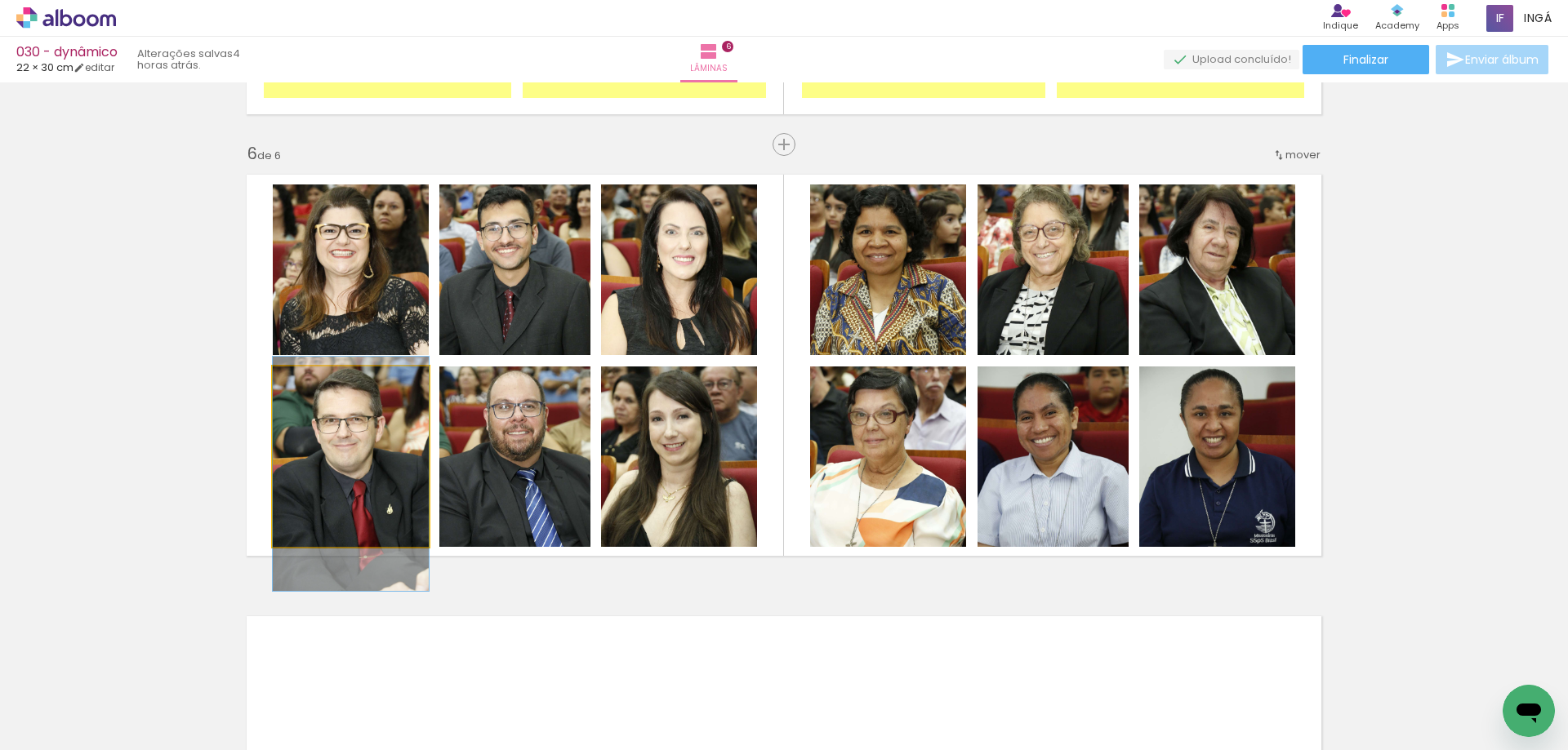
drag, startPoint x: 373, startPoint y: 469, endPoint x: 373, endPoint y: 487, distance: 18.0
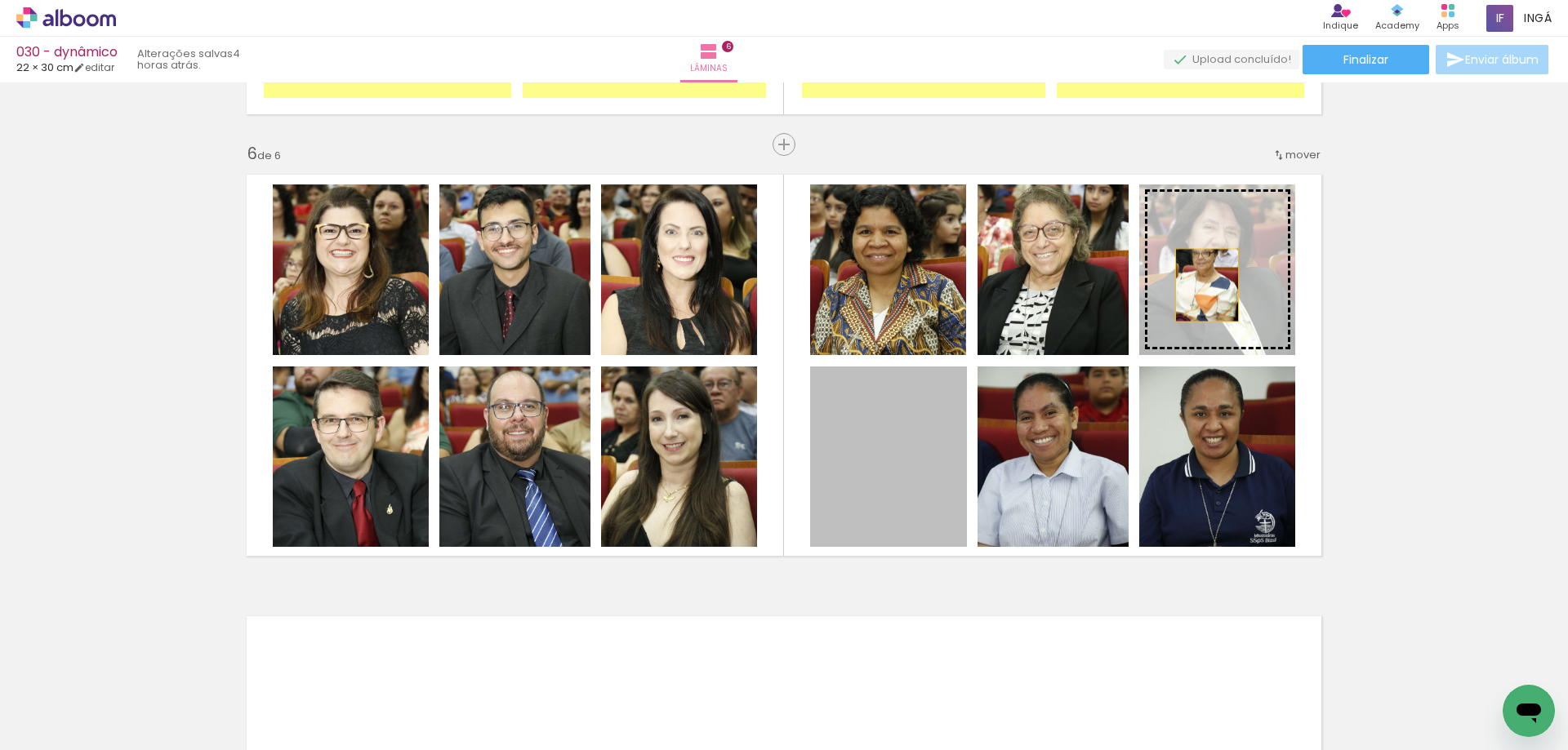
drag, startPoint x: 912, startPoint y: 433, endPoint x: 1202, endPoint y: 285, distance: 325.6
click at [0, 0] on slot at bounding box center [0, 0] width 0 height 0
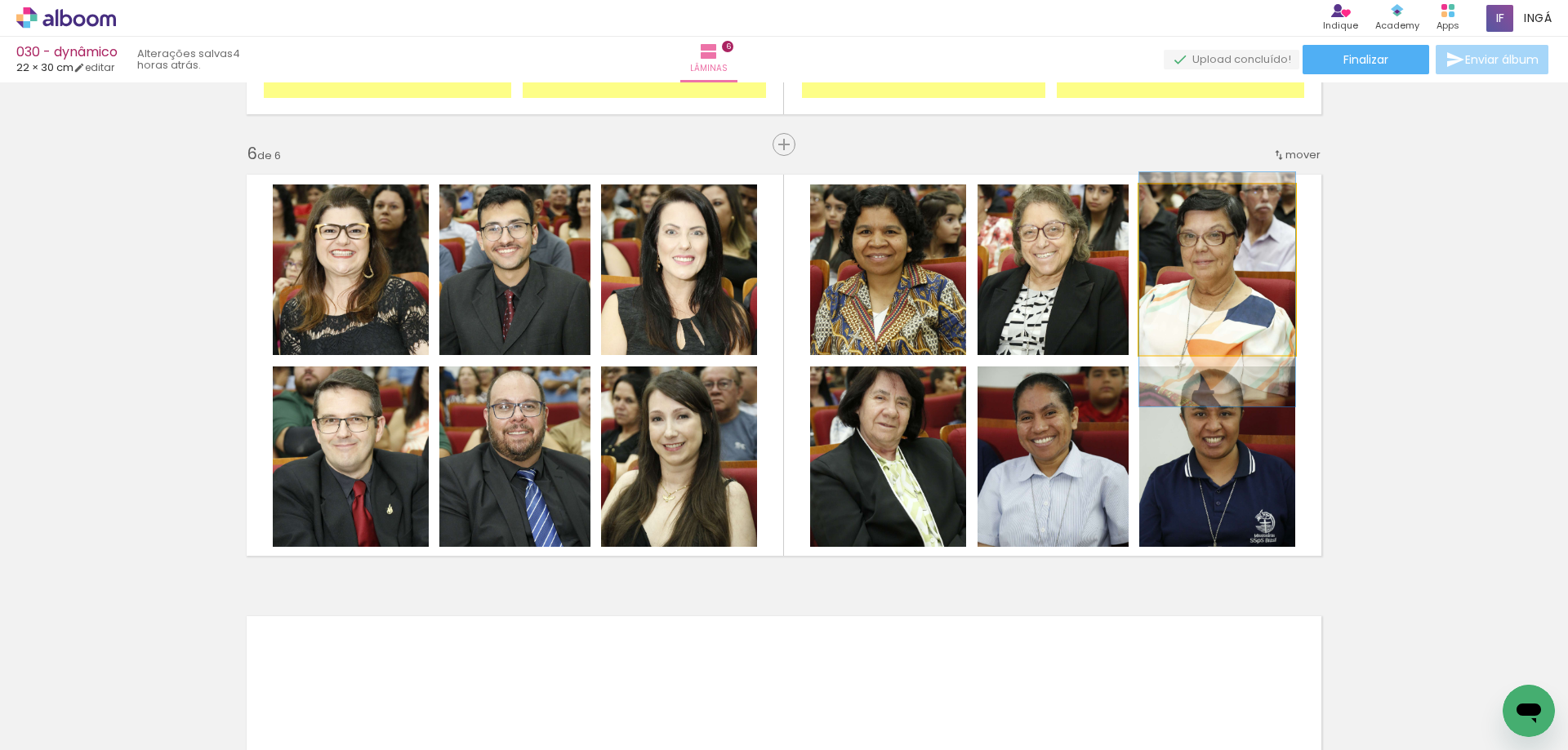
drag, startPoint x: 1200, startPoint y: 274, endPoint x: 1196, endPoint y: 314, distance: 40.2
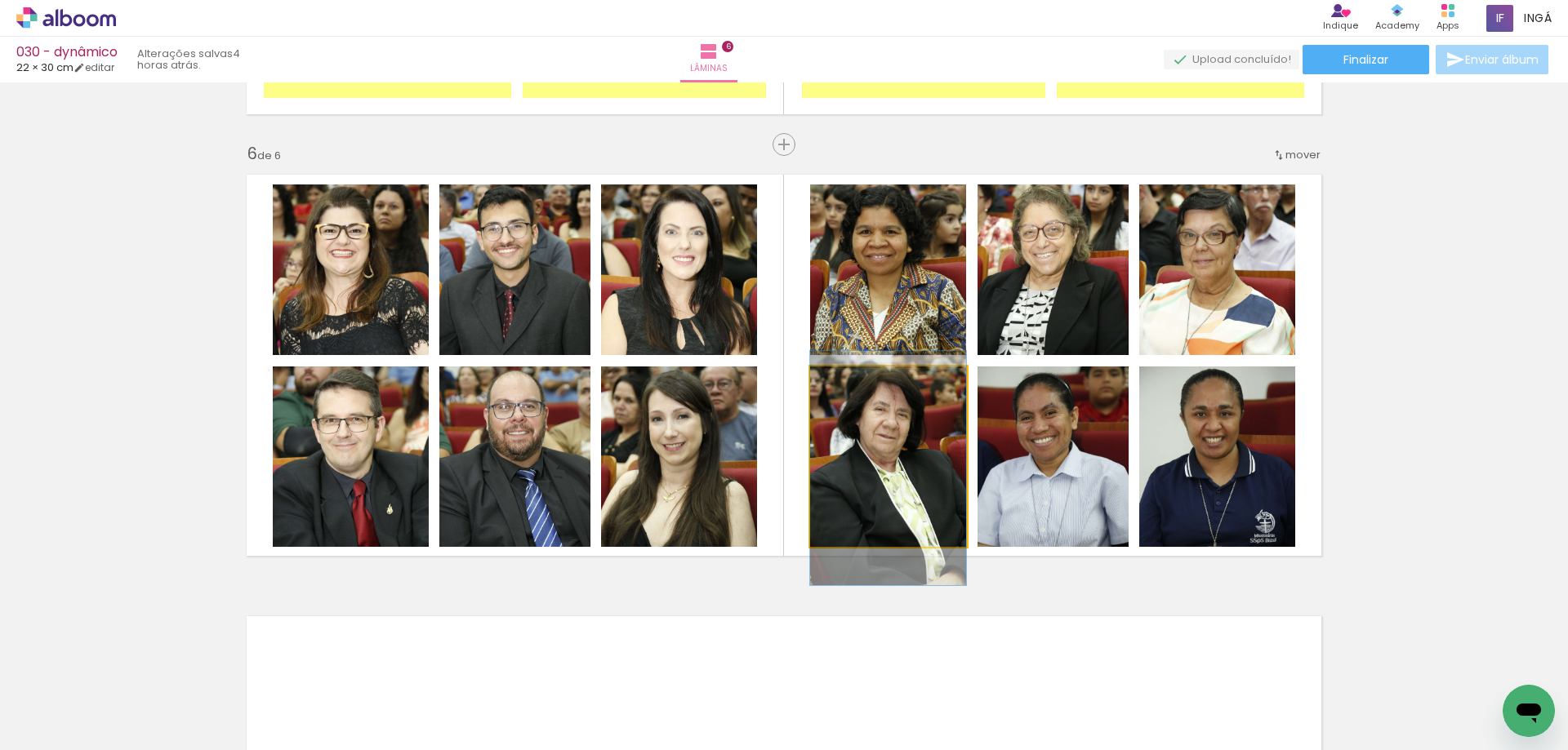
drag, startPoint x: 931, startPoint y: 442, endPoint x: 925, endPoint y: 452, distance: 11.7
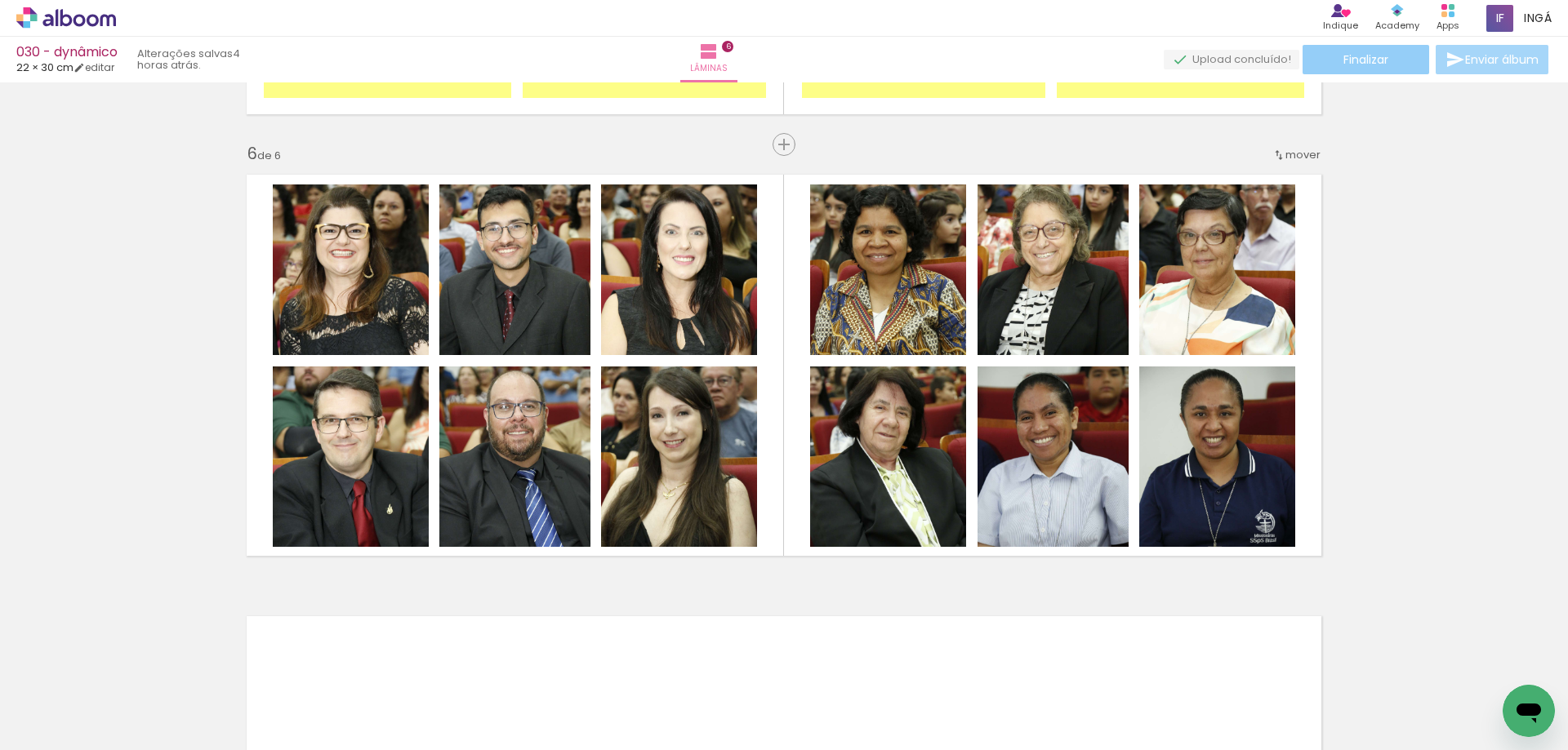
click at [1373, 54] on span "Finalizar" at bounding box center [1365, 60] width 45 height 11
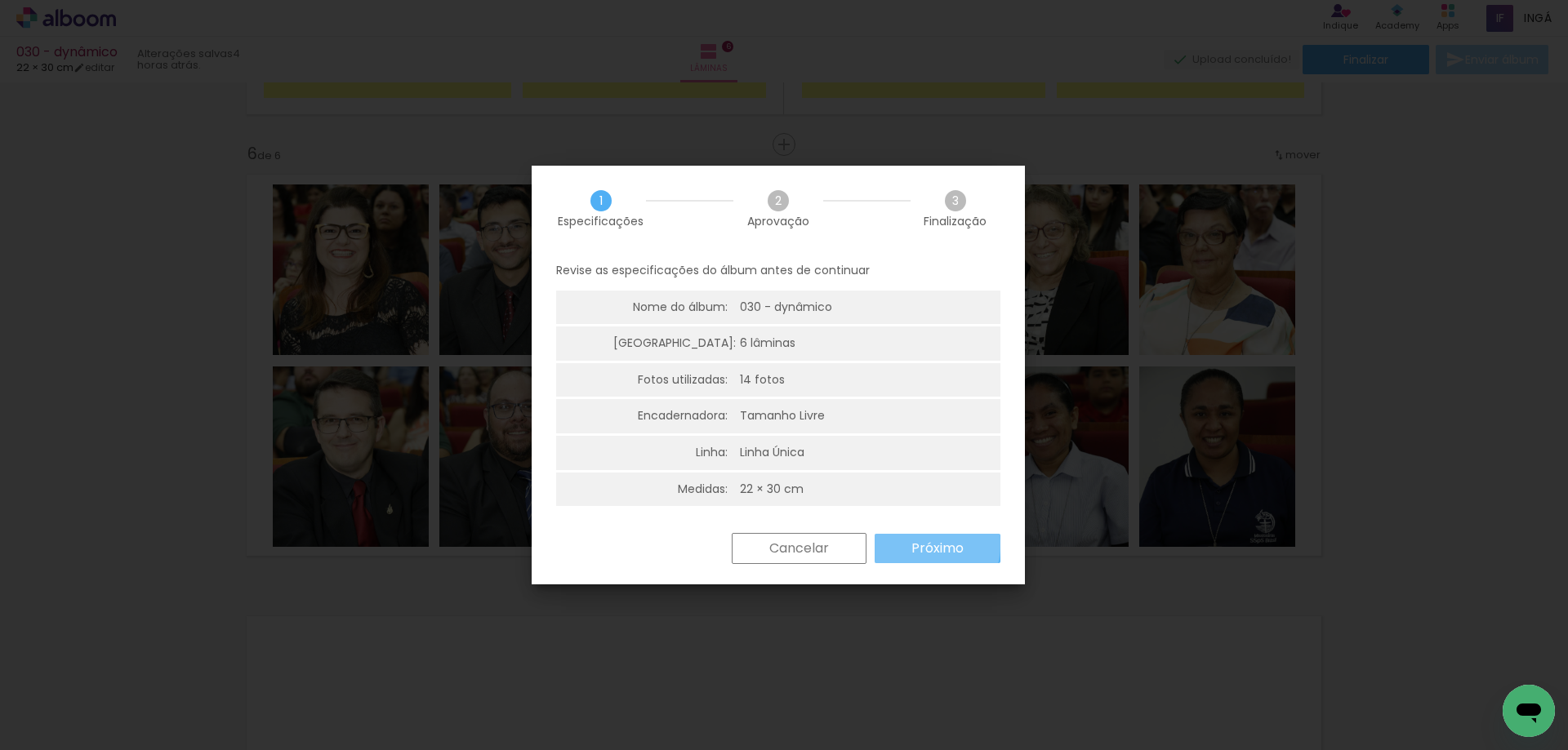
click at [0, 0] on slot "Próximo" at bounding box center [0, 0] width 0 height 0
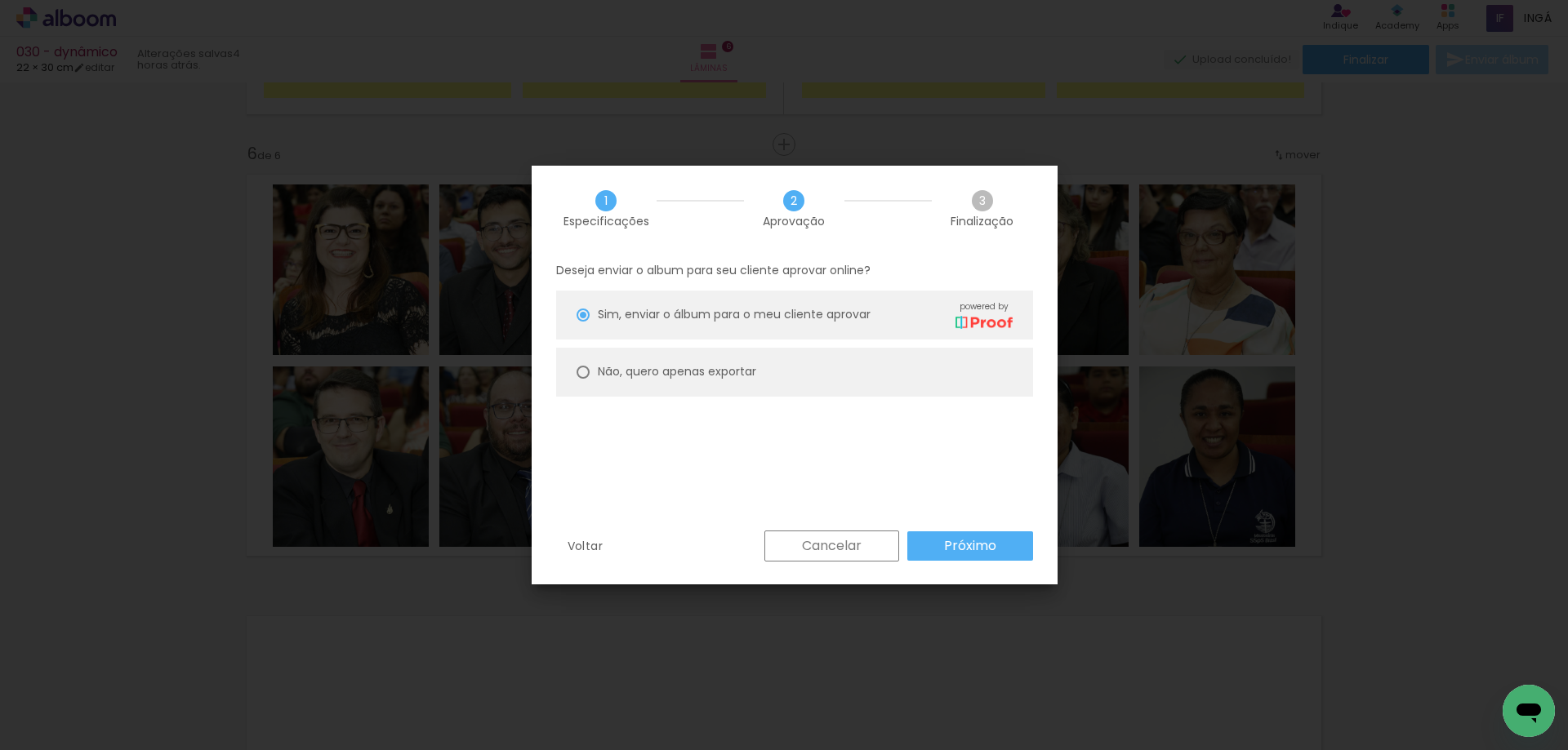
click at [0, 0] on slot "Não, quero apenas exportar" at bounding box center [0, 0] width 0 height 0
type paper-radio-button "on"
click at [0, 0] on slot "Próximo" at bounding box center [0, 0] width 0 height 0
type input "Alta, 300 DPI"
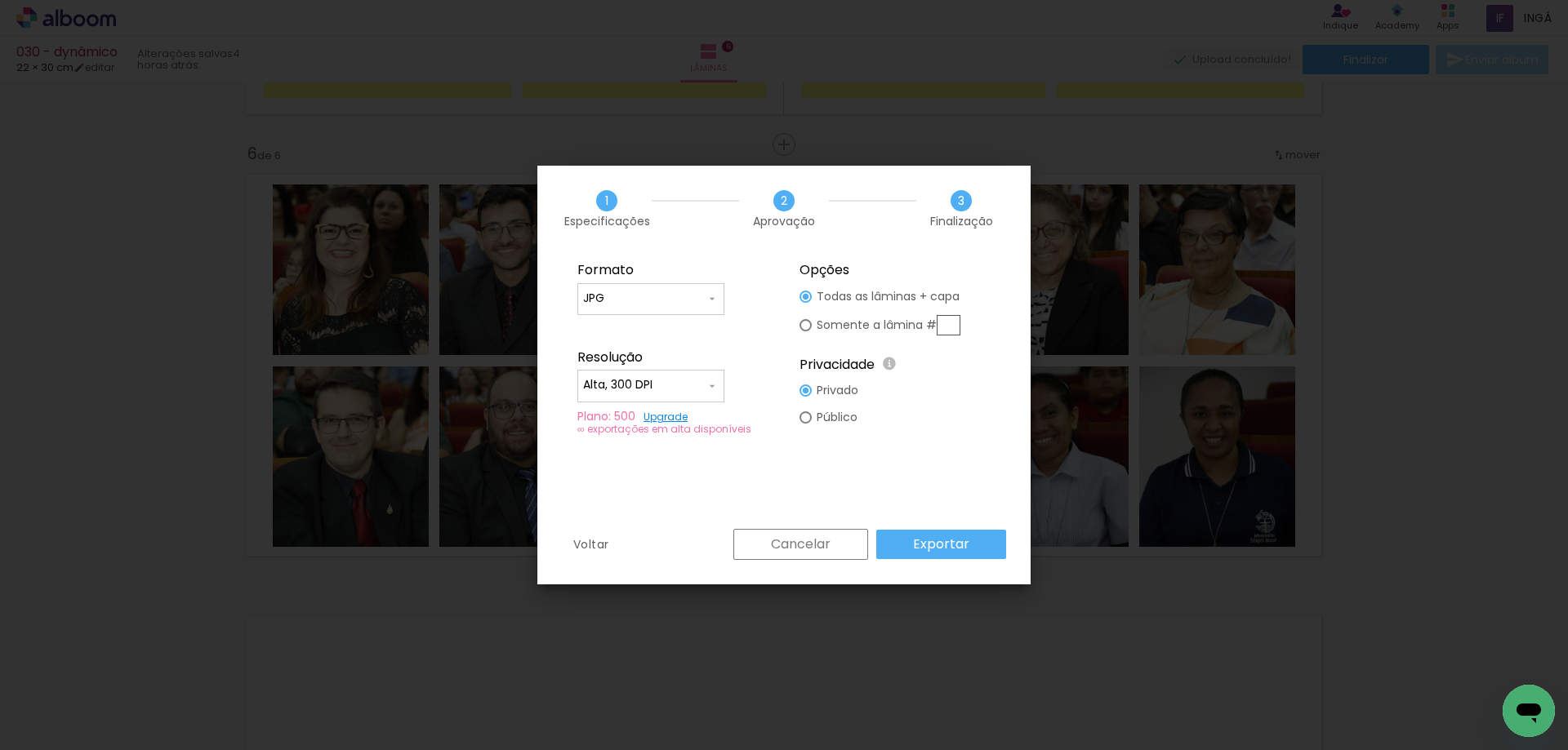
click at [947, 321] on input "text" at bounding box center [948, 325] width 24 height 20
type paper-radio-button "on"
drag, startPoint x: 957, startPoint y: 325, endPoint x: 918, endPoint y: 320, distance: 39.3
click at [0, 0] on slot "Somente a lâmina #" at bounding box center [0, 0] width 0 height 0
type input "6"
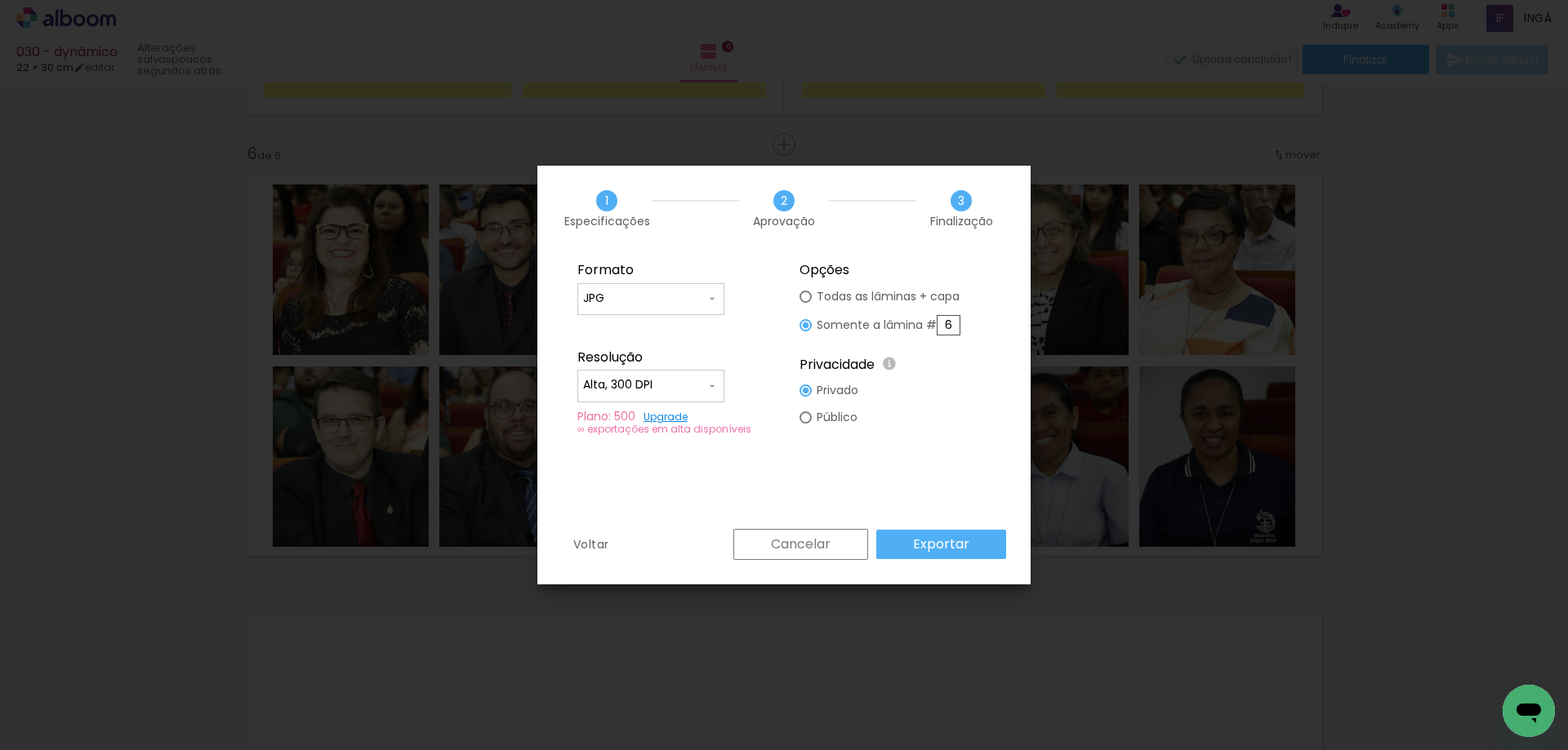
click at [0, 0] on slot "Exportar" at bounding box center [0, 0] width 0 height 0
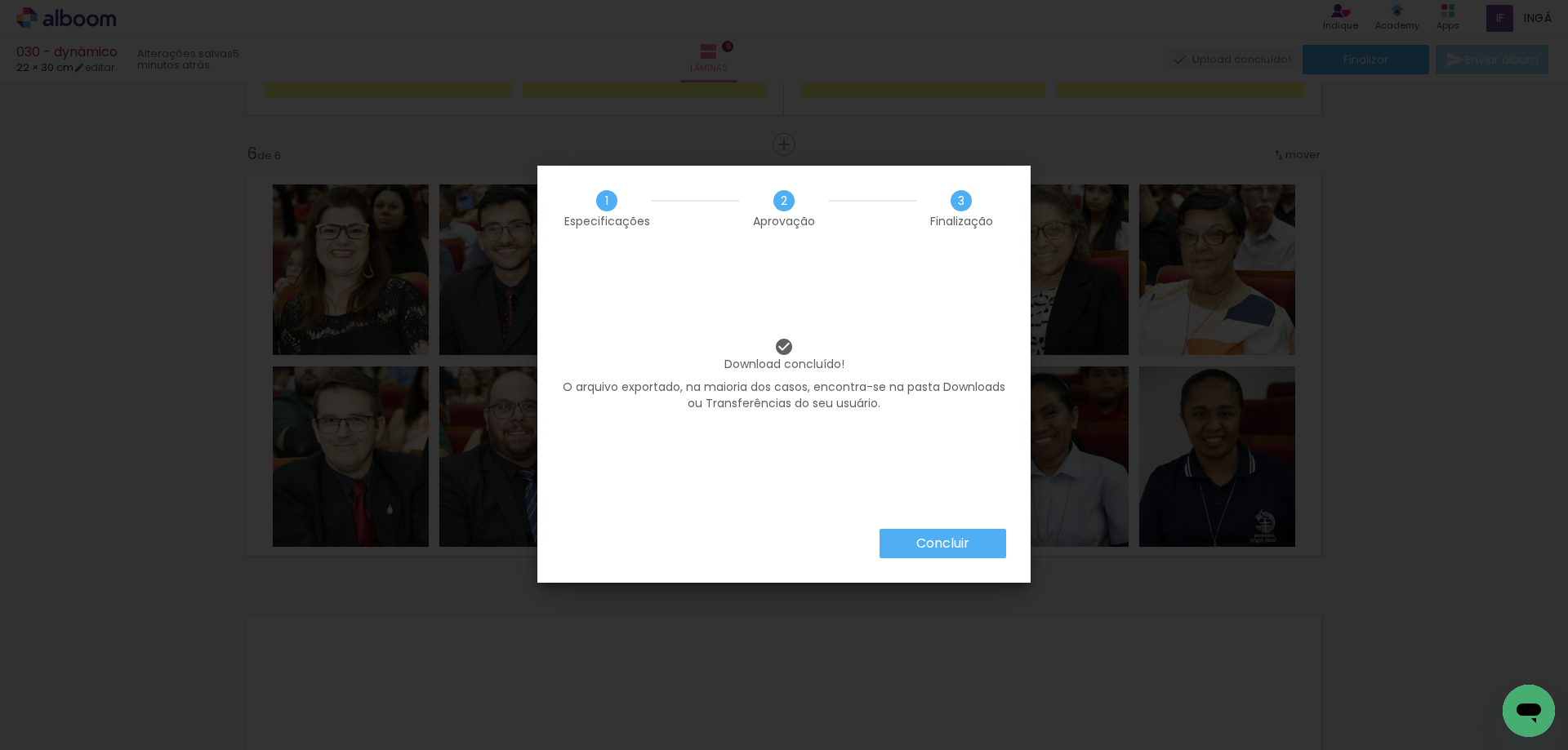
scroll to position [0, 583]
click at [0, 0] on slot "Concluir" at bounding box center [0, 0] width 0 height 0
